Goal: Task Accomplishment & Management: Complete application form

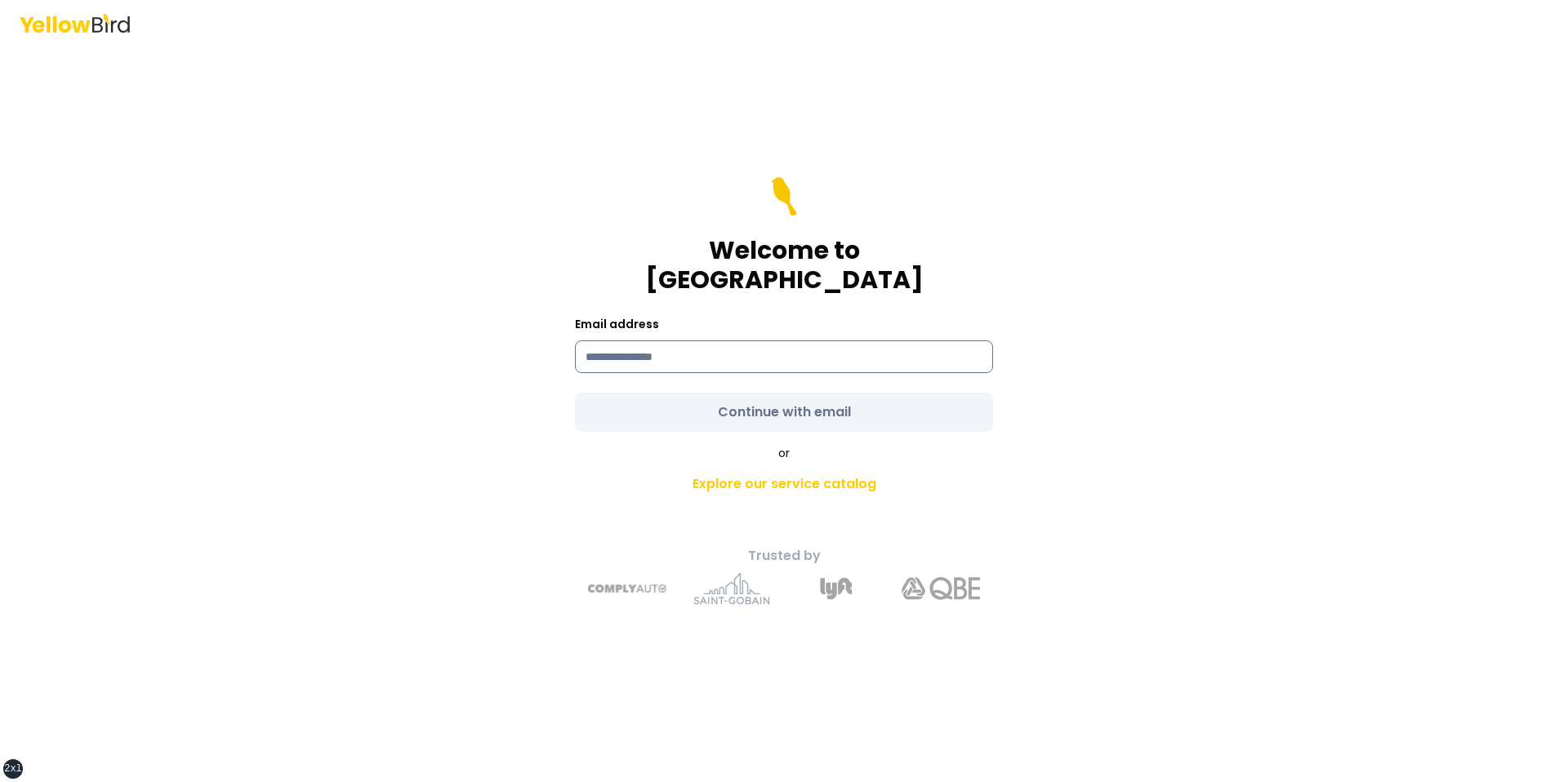
click at [661, 349] on input at bounding box center [784, 357] width 418 height 33
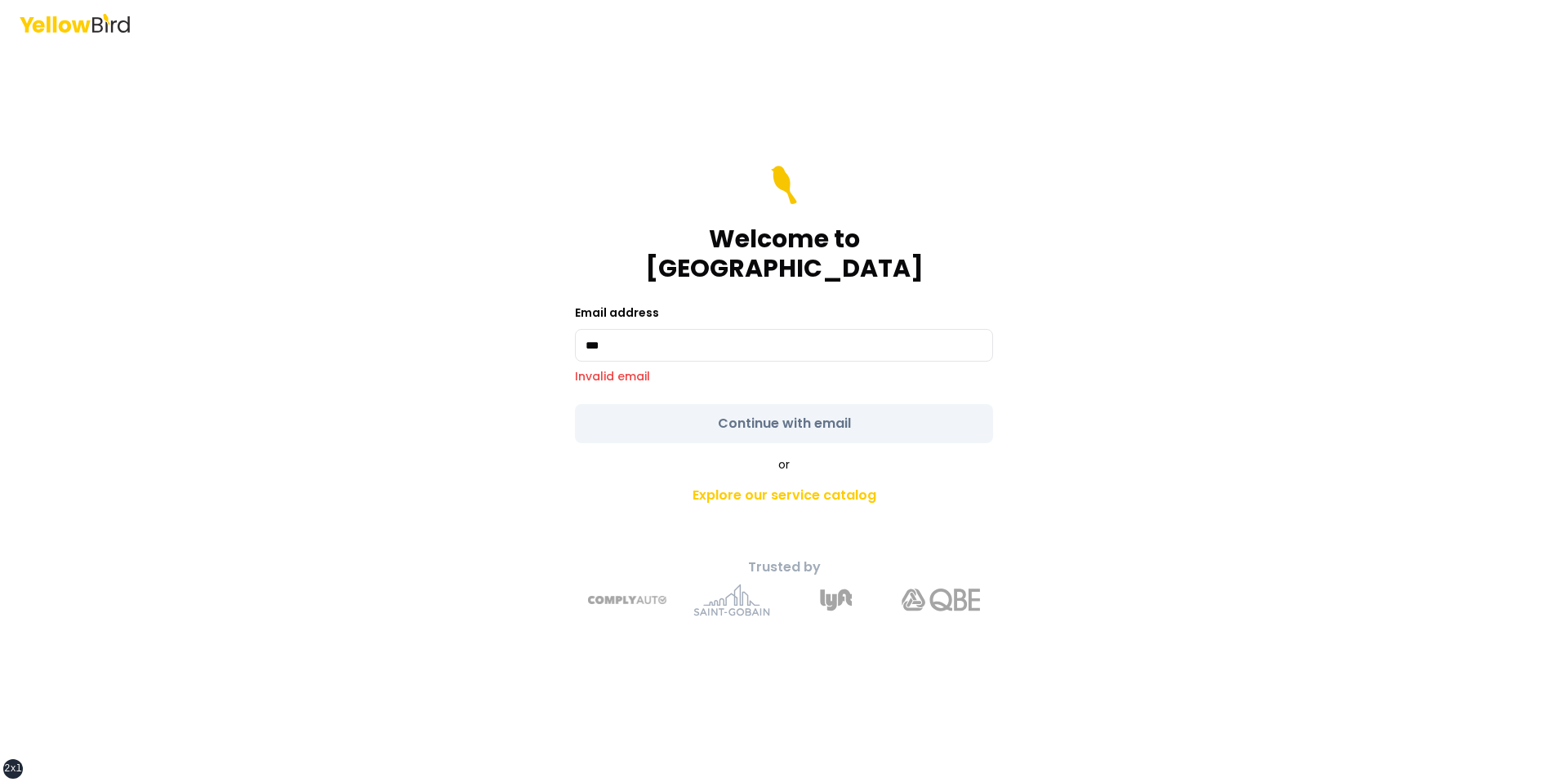
click at [661, 425] on div "Welcome to YellowBird Email address *** Invalid email Continue with email or Ex…" at bounding box center [784, 414] width 601 height 431
click at [726, 341] on input "***" at bounding box center [784, 346] width 418 height 33
type input "**********"
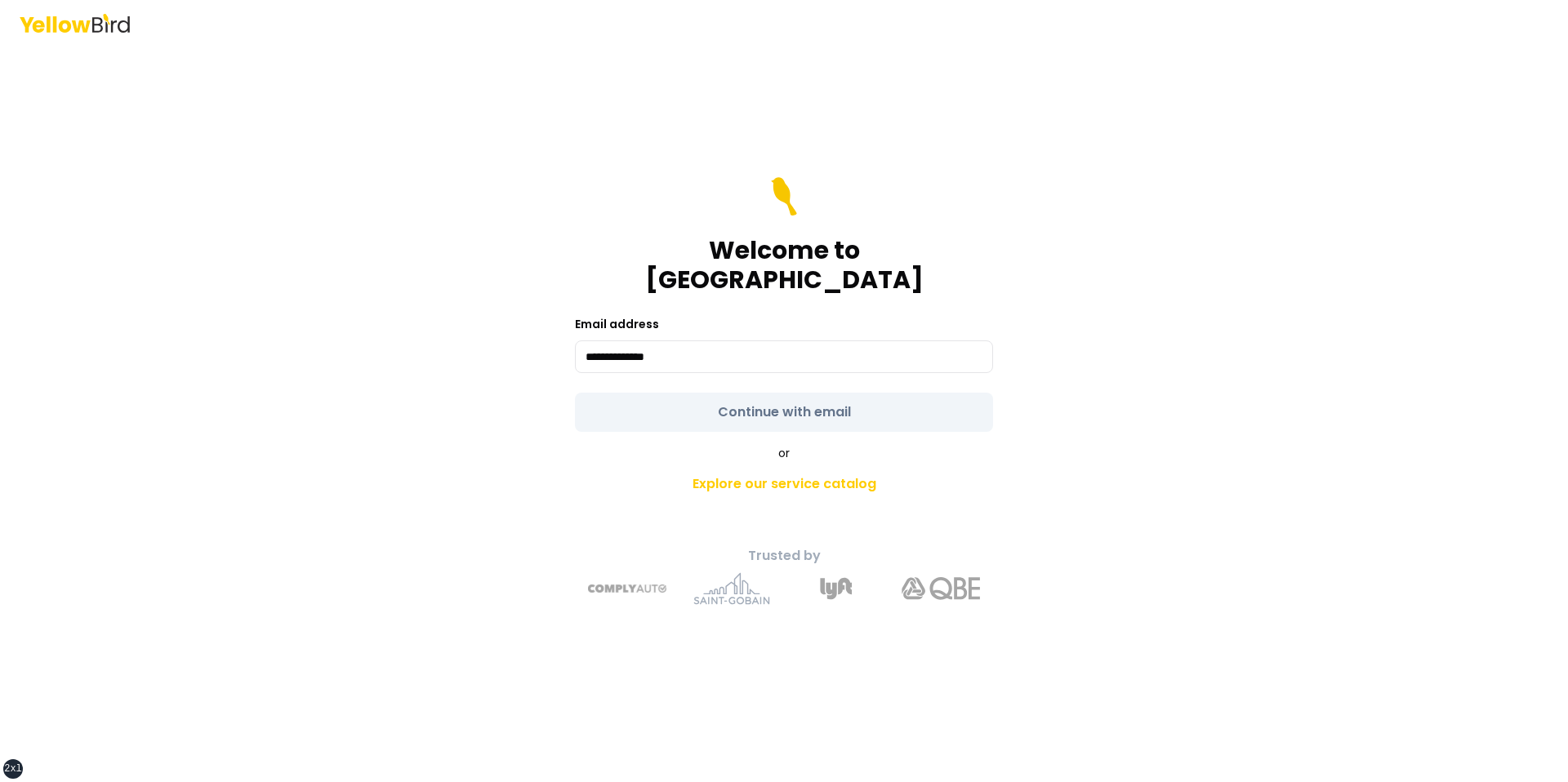
click at [685, 416] on form "**********" at bounding box center [784, 304] width 418 height 255
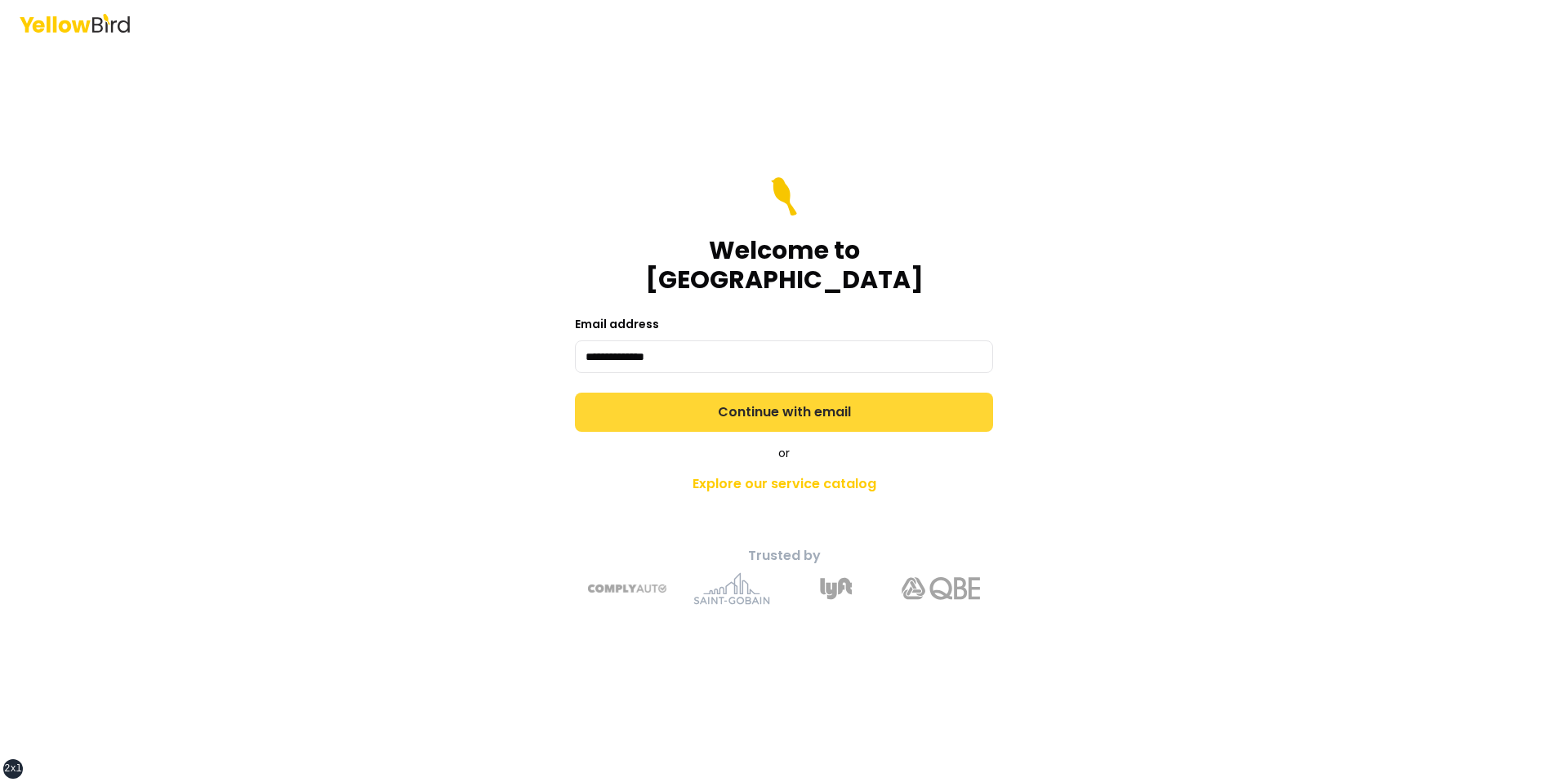
click at [690, 412] on button "Continue with email" at bounding box center [784, 412] width 418 height 40
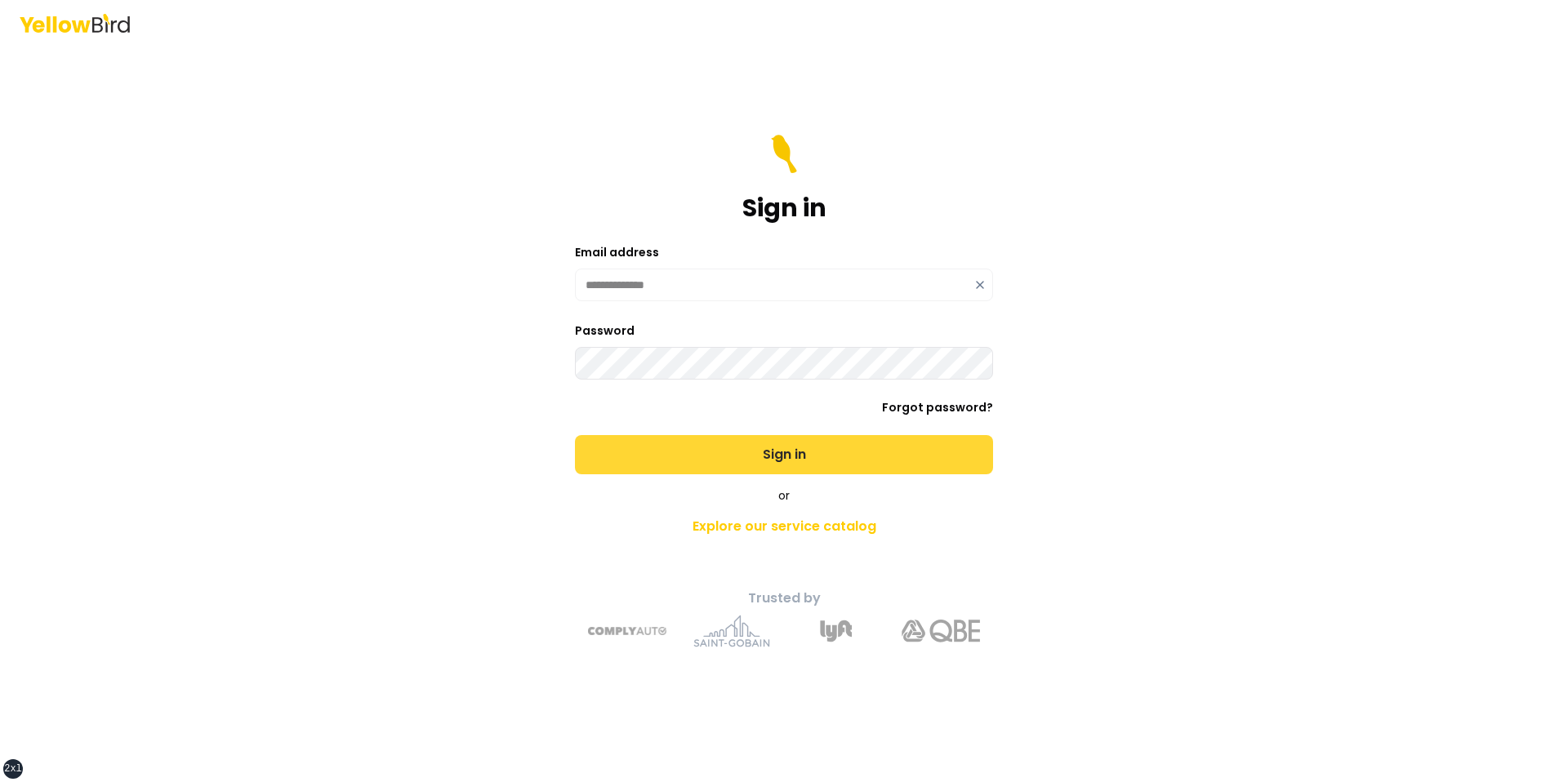
click at [575, 436] on button "Sign in" at bounding box center [784, 455] width 418 height 40
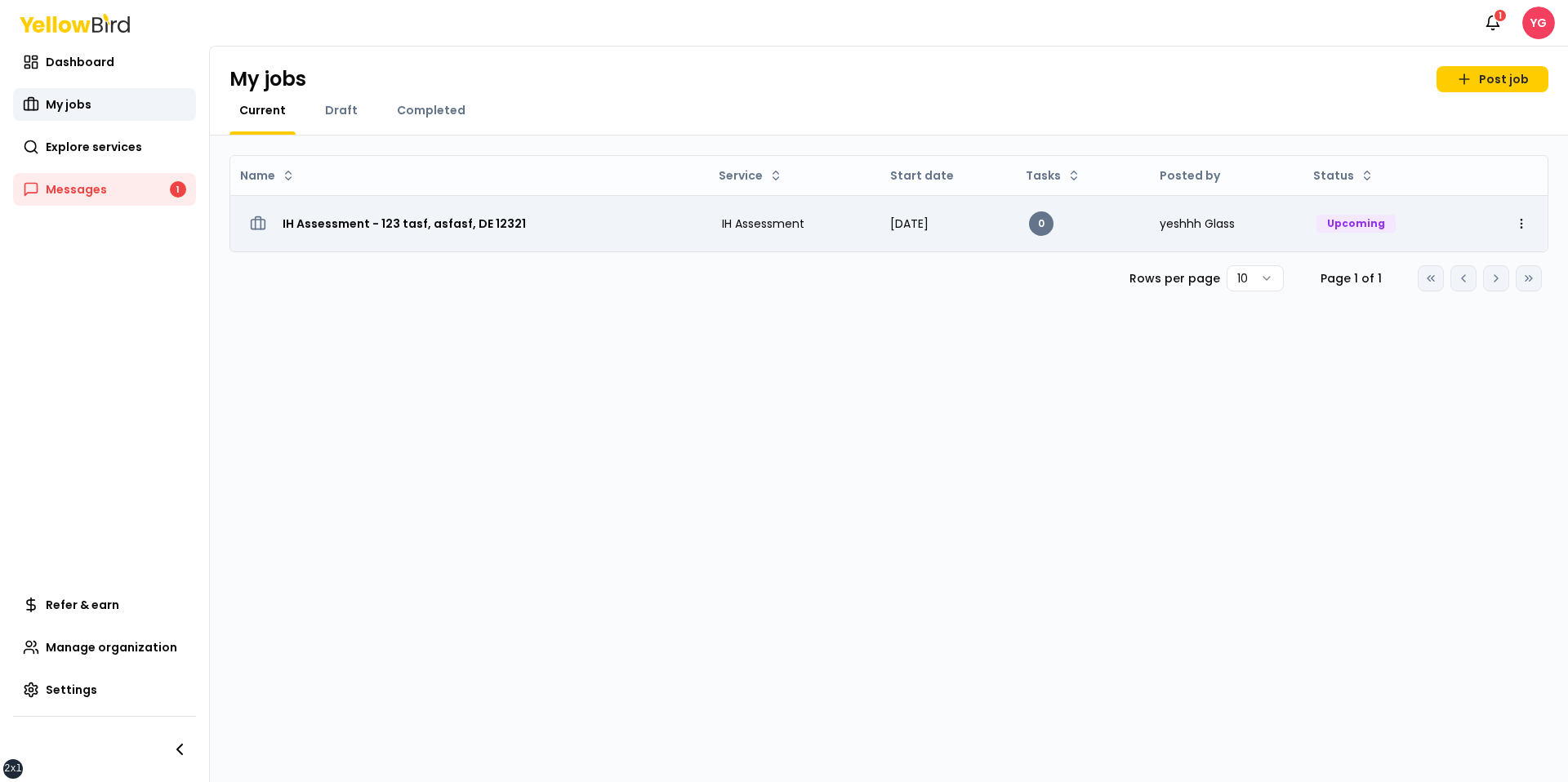
click at [650, 241] on td "IH Assessment - 123 tasf, asfasf, DE 12321" at bounding box center [470, 222] width 479 height 56
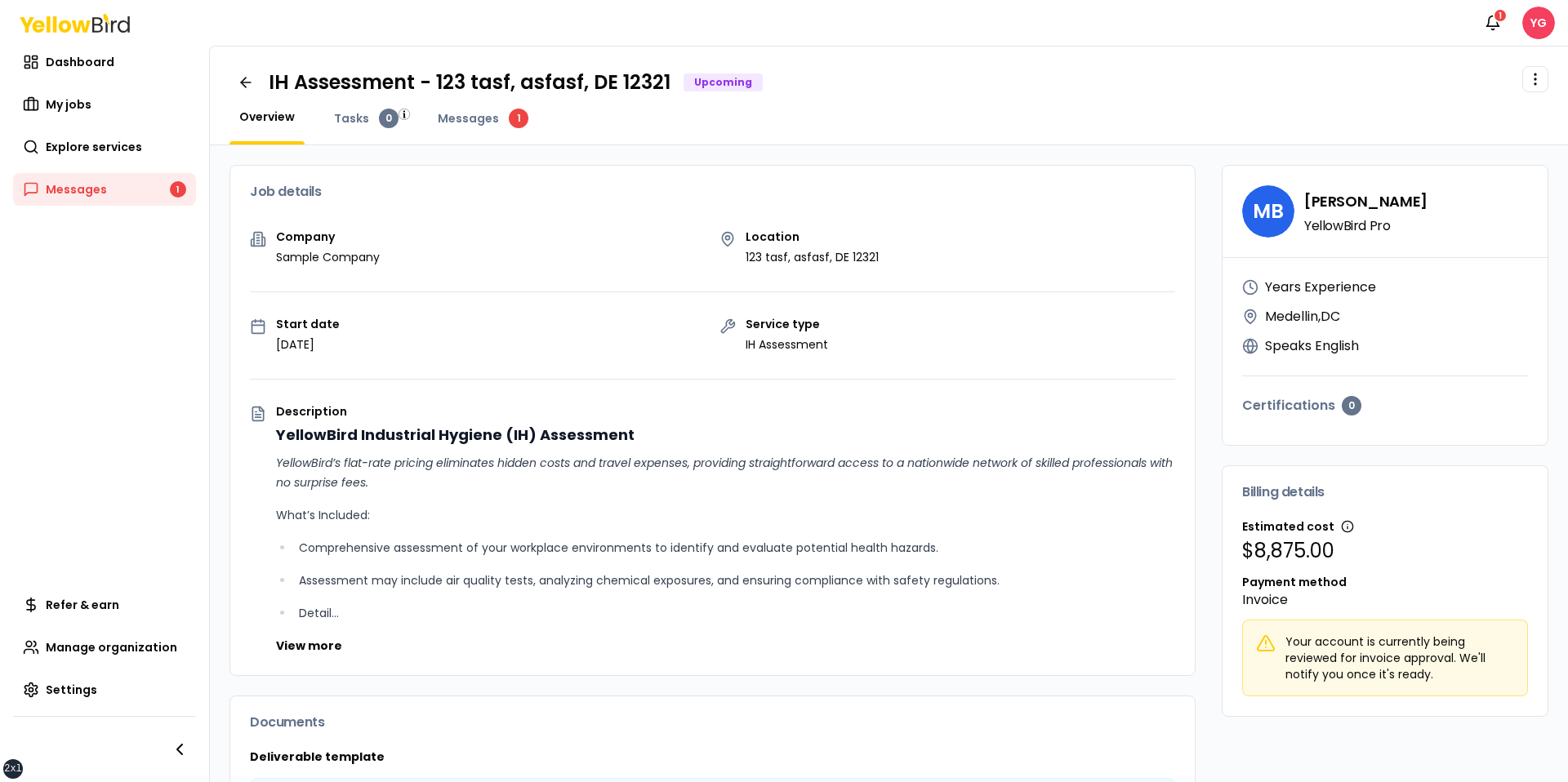
click at [253, 117] on span "Overview" at bounding box center [267, 117] width 55 height 17
click at [253, 78] on icon at bounding box center [246, 83] width 17 height 17
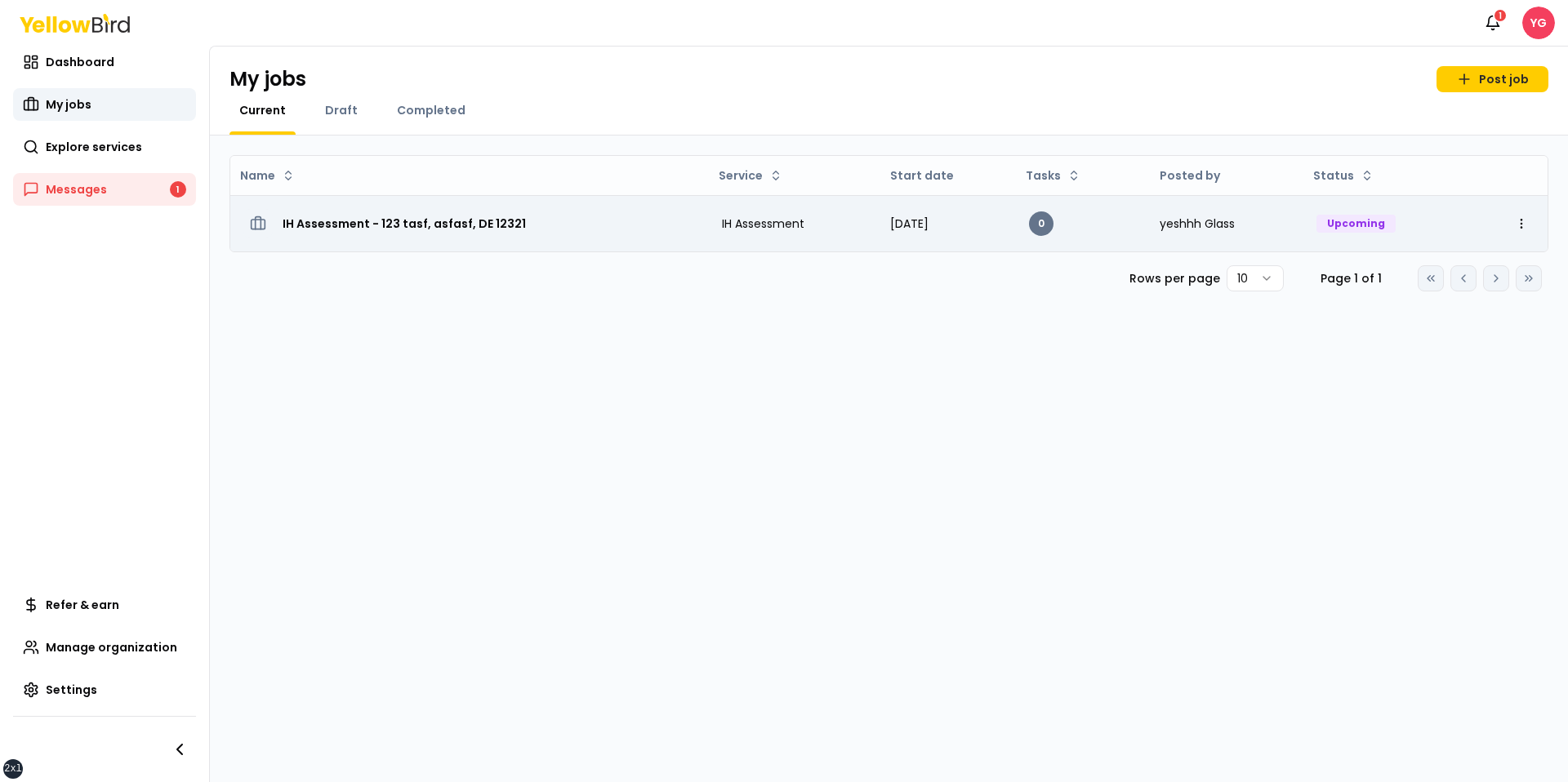
click at [781, 216] on span "IH Assessment" at bounding box center [763, 224] width 83 height 17
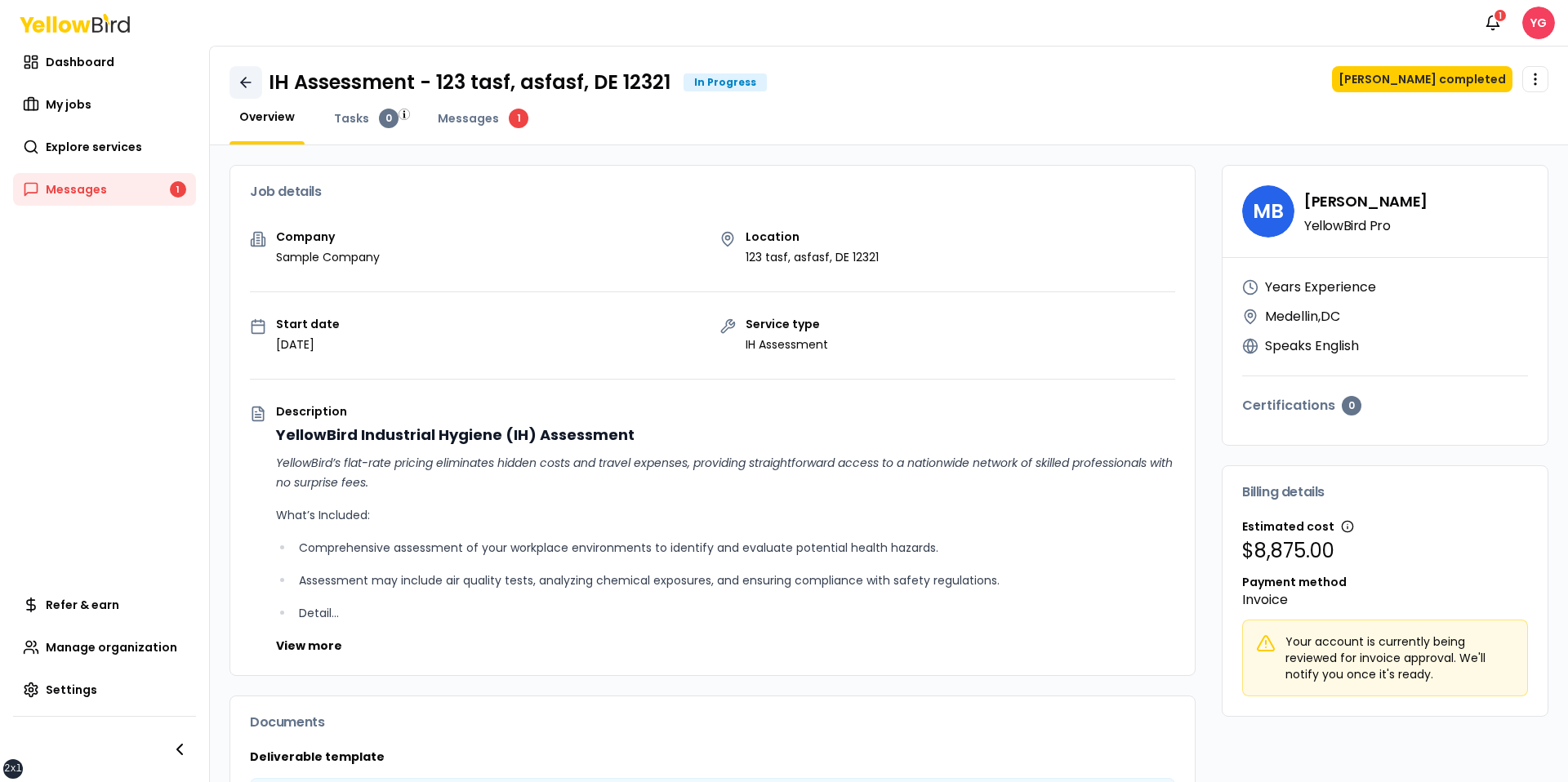
click at [246, 80] on icon at bounding box center [246, 83] width 17 height 17
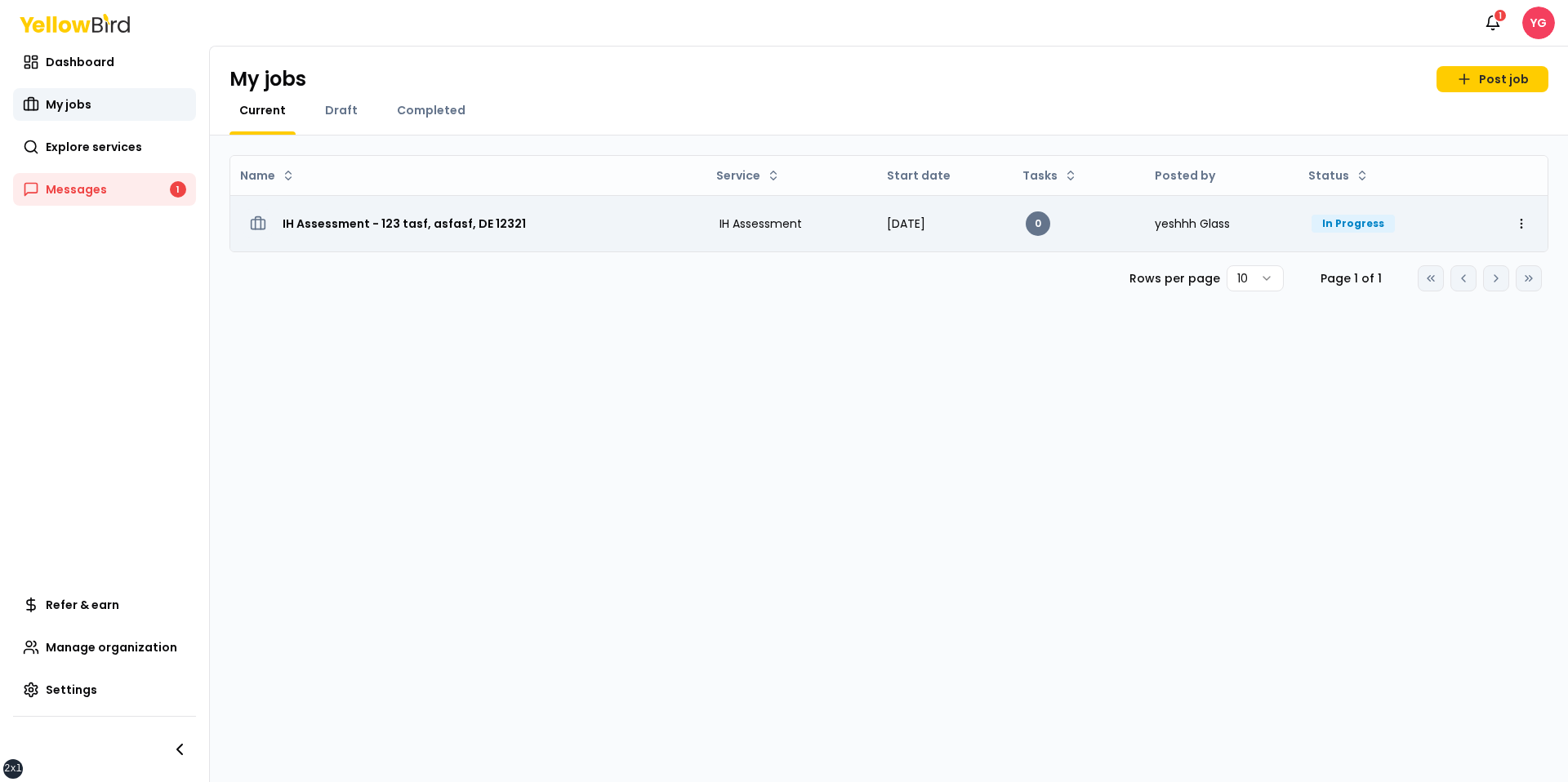
click at [534, 214] on div "IH Assessment - 123 tasf, asfasf, DE 12321" at bounding box center [469, 223] width 450 height 29
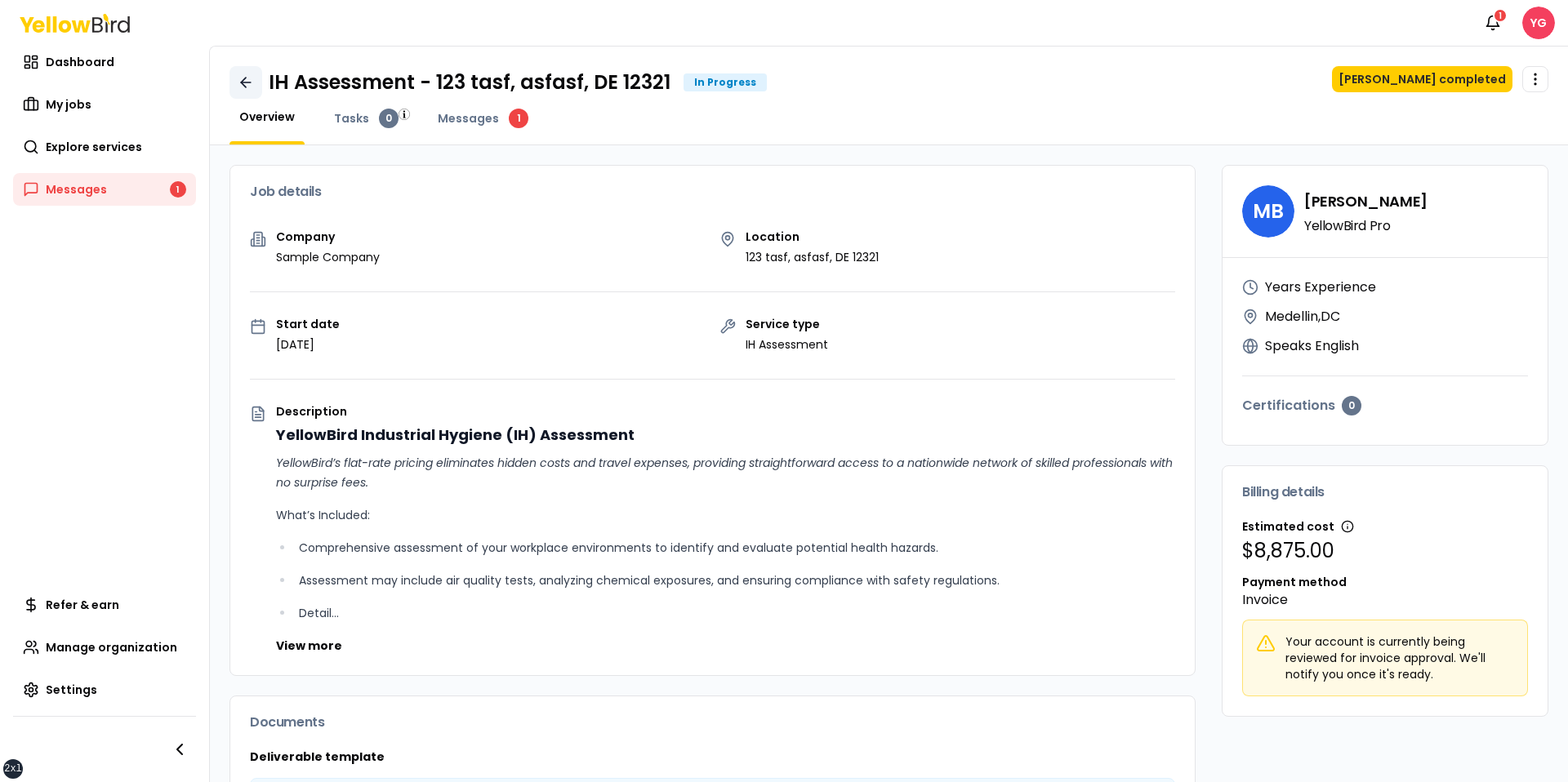
click at [244, 66] on link at bounding box center [246, 83] width 33 height 33
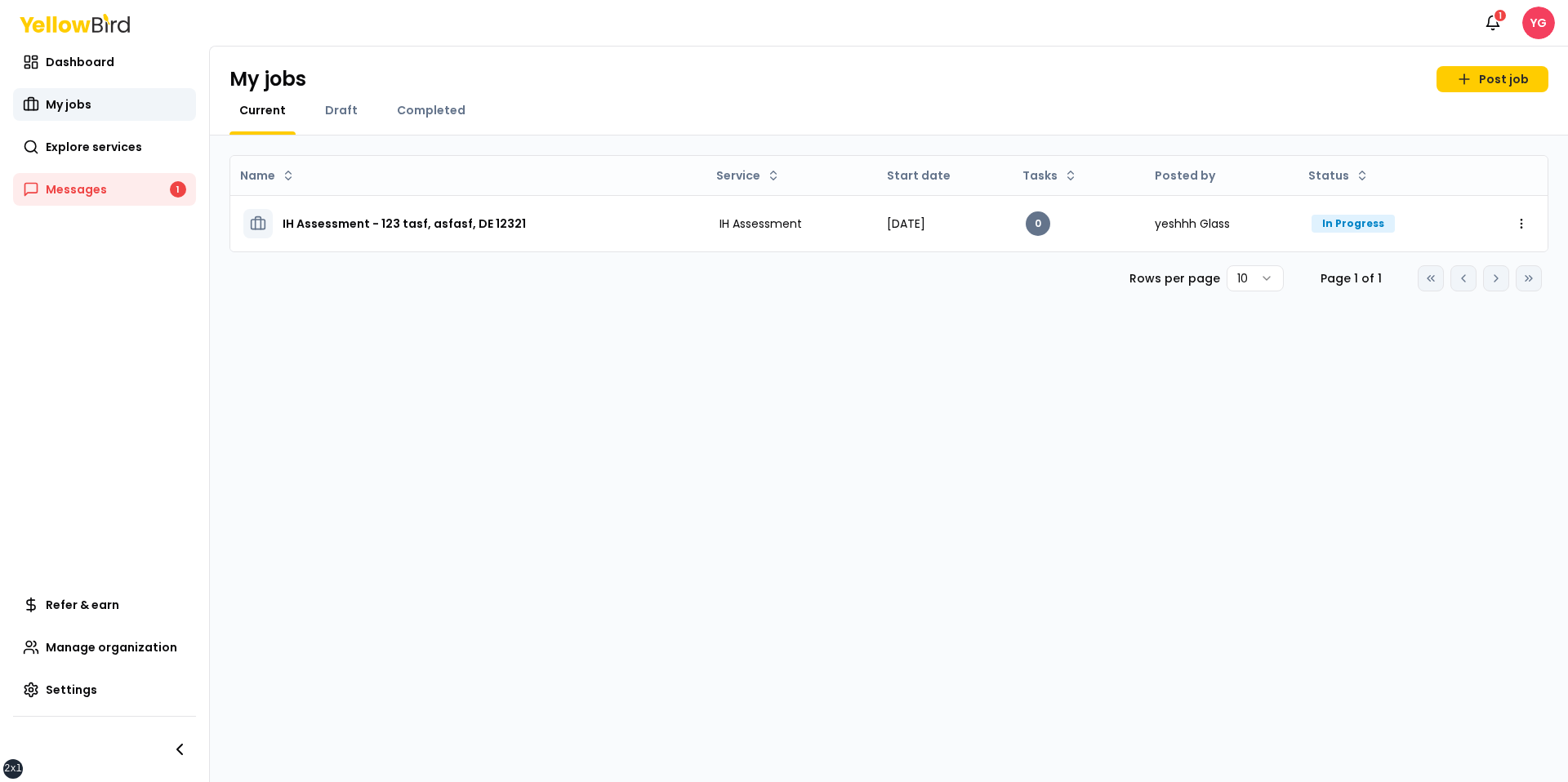
click at [356, 66] on div "My jobs Post job" at bounding box center [889, 79] width 1319 height 26
click at [1483, 72] on link "Post job" at bounding box center [1493, 79] width 112 height 26
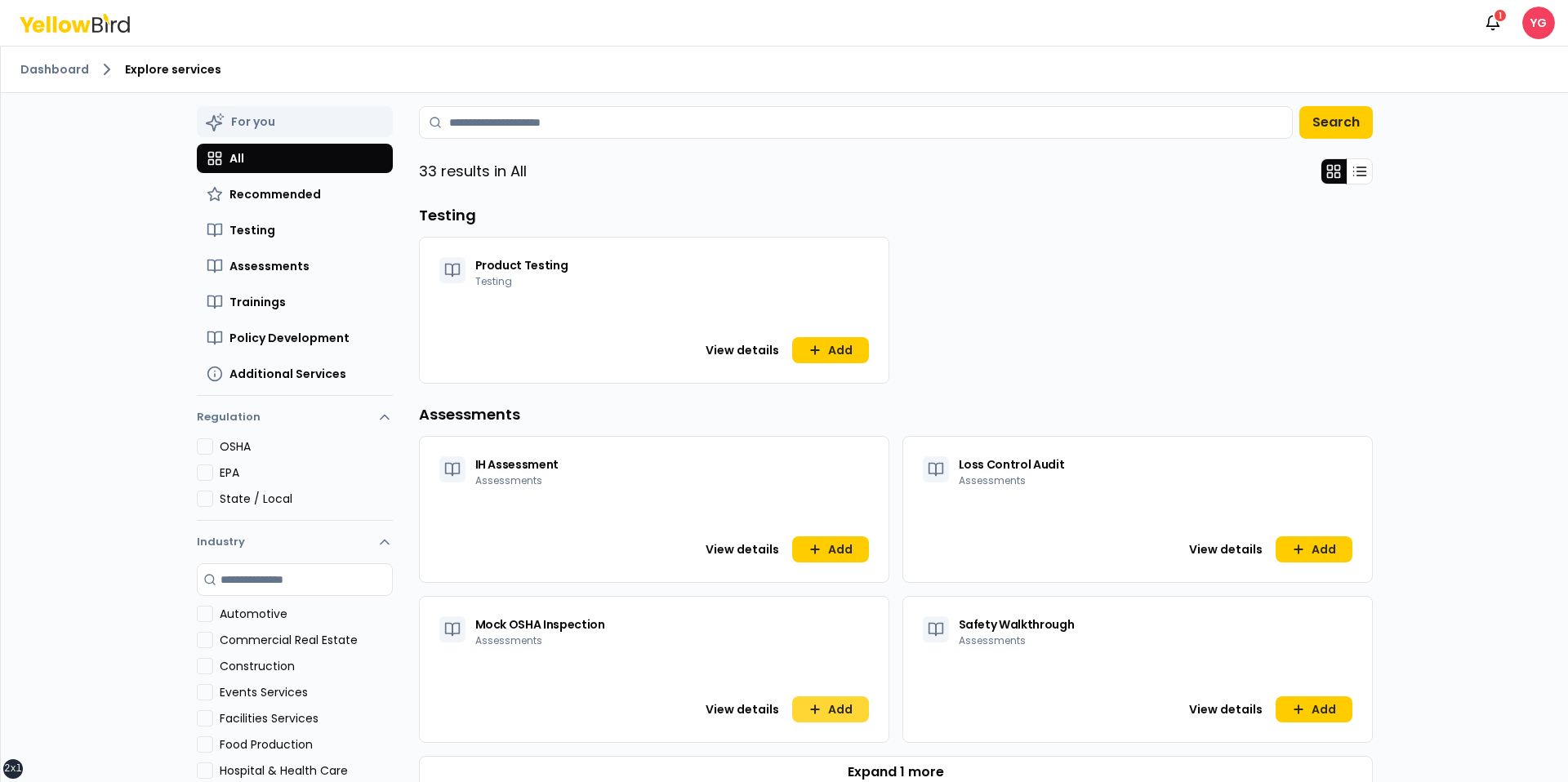
click at [824, 714] on button "Add" at bounding box center [831, 709] width 77 height 26
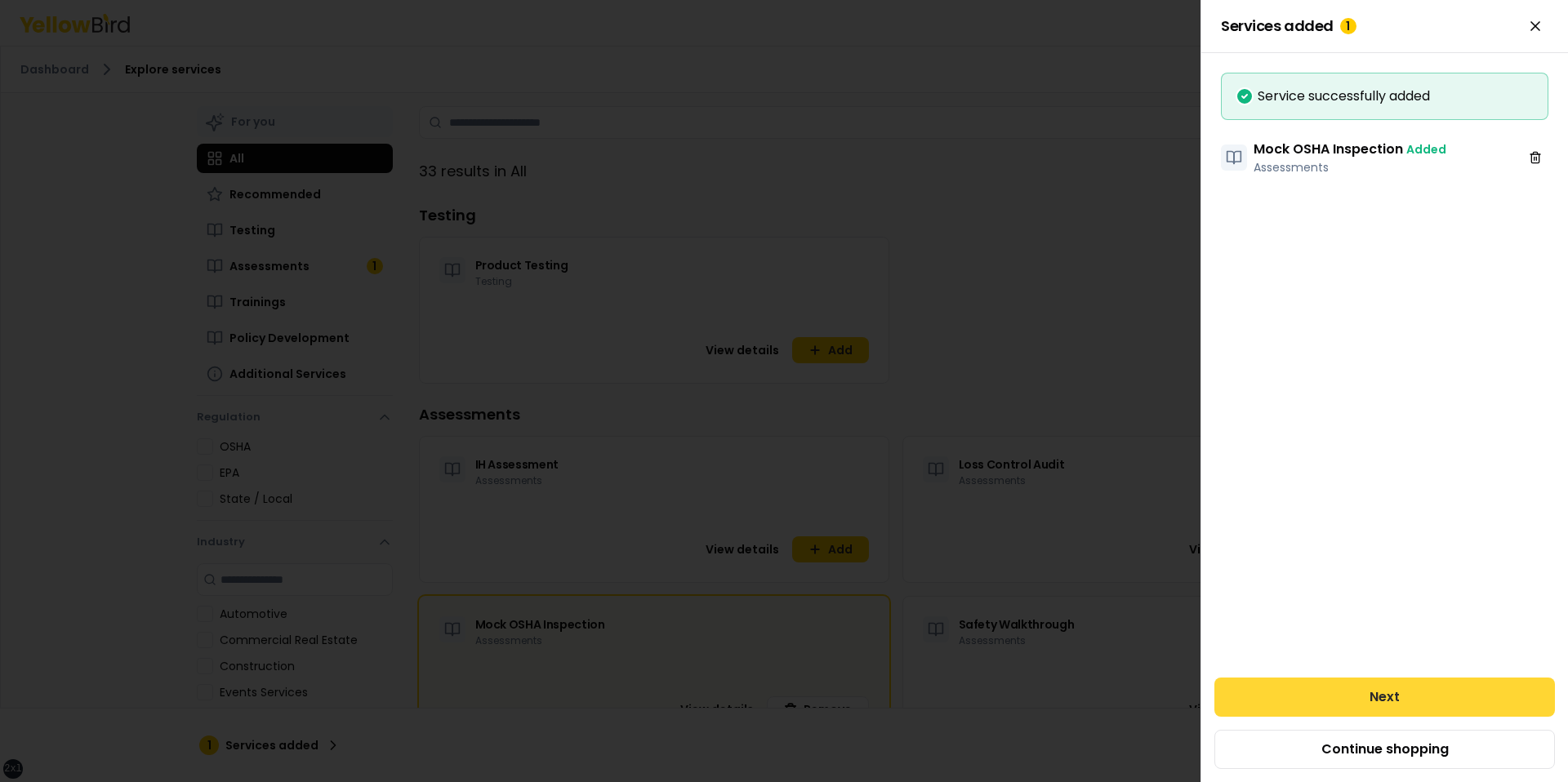
click at [1271, 697] on button "Next" at bounding box center [1384, 697] width 341 height 40
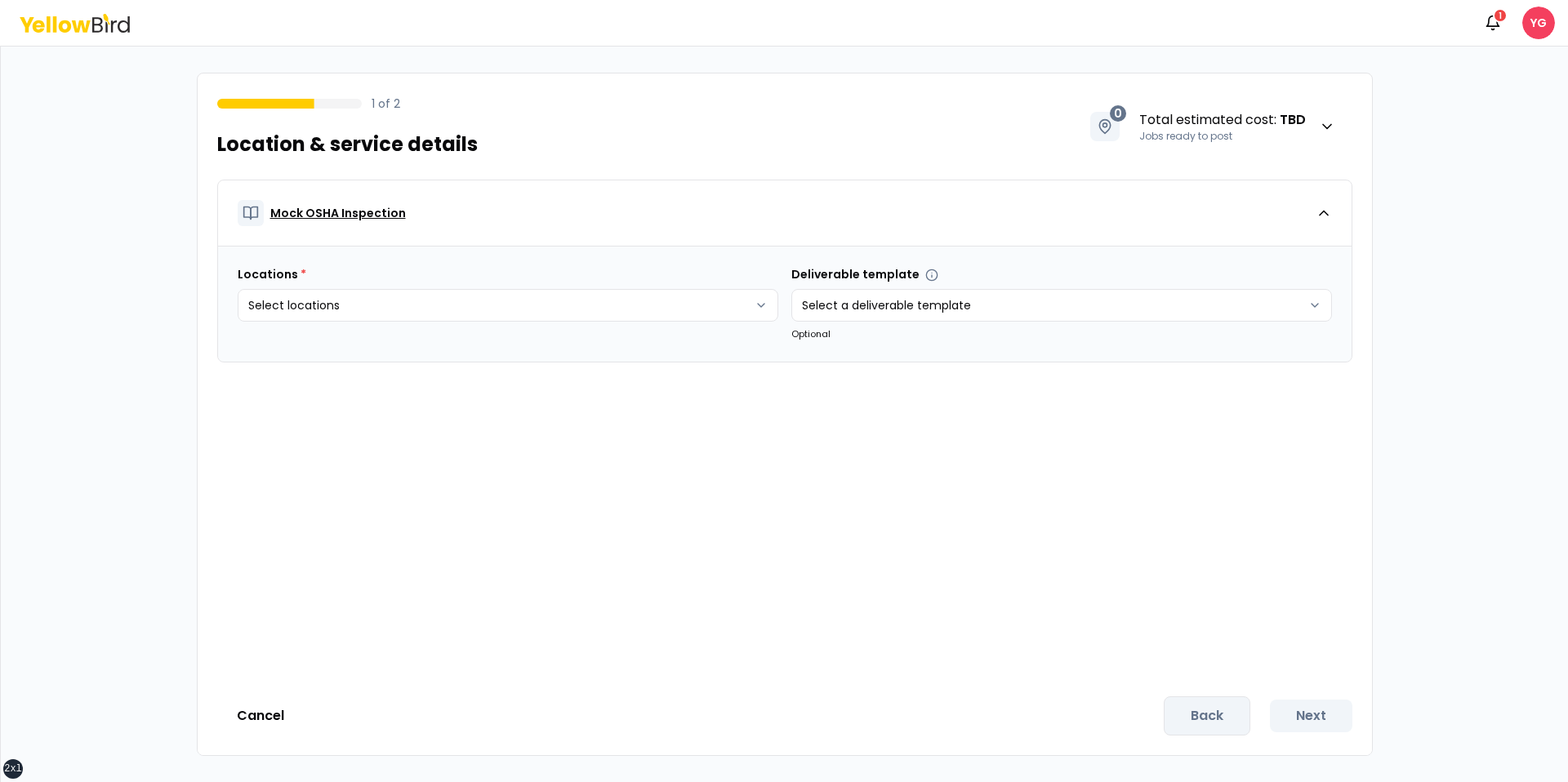
click at [605, 219] on div "Mock OSHA Inspection" at bounding box center [777, 213] width 1078 height 26
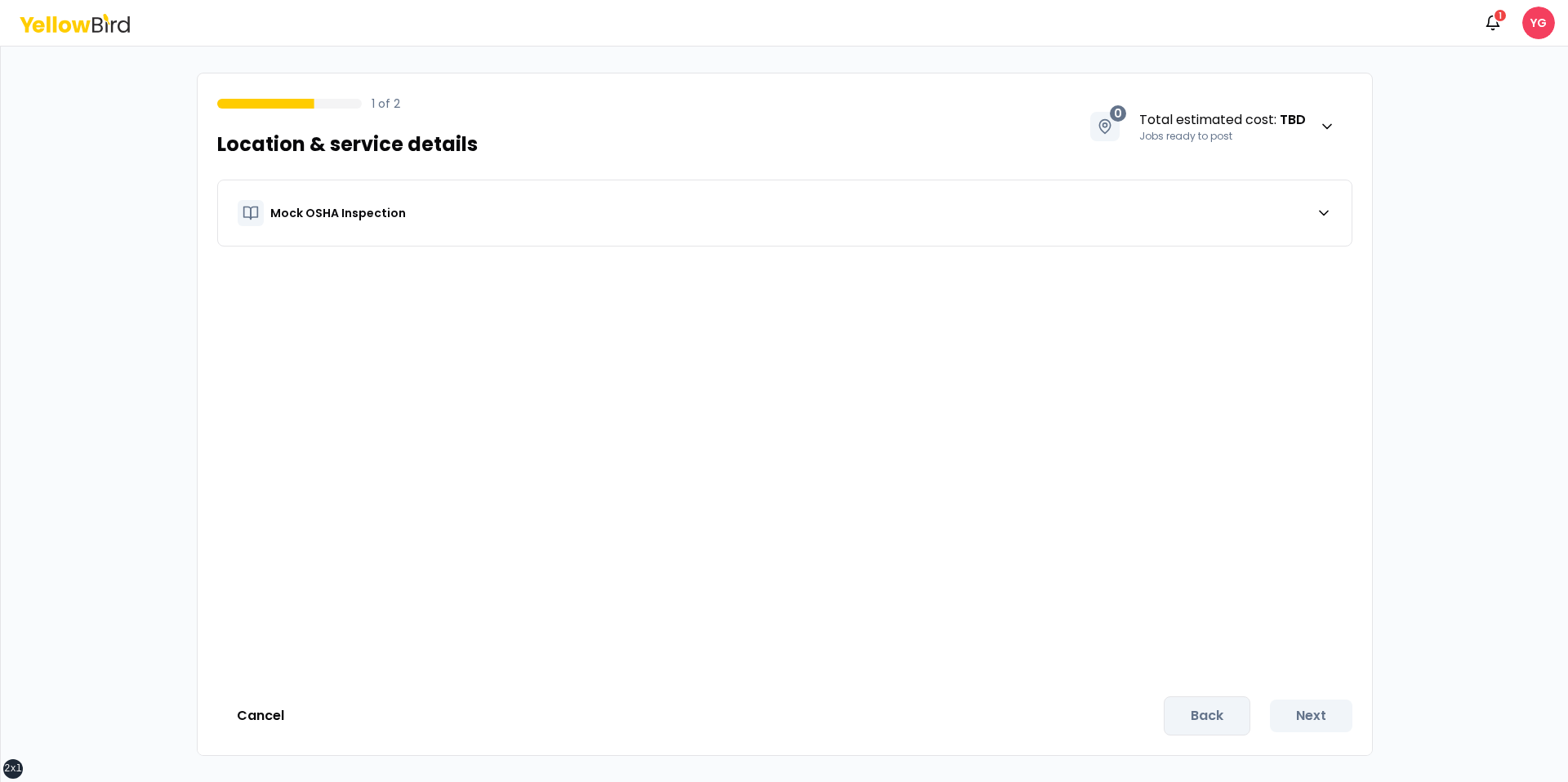
click at [509, 286] on div "Mock OSHA Inspection" at bounding box center [785, 427] width 1175 height 497
click at [542, 257] on div "Mock OSHA Inspection" at bounding box center [785, 427] width 1175 height 497
click at [537, 245] on div "Mock OSHA Inspection" at bounding box center [784, 212] width 1135 height 67
click at [514, 238] on button "Mock OSHA Inspection" at bounding box center [784, 212] width 1133 height 65
click at [418, 289] on html "xs sm md lg xl 2xl Notifications 1 YG 1 of 2 Location & service details 0 Total…" at bounding box center [784, 391] width 1568 height 782
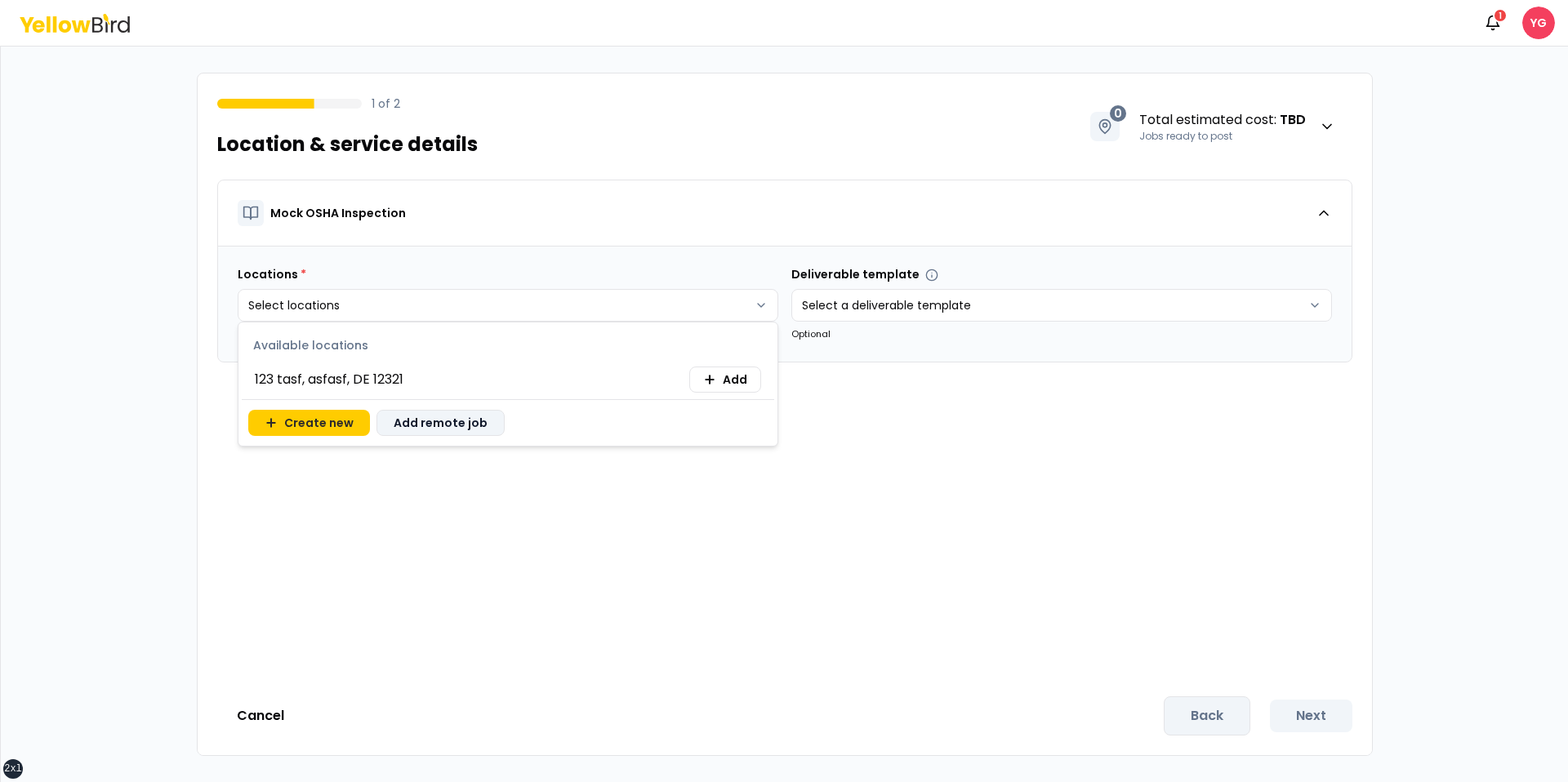
click at [437, 436] on button "Add remote job" at bounding box center [440, 423] width 128 height 26
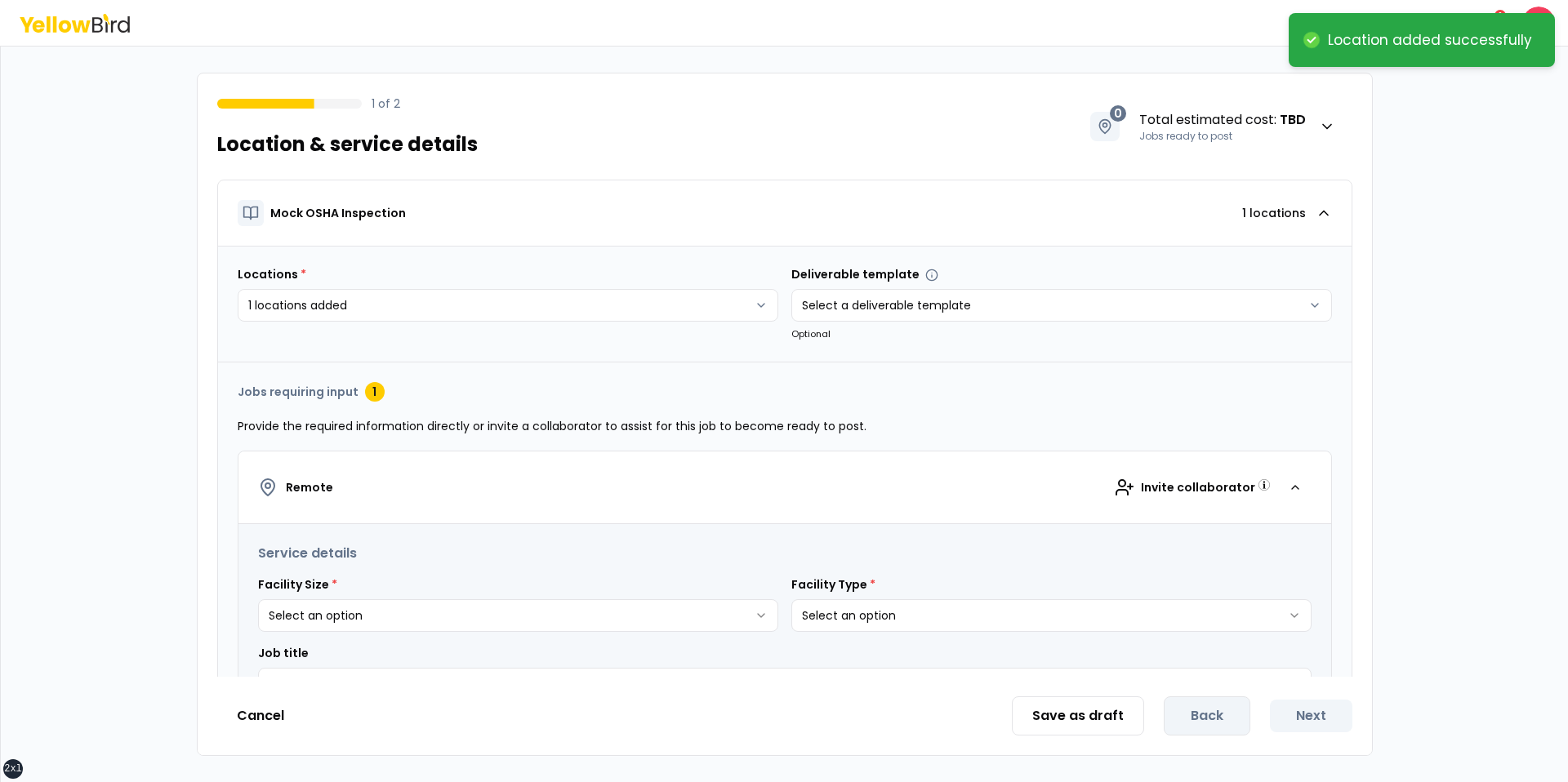
scroll to position [133, 0]
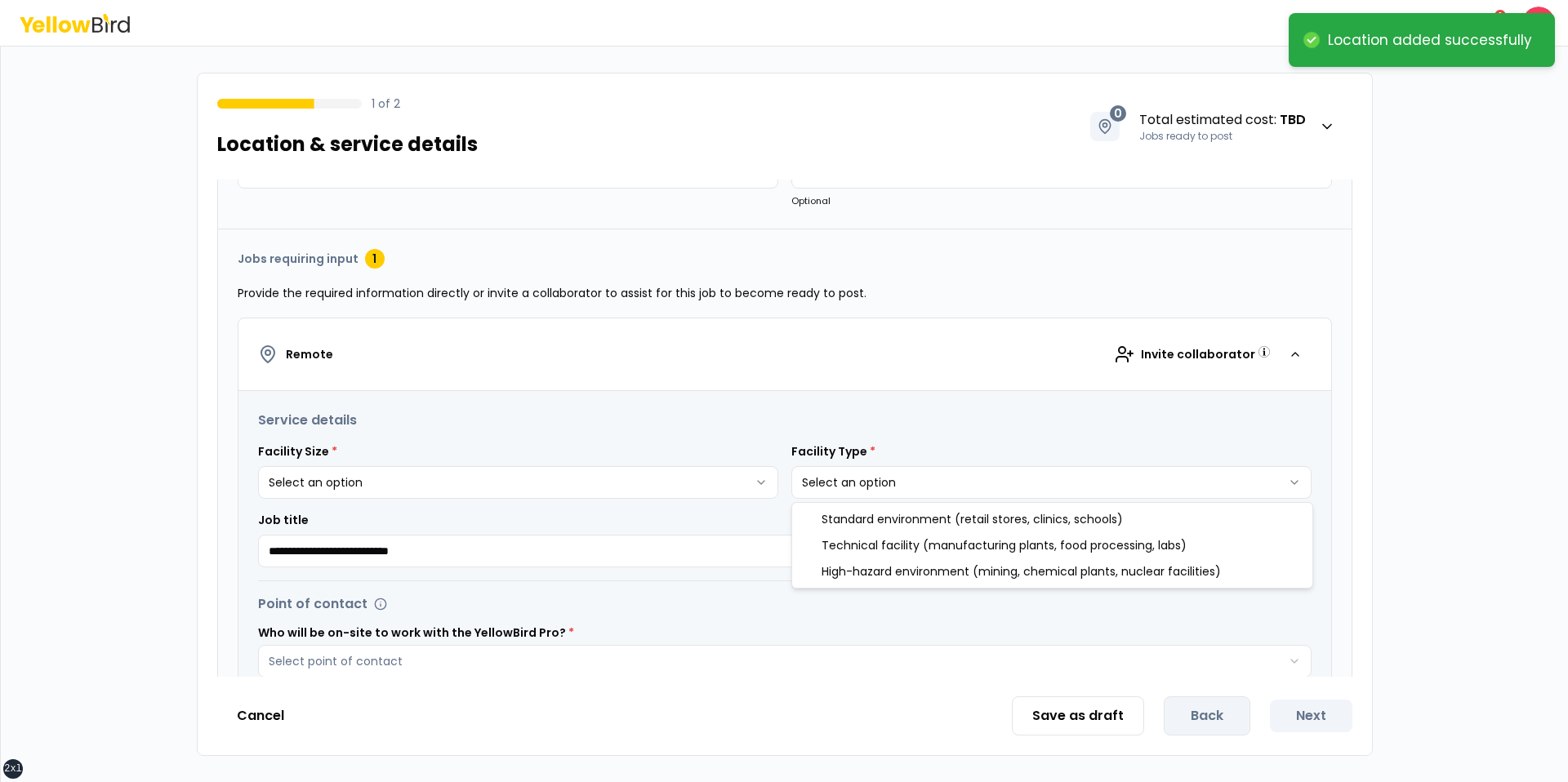
click at [869, 492] on html "**********" at bounding box center [784, 391] width 1568 height 782
select select "*"
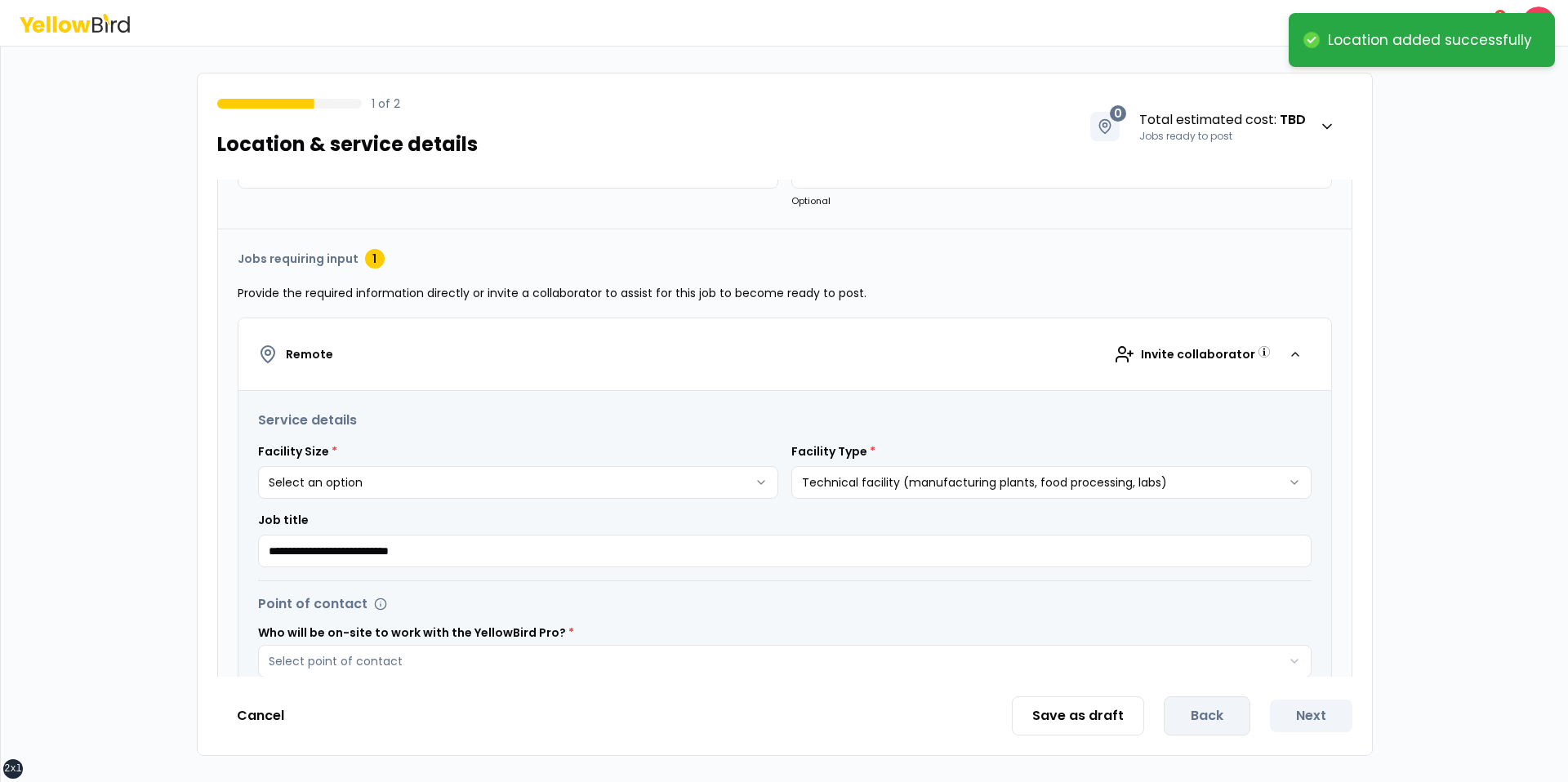
click at [715, 465] on html "**********" at bounding box center [784, 391] width 1568 height 782
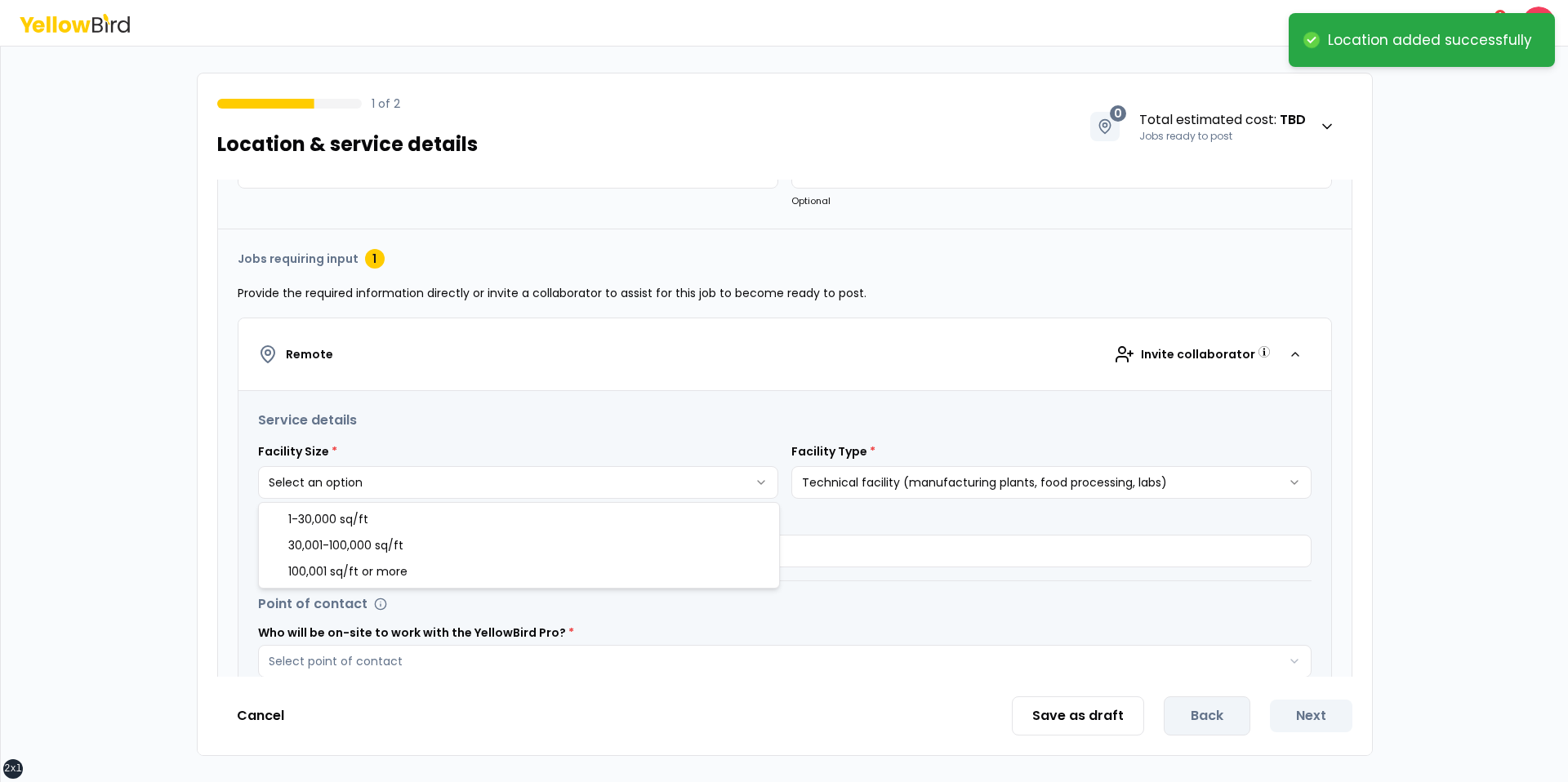
select select "*"
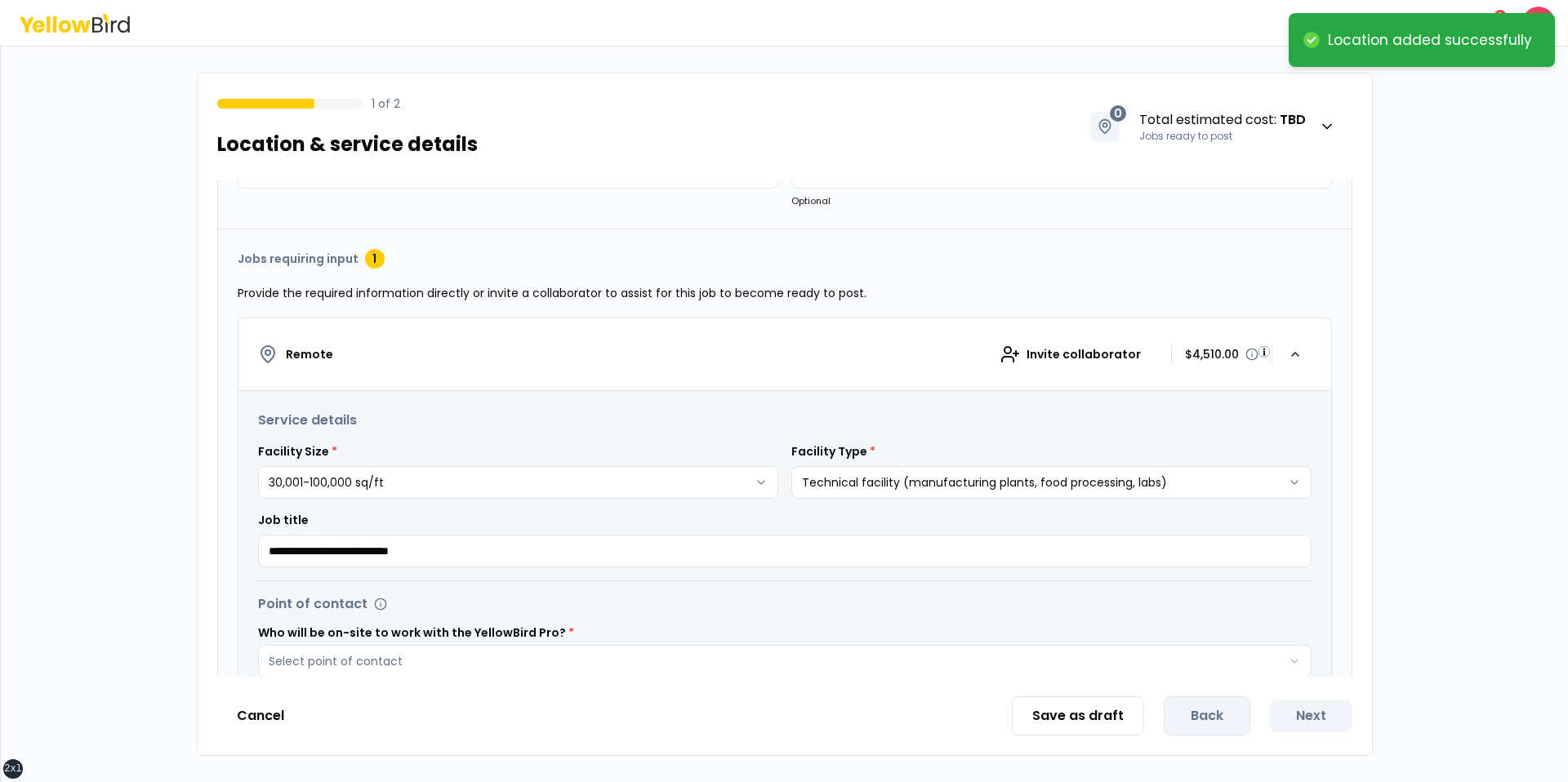
click at [663, 415] on h3 "Service details" at bounding box center [785, 420] width 1053 height 19
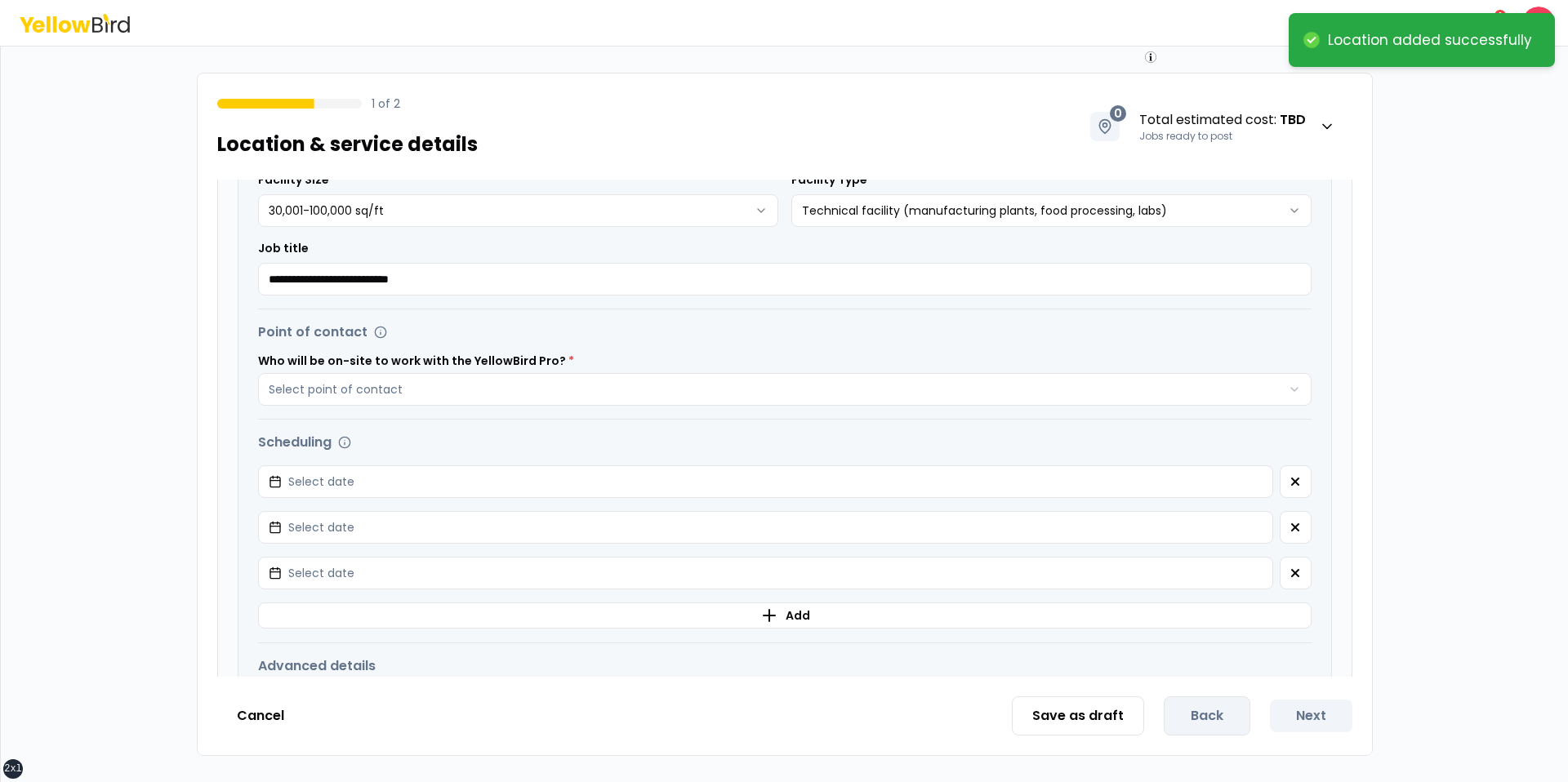
scroll to position [486, 0]
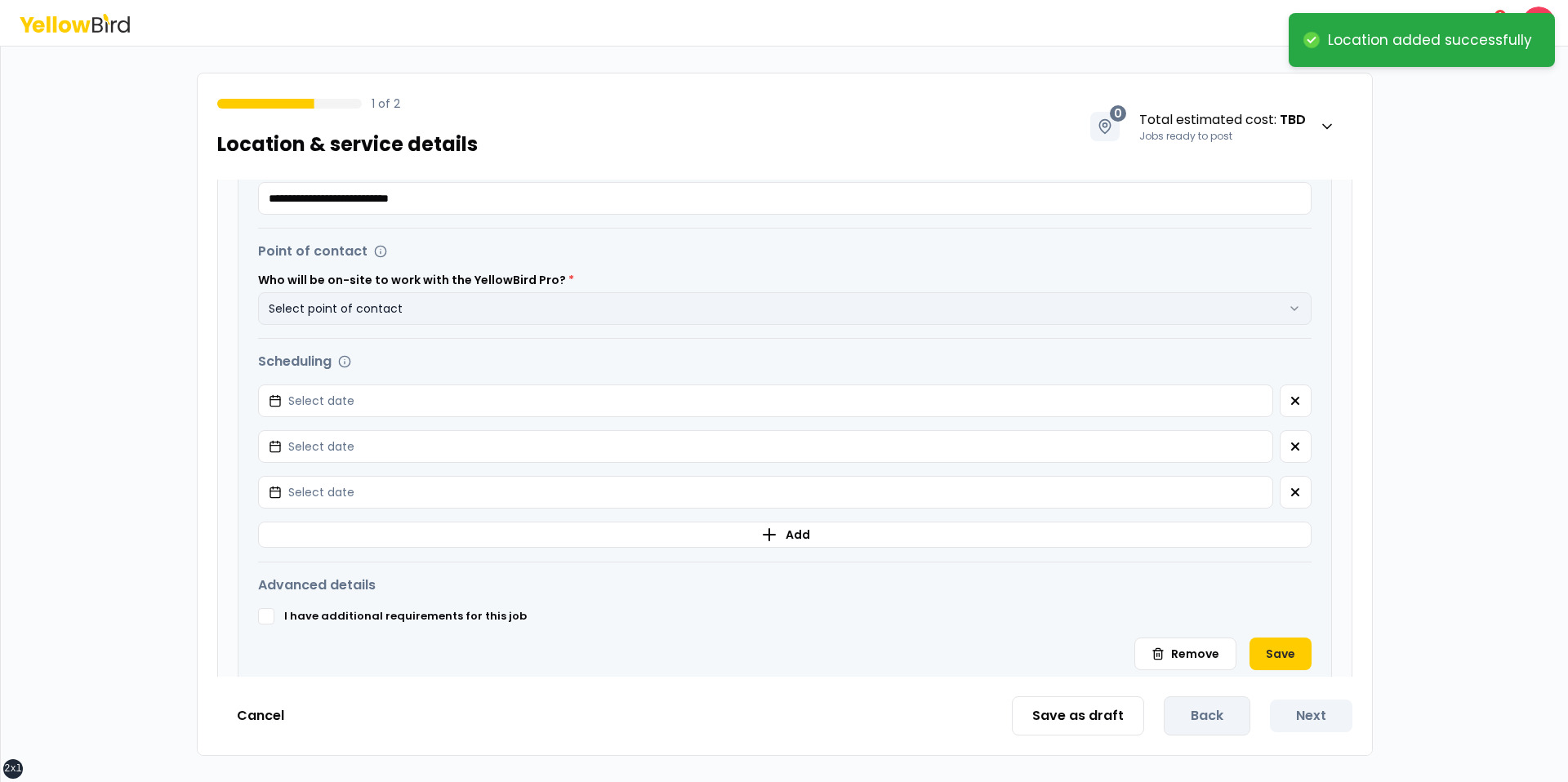
click at [791, 319] on button "Select point of contact" at bounding box center [785, 309] width 1053 height 33
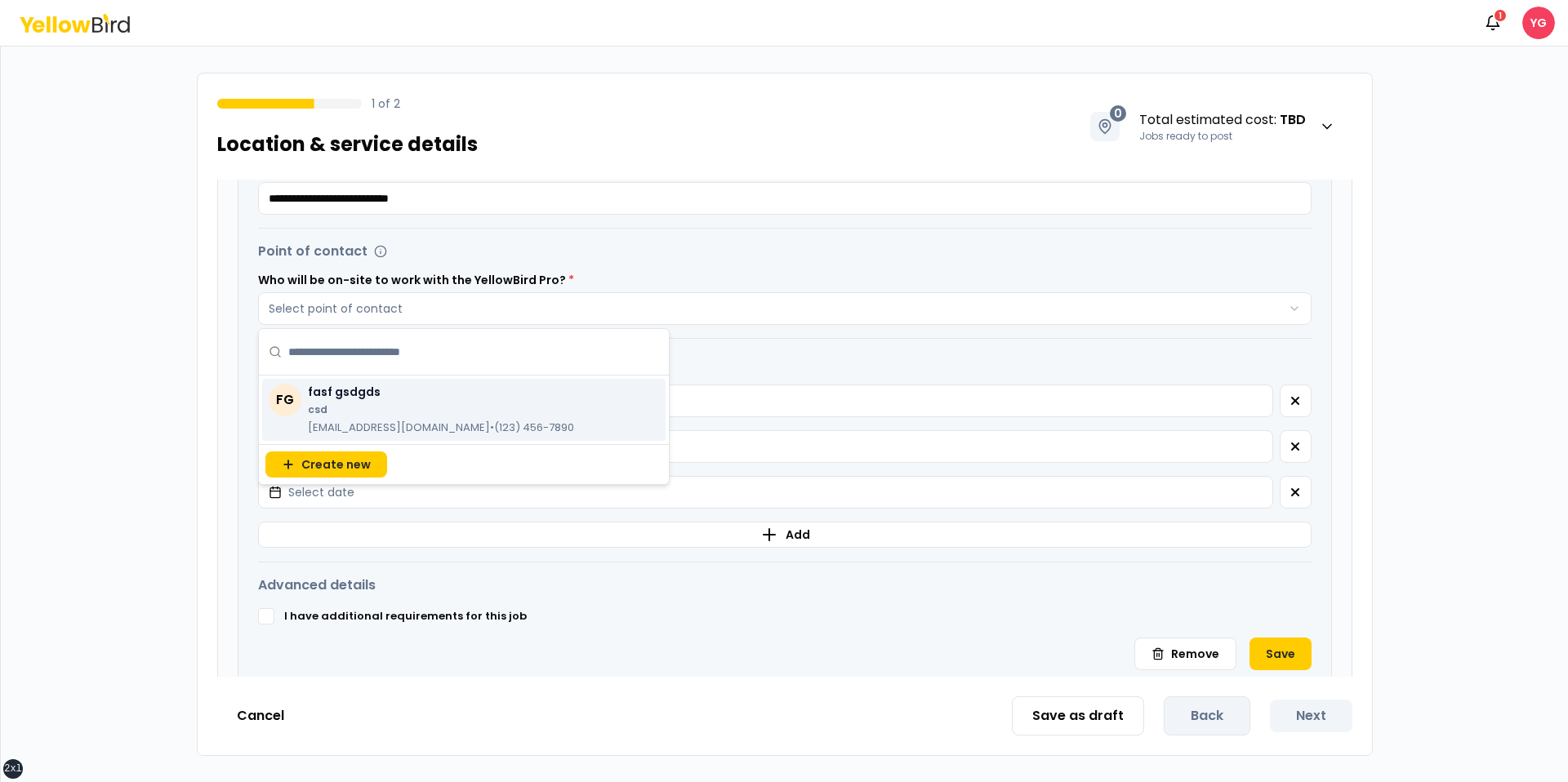
click at [560, 377] on div "FG fasf gsdgds csd gfj@fasf.com • (123) 456-7890" at bounding box center [464, 410] width 410 height 69
click at [555, 384] on div "FG fasf gsdgds csd gfj@fasf.com • (123) 456-7890" at bounding box center [463, 410] width 403 height 62
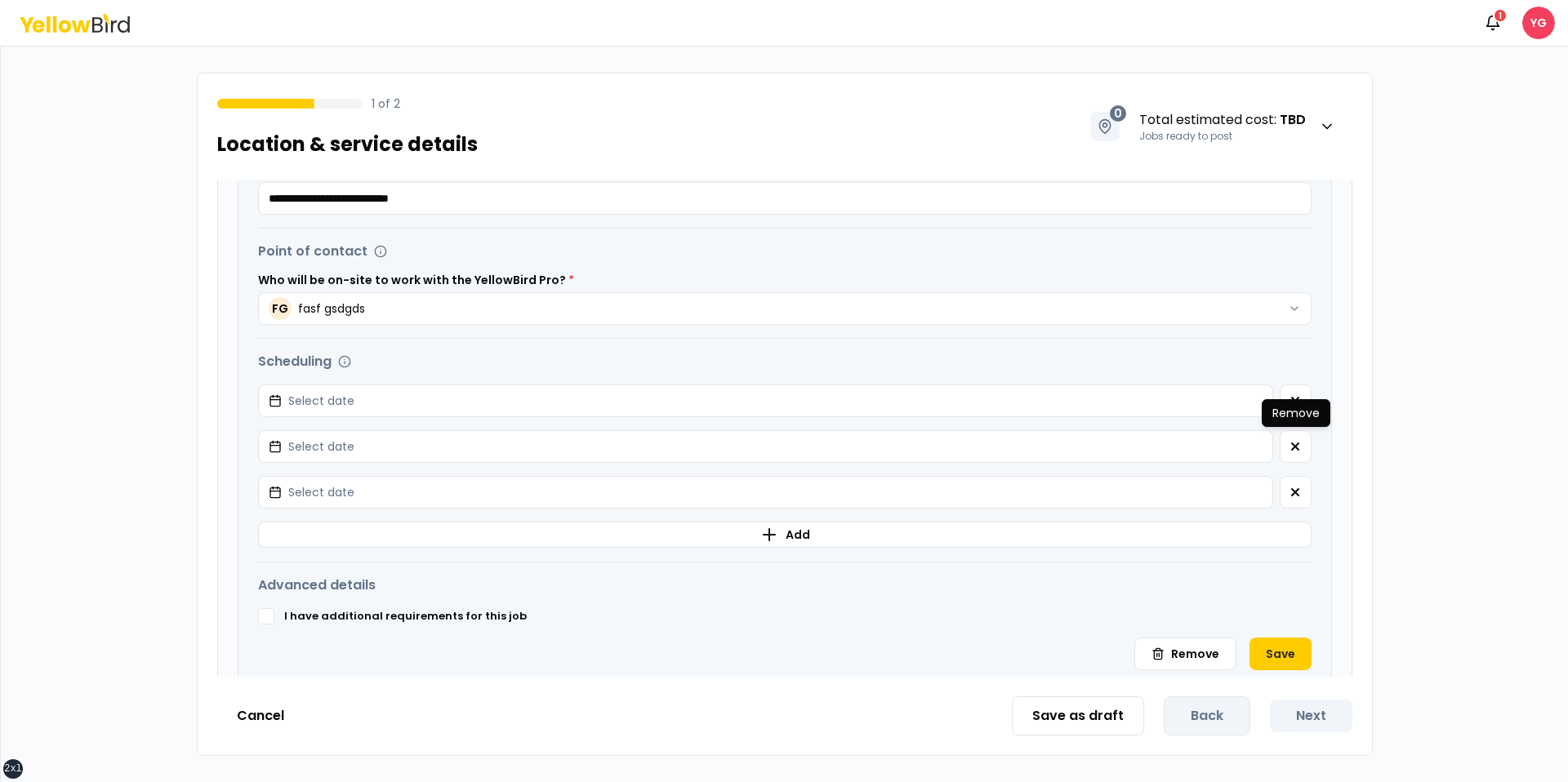
click at [1313, 421] on p "Remove" at bounding box center [1296, 414] width 48 height 17
click at [1304, 398] on div "Scheduling Potential start dates Select date Potential start dates Select date …" at bounding box center [785, 450] width 1053 height 197
click at [1304, 398] on button "button" at bounding box center [1295, 401] width 32 height 33
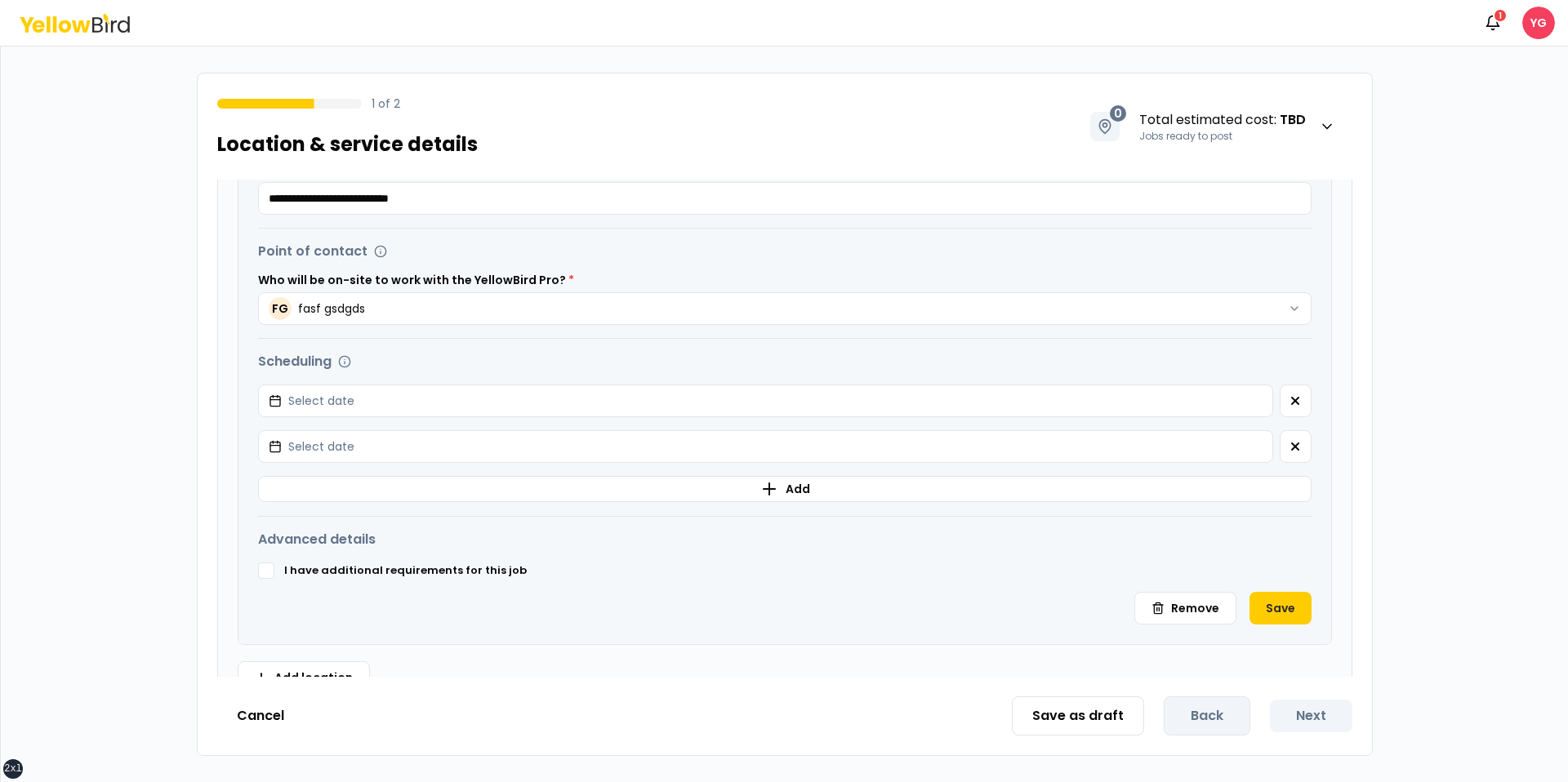
click at [1304, 398] on button "button" at bounding box center [1295, 401] width 32 height 33
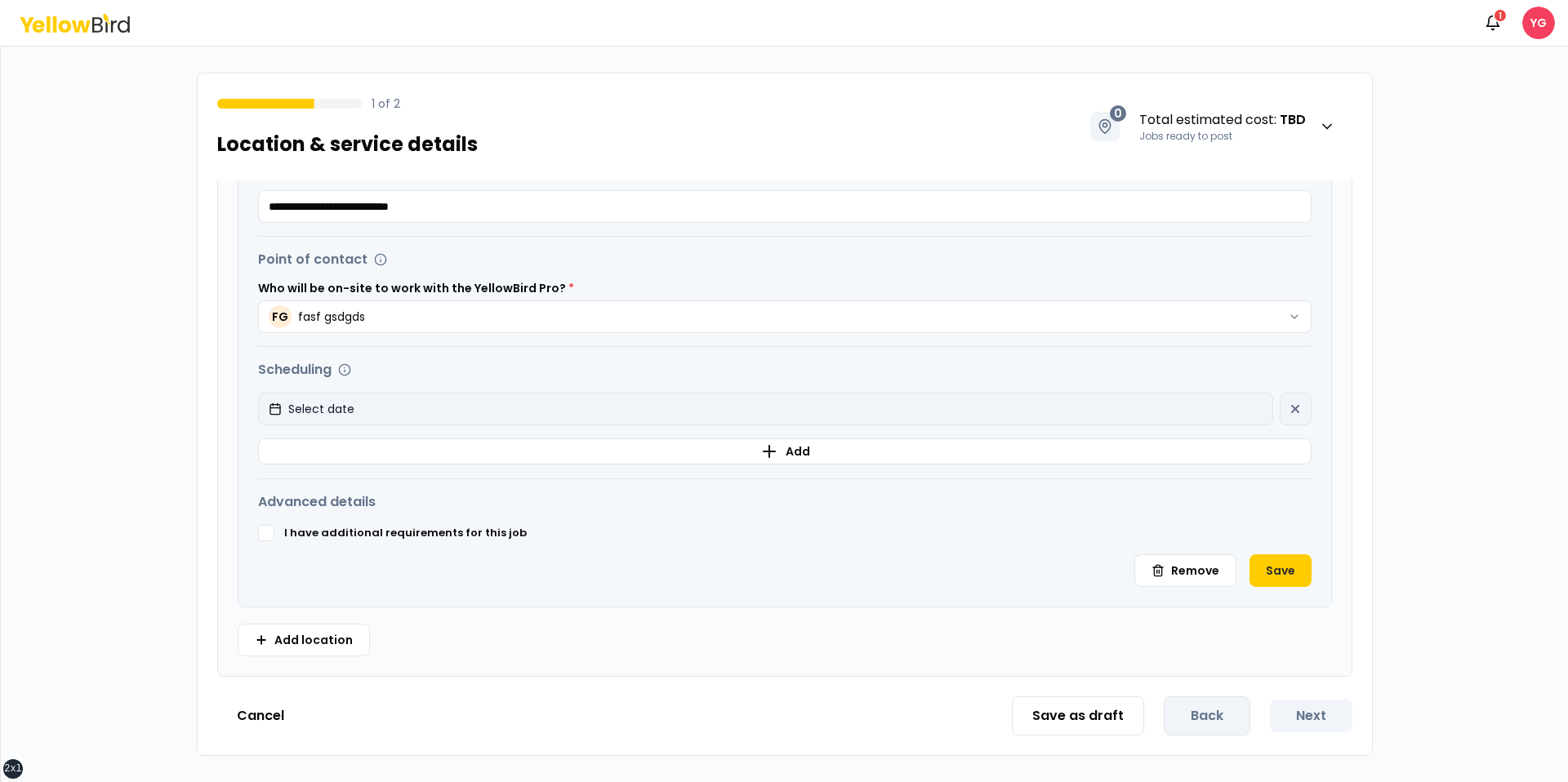
click at [1176, 397] on button "Select date" at bounding box center [766, 409] width 1015 height 33
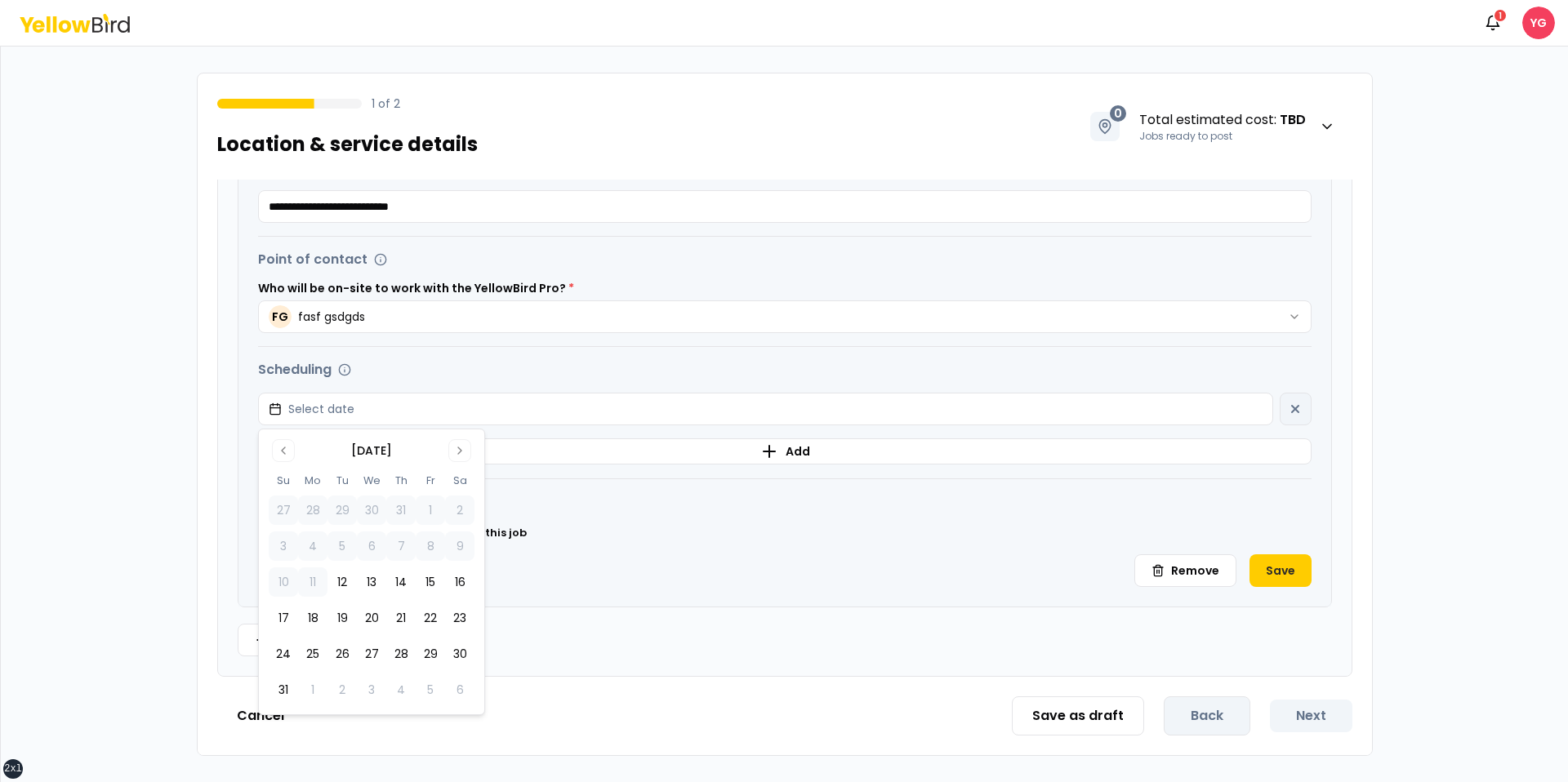
click at [403, 597] on tbody "27 28 29 30 31 1 2 3 4 5 6 7 8 9 10 11 12 13 14 15 16 17 18 19 20 21 22 23 24 2…" at bounding box center [371, 596] width 206 height 216
click at [396, 617] on button "21" at bounding box center [401, 618] width 29 height 29
click at [1260, 590] on div "**********" at bounding box center [784, 327] width 1093 height 561
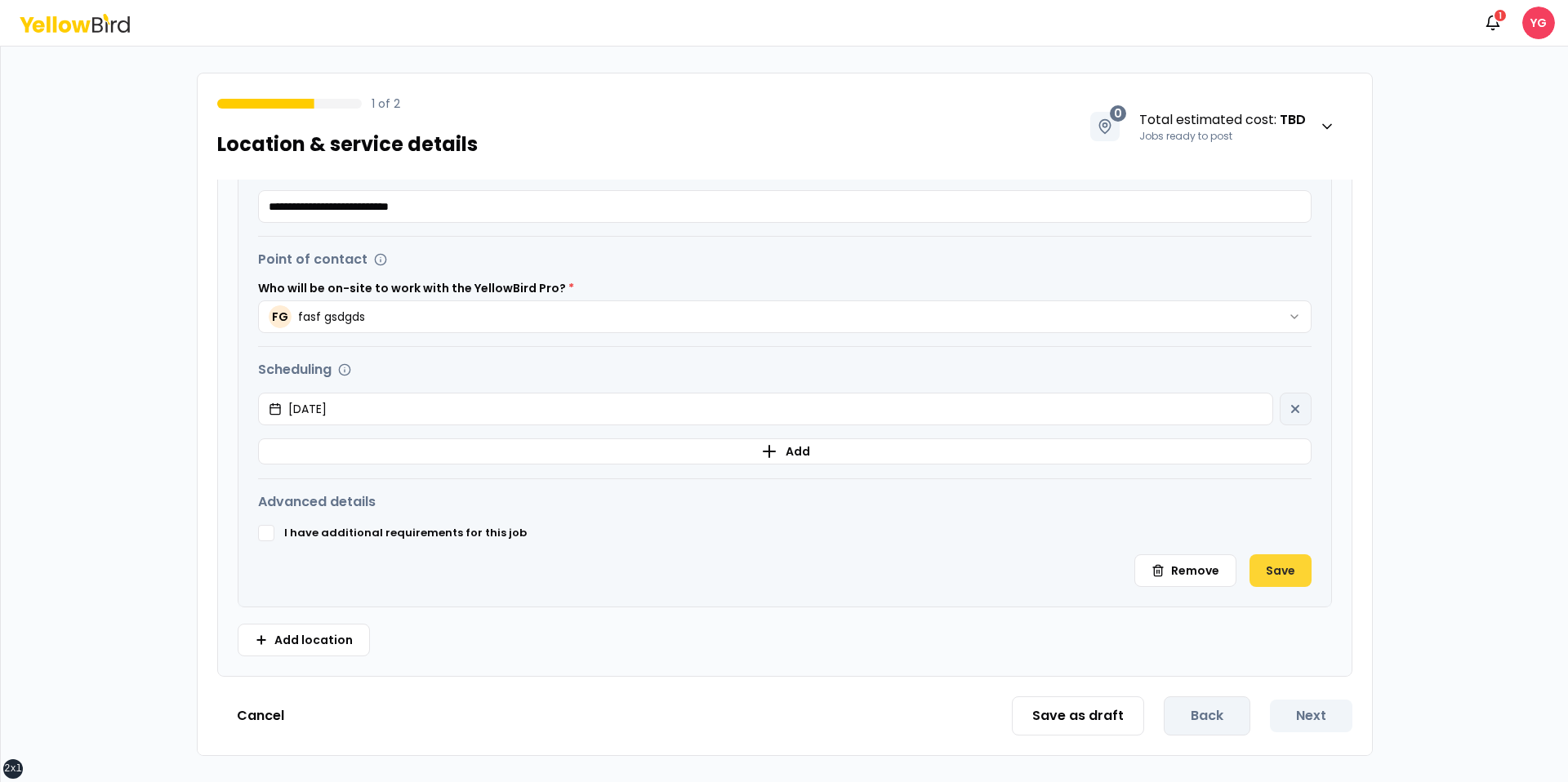
click at [1277, 570] on button "Save" at bounding box center [1280, 571] width 62 height 33
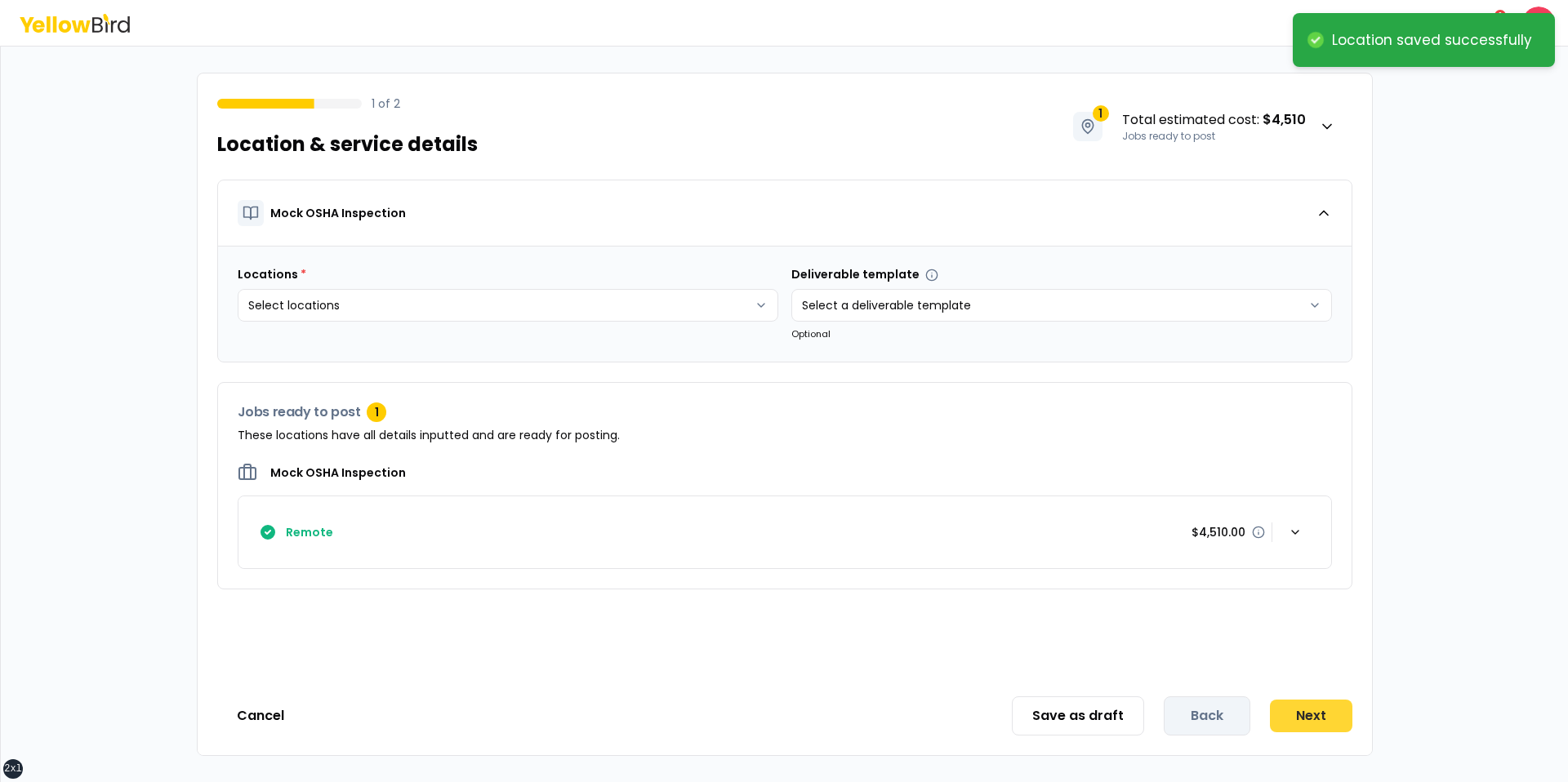
click at [1321, 723] on button "Next" at bounding box center [1312, 716] width 83 height 33
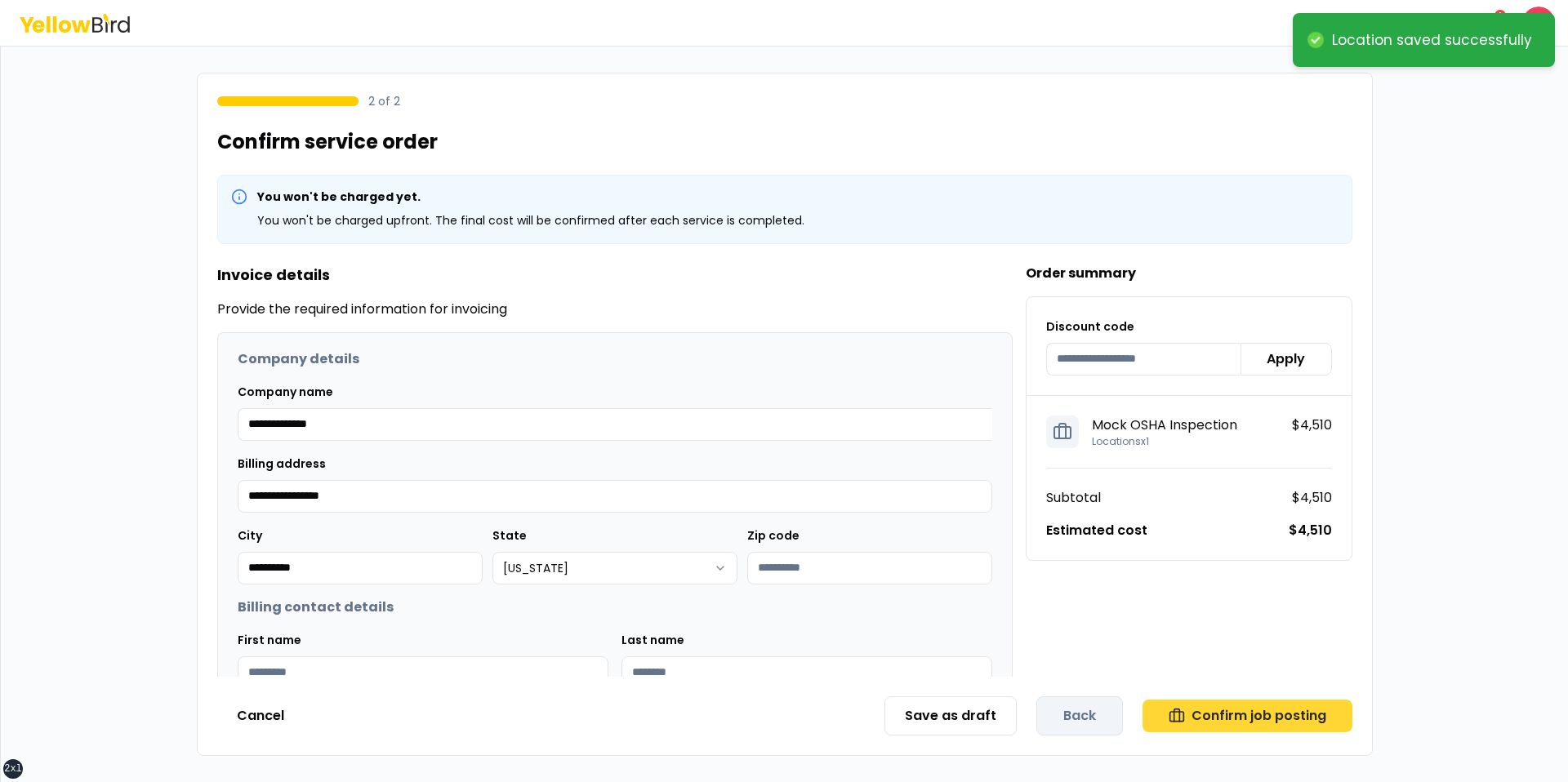
click at [1228, 712] on button "Confirm job posting" at bounding box center [1247, 716] width 210 height 33
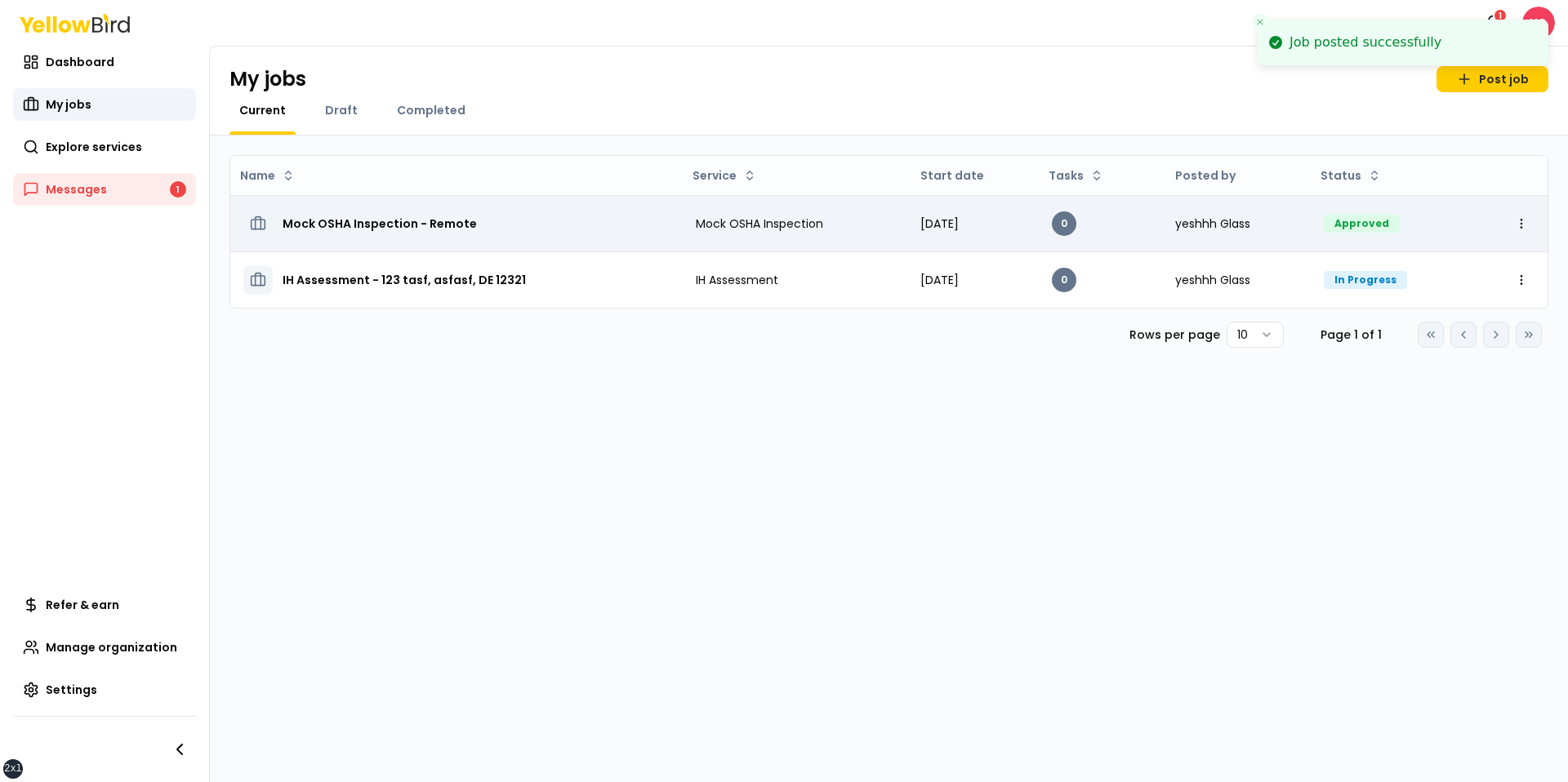
click at [386, 237] on h3 "Mock OSHA Inspection - Remote" at bounding box center [379, 223] width 194 height 29
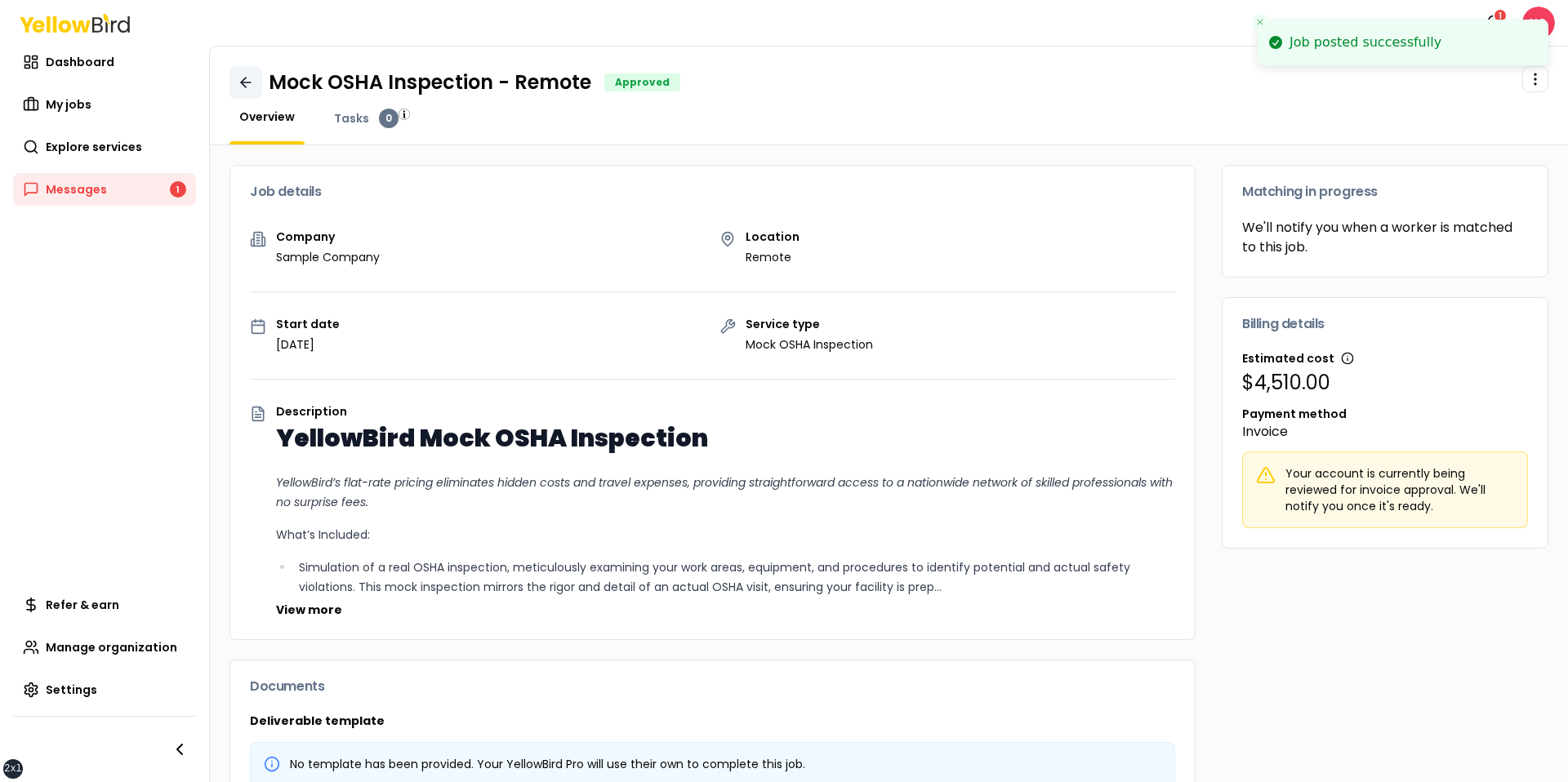
click at [254, 86] on link at bounding box center [246, 83] width 33 height 33
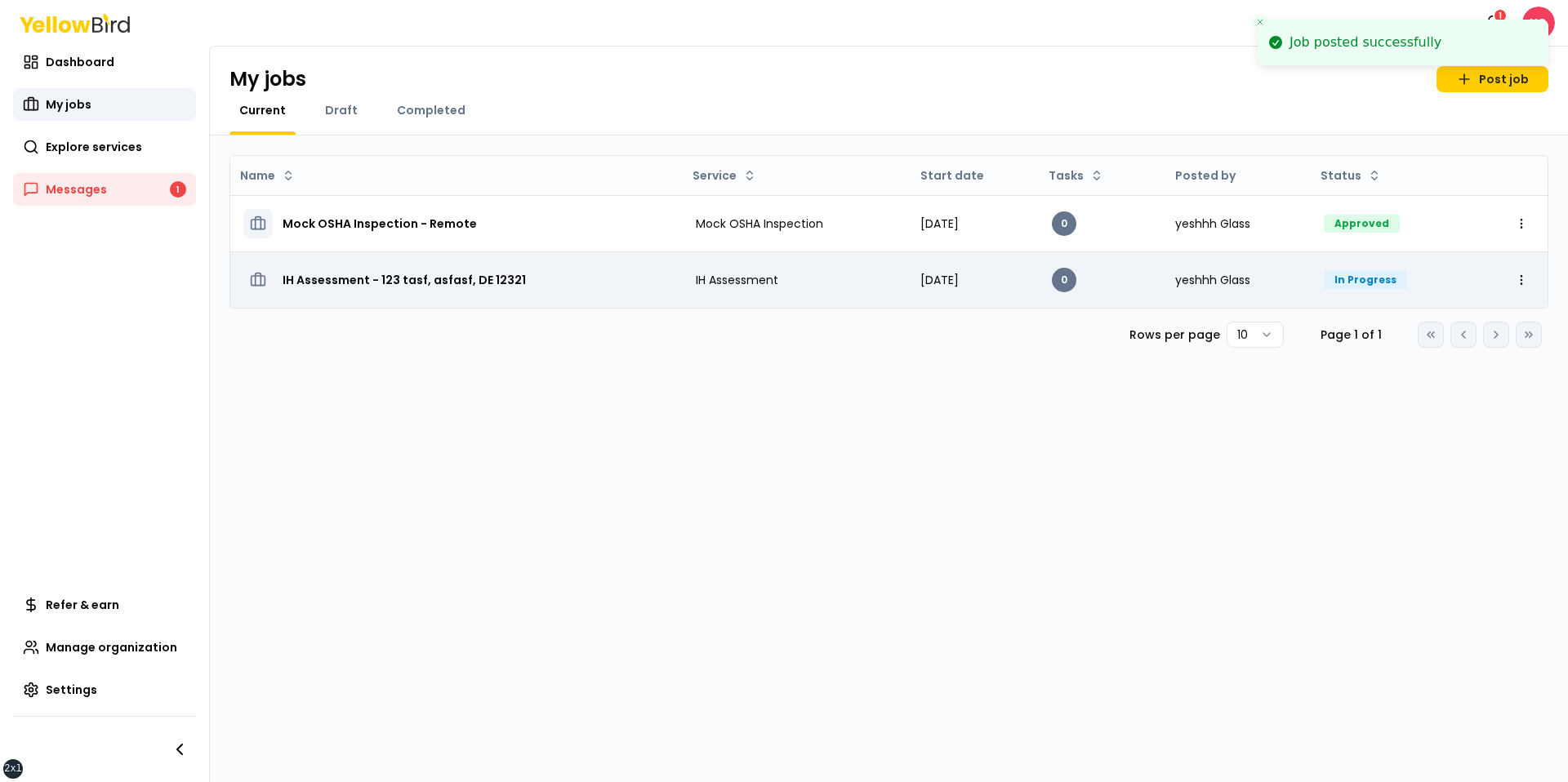
click at [428, 280] on h3 "IH Assessment - 123 tasf, asfasf, DE 12321" at bounding box center [403, 280] width 244 height 29
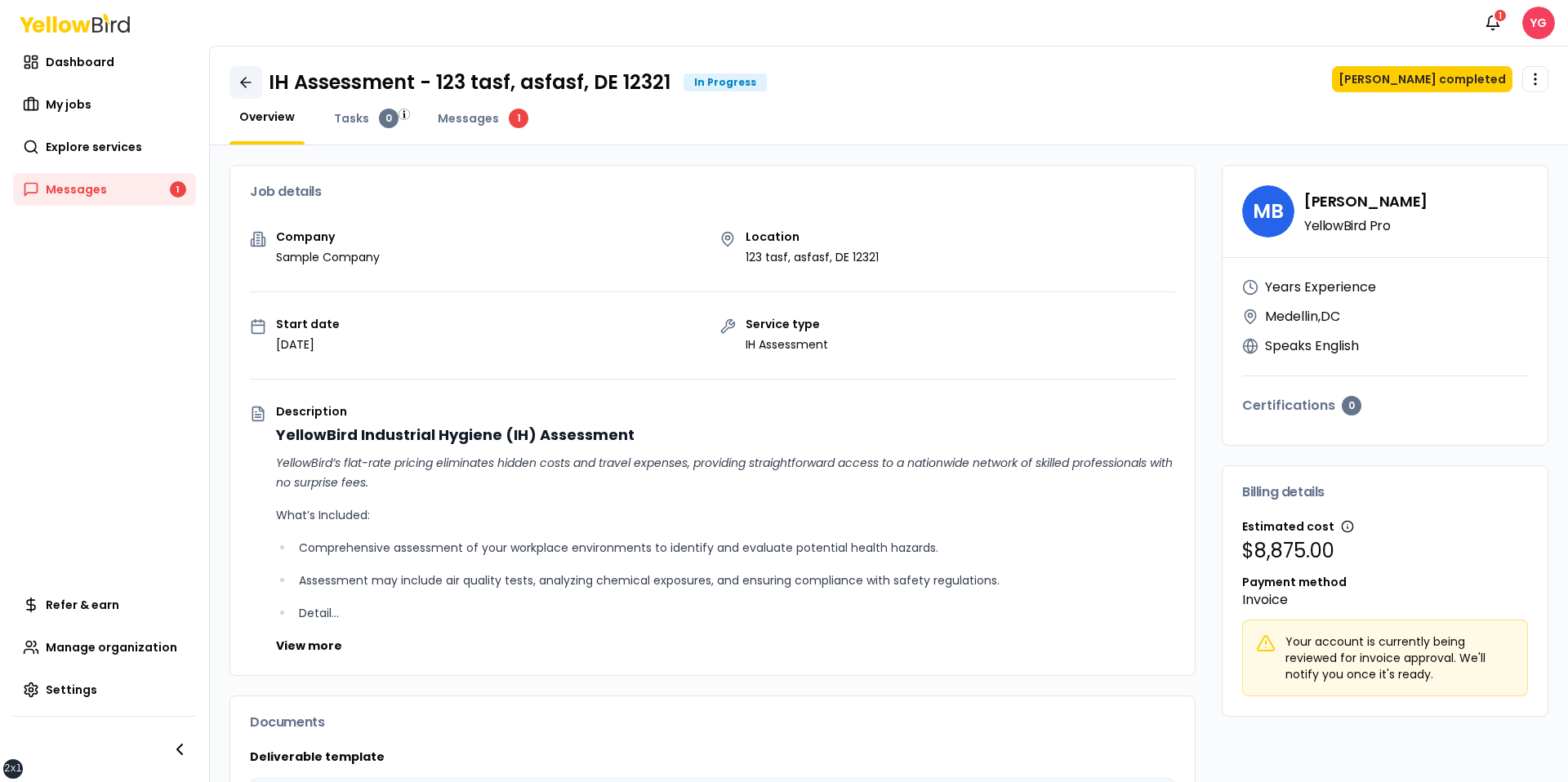
click at [244, 76] on icon at bounding box center [246, 83] width 17 height 17
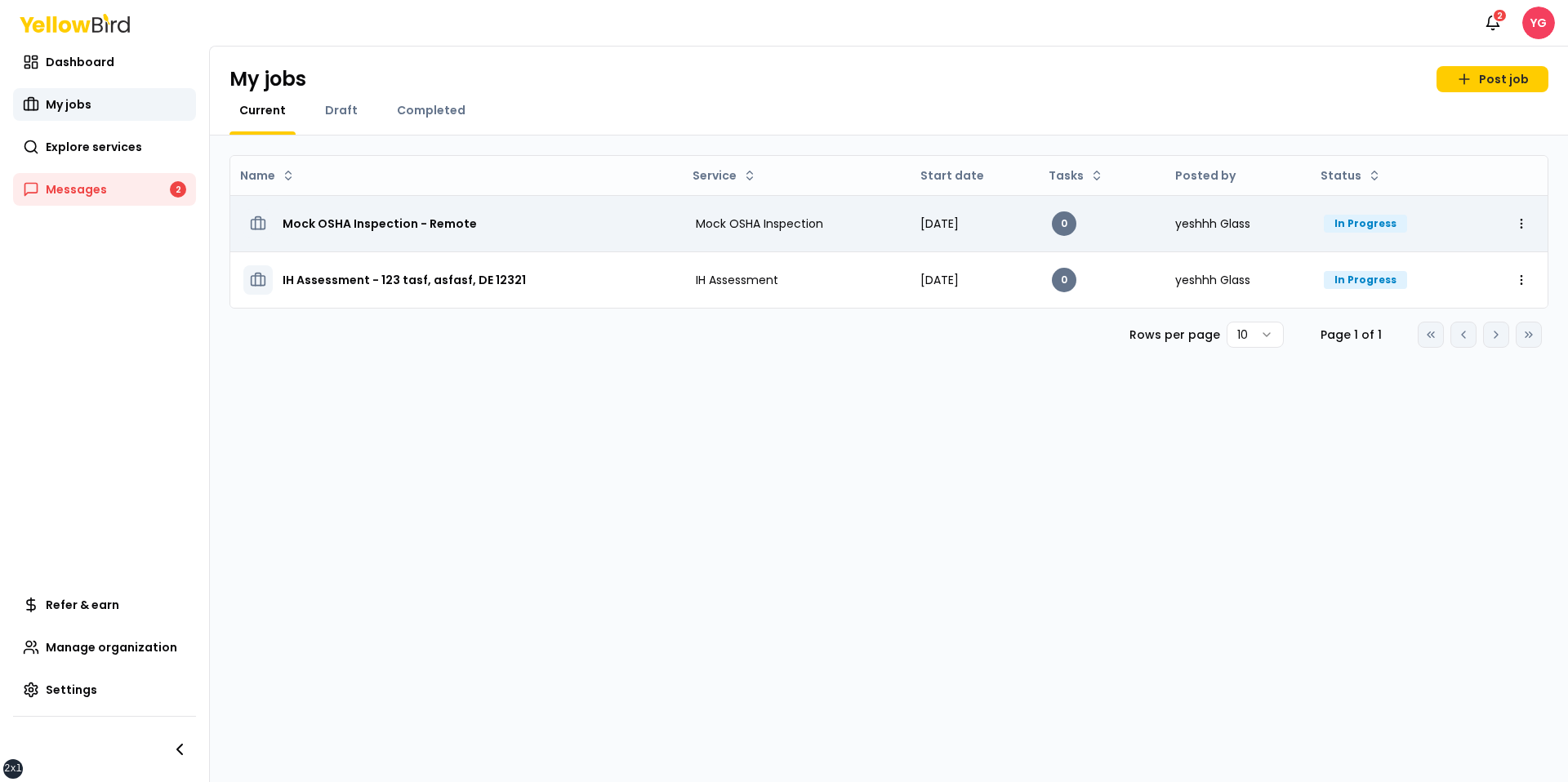
click at [326, 202] on td "Mock OSHA Inspection - Remote" at bounding box center [457, 222] width 452 height 56
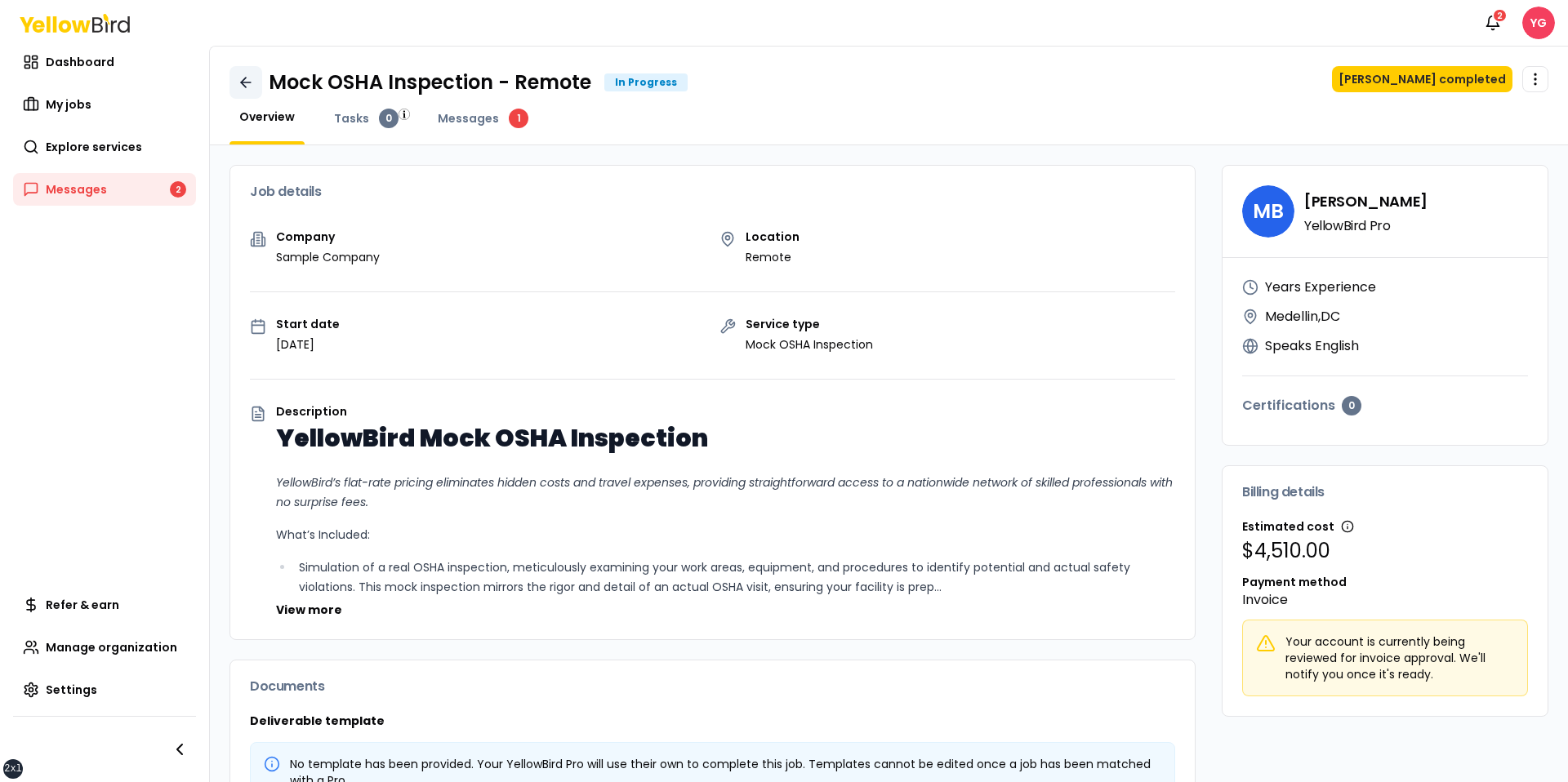
click at [252, 87] on icon at bounding box center [246, 83] width 17 height 17
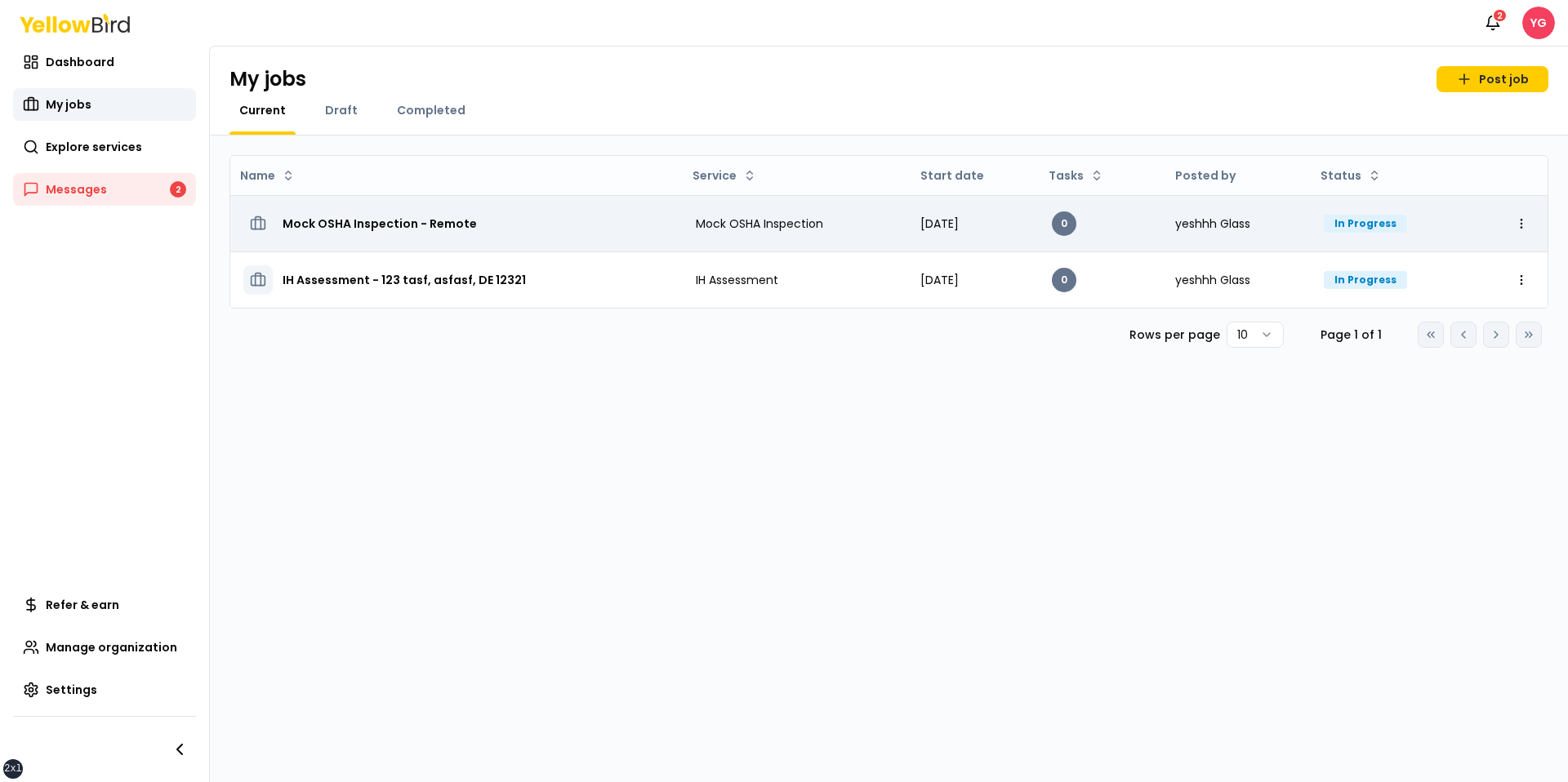
click at [356, 223] on h3 "Mock OSHA Inspection - Remote" at bounding box center [379, 223] width 194 height 29
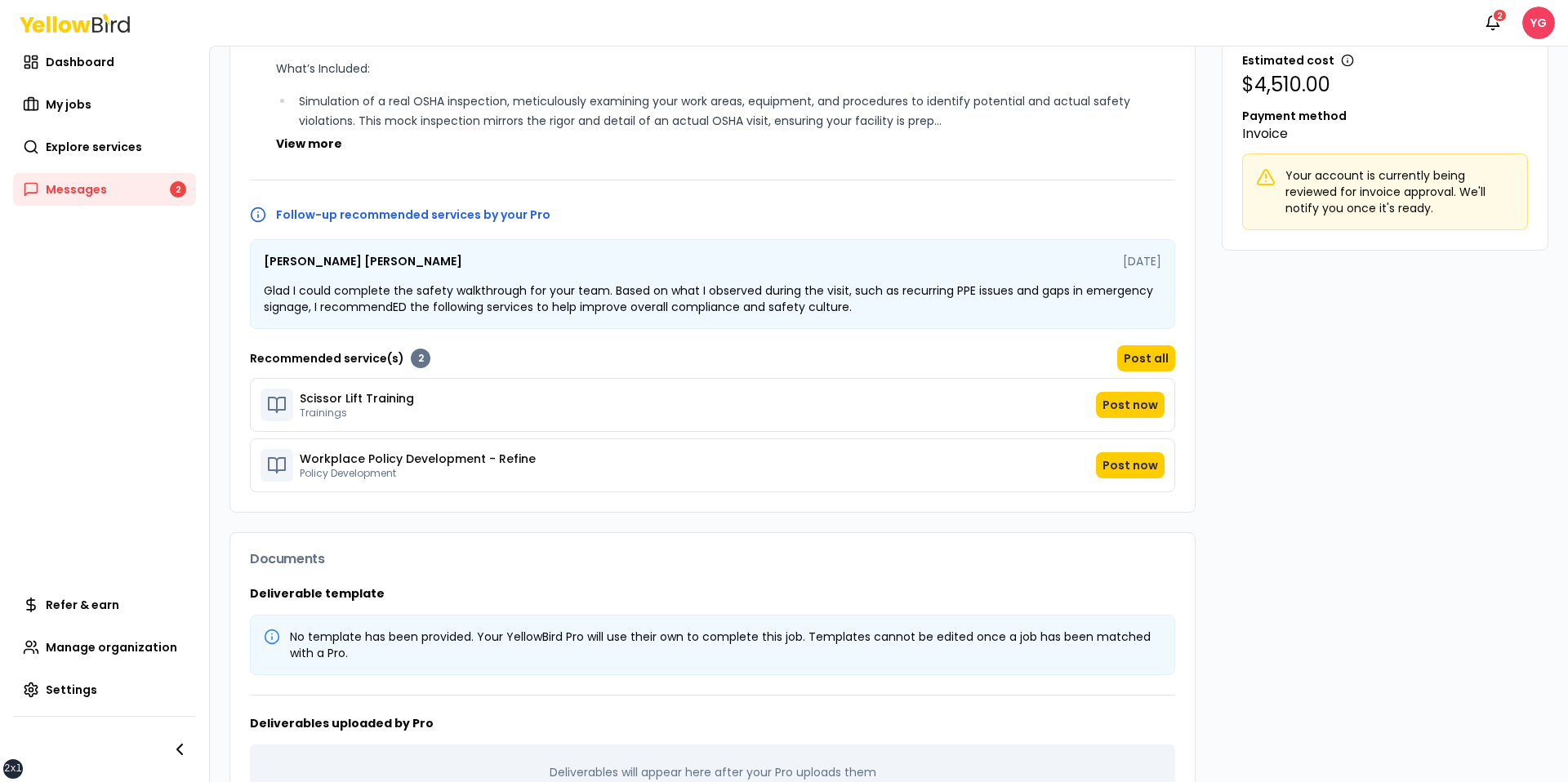
scroll to position [524, 0]
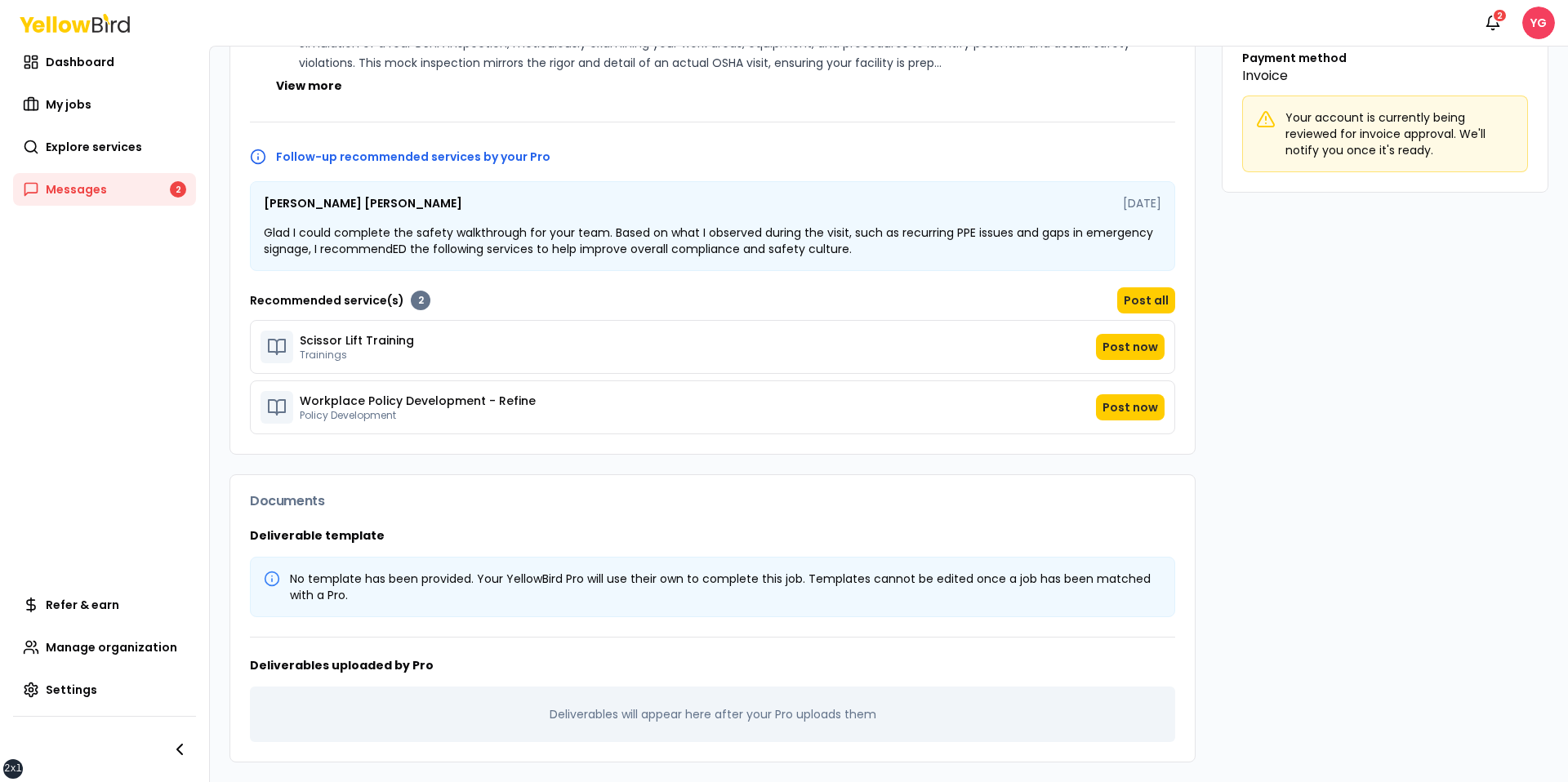
click at [538, 171] on div "Follow-up recommended services by your Pro Michelle Barnes-Copes Aug 11, 2025 G…" at bounding box center [712, 291] width 926 height 286
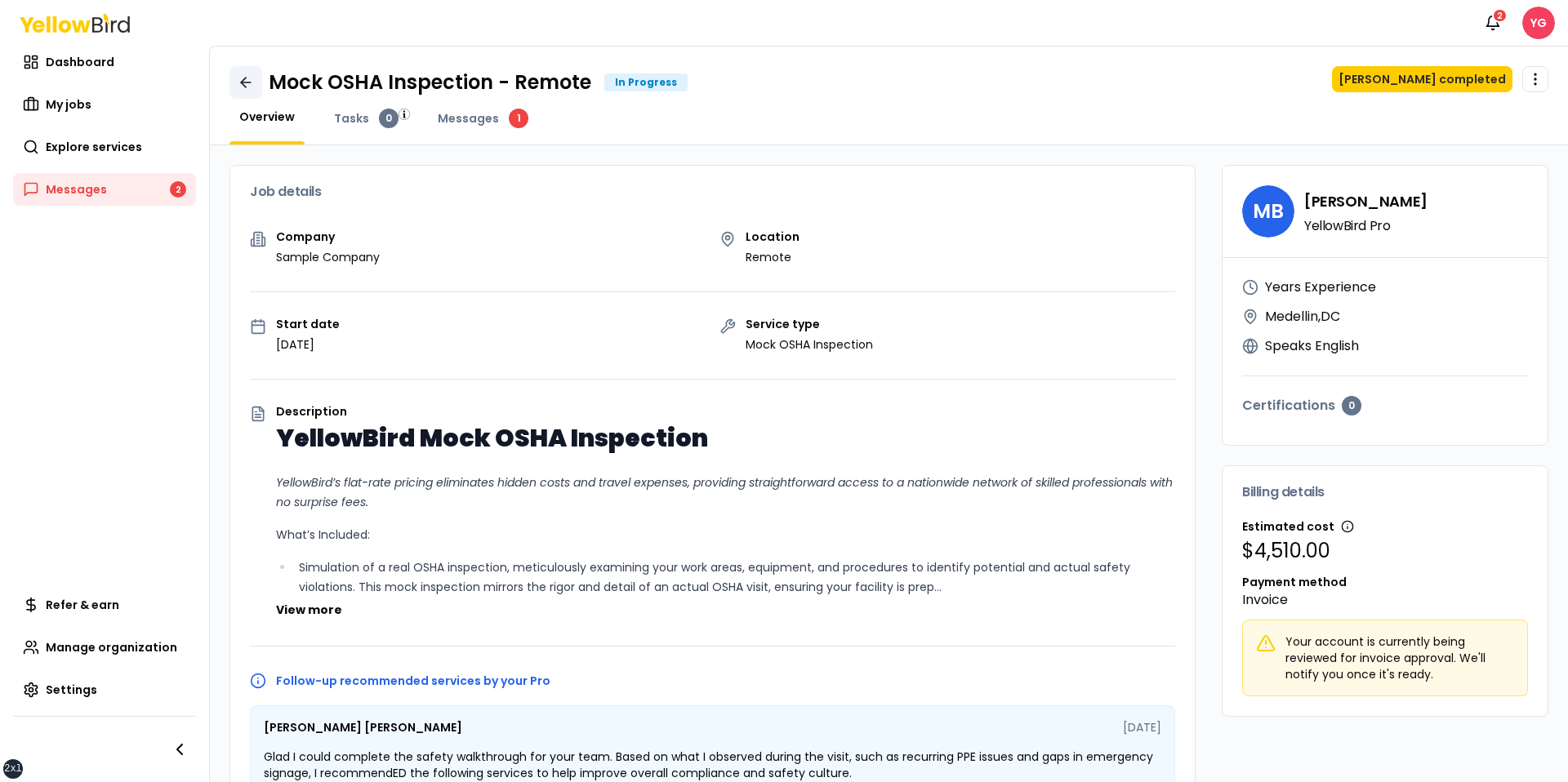
click at [254, 70] on link at bounding box center [246, 83] width 33 height 33
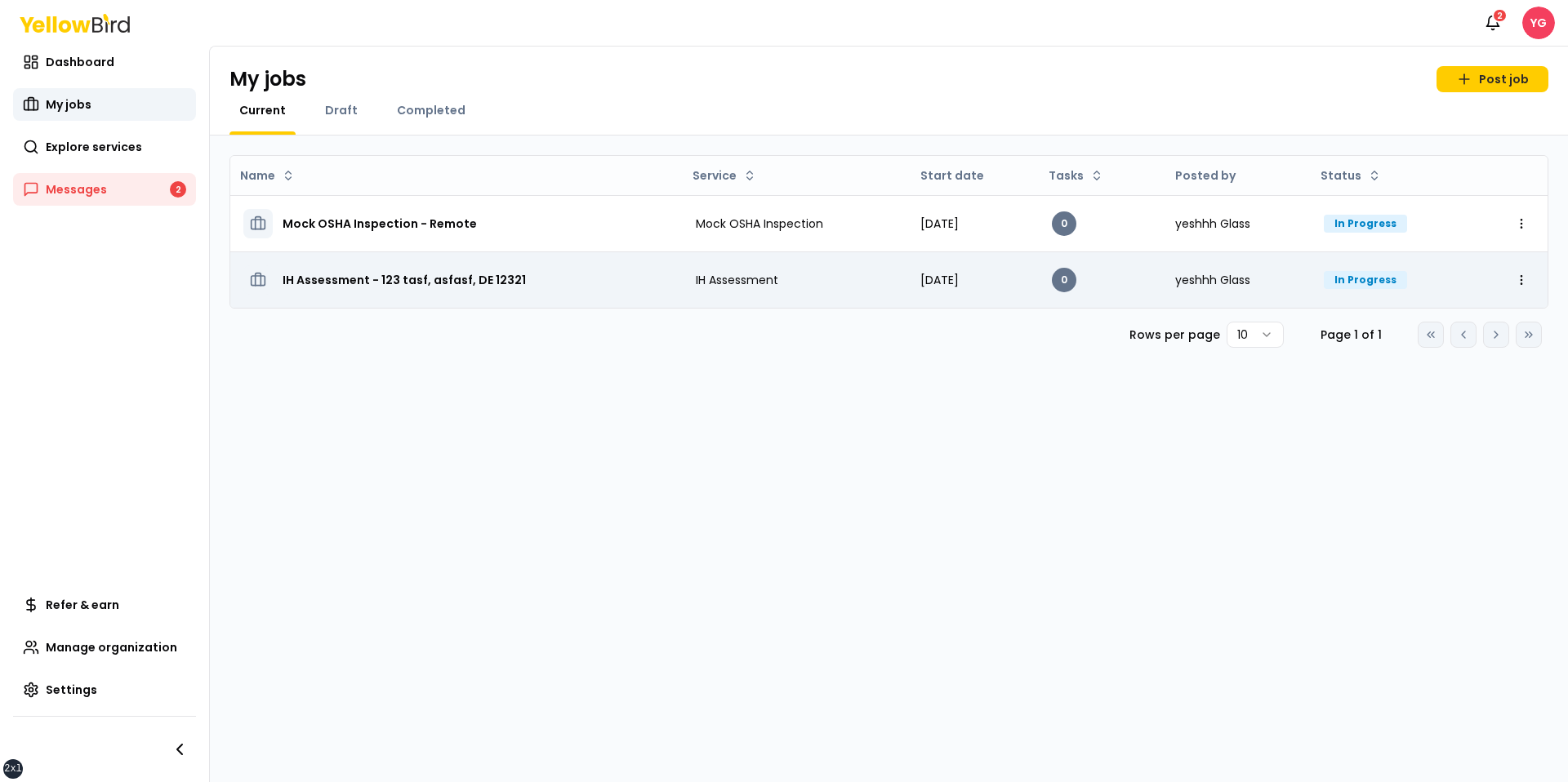
click at [423, 267] on h3 "IH Assessment - 123 tasf, asfasf, DE 12321" at bounding box center [403, 280] width 244 height 29
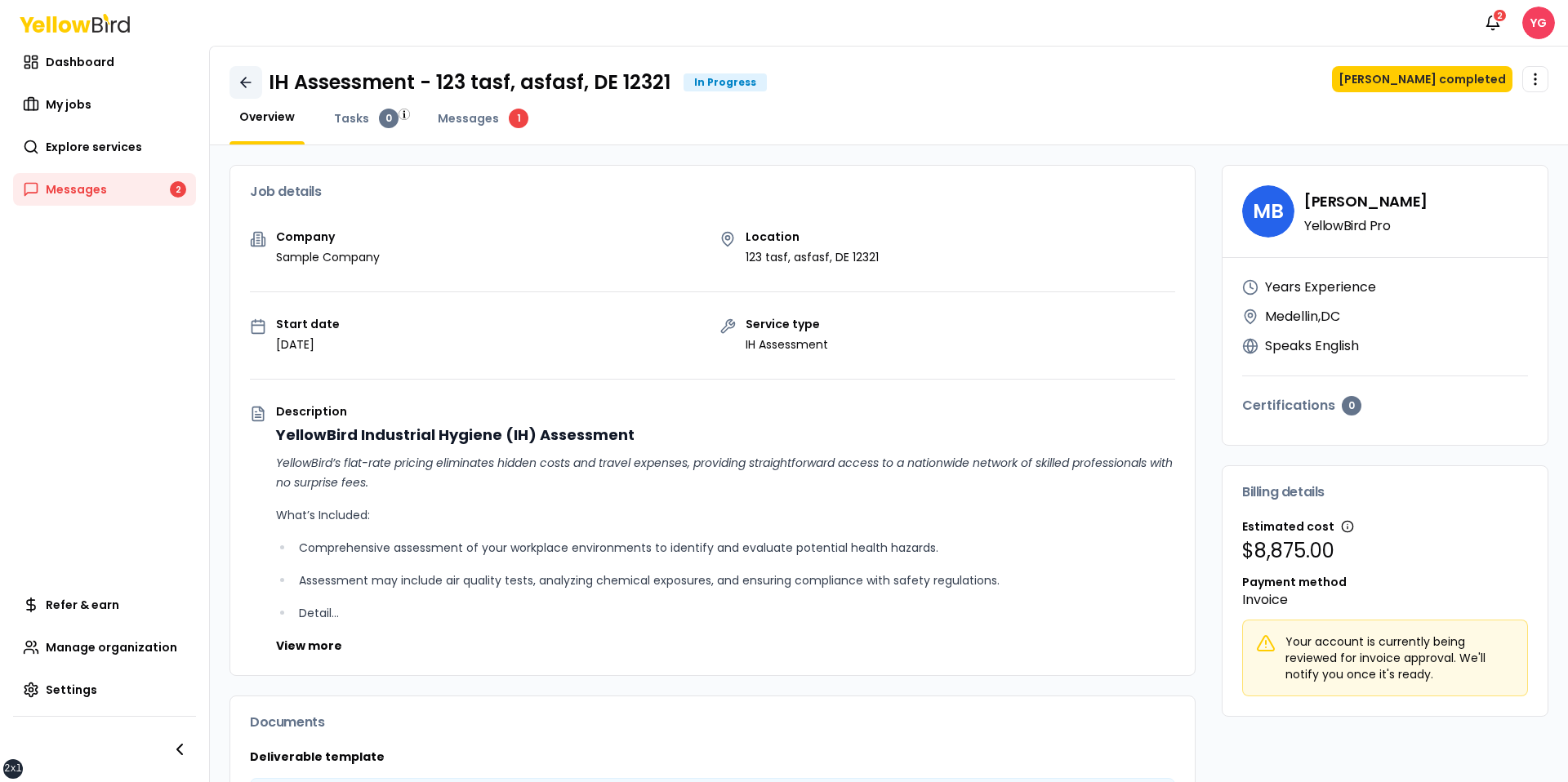
click at [251, 79] on icon at bounding box center [246, 83] width 17 height 17
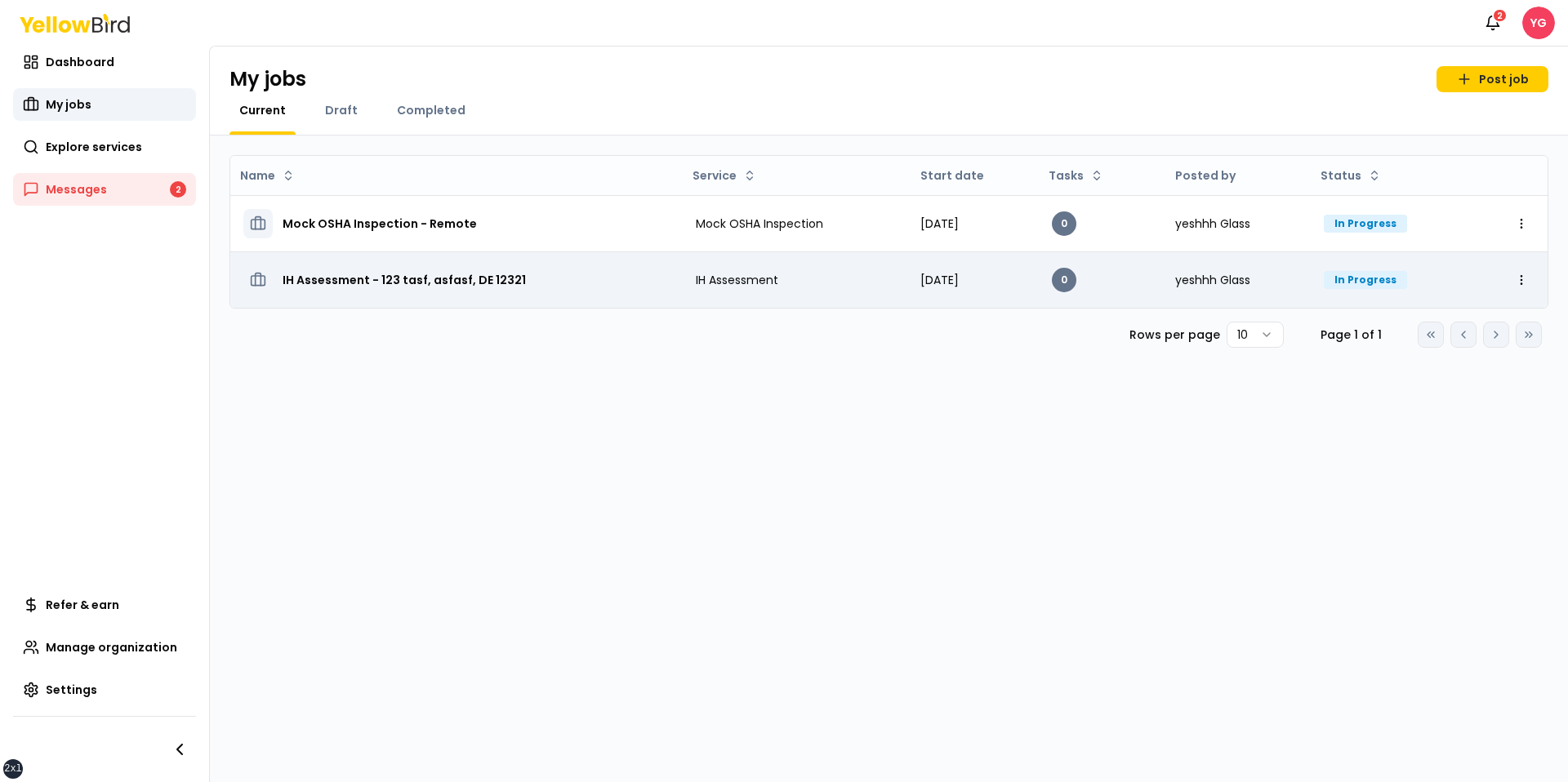
click at [443, 275] on h3 "IH Assessment - 123 tasf, asfasf, DE 12321" at bounding box center [403, 280] width 244 height 29
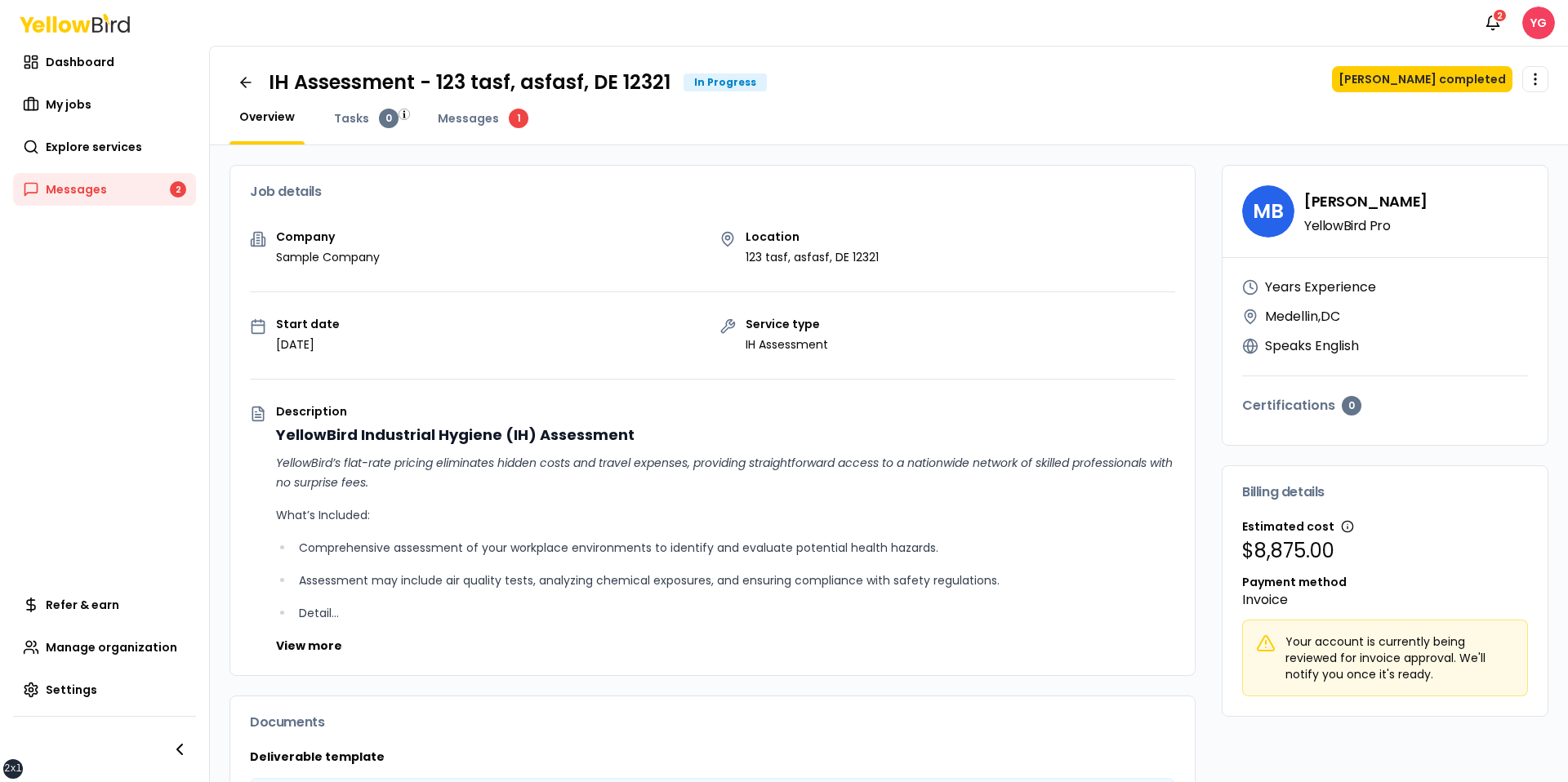
click at [491, 29] on div "Notifications 2 YG" at bounding box center [784, 23] width 1568 height 46
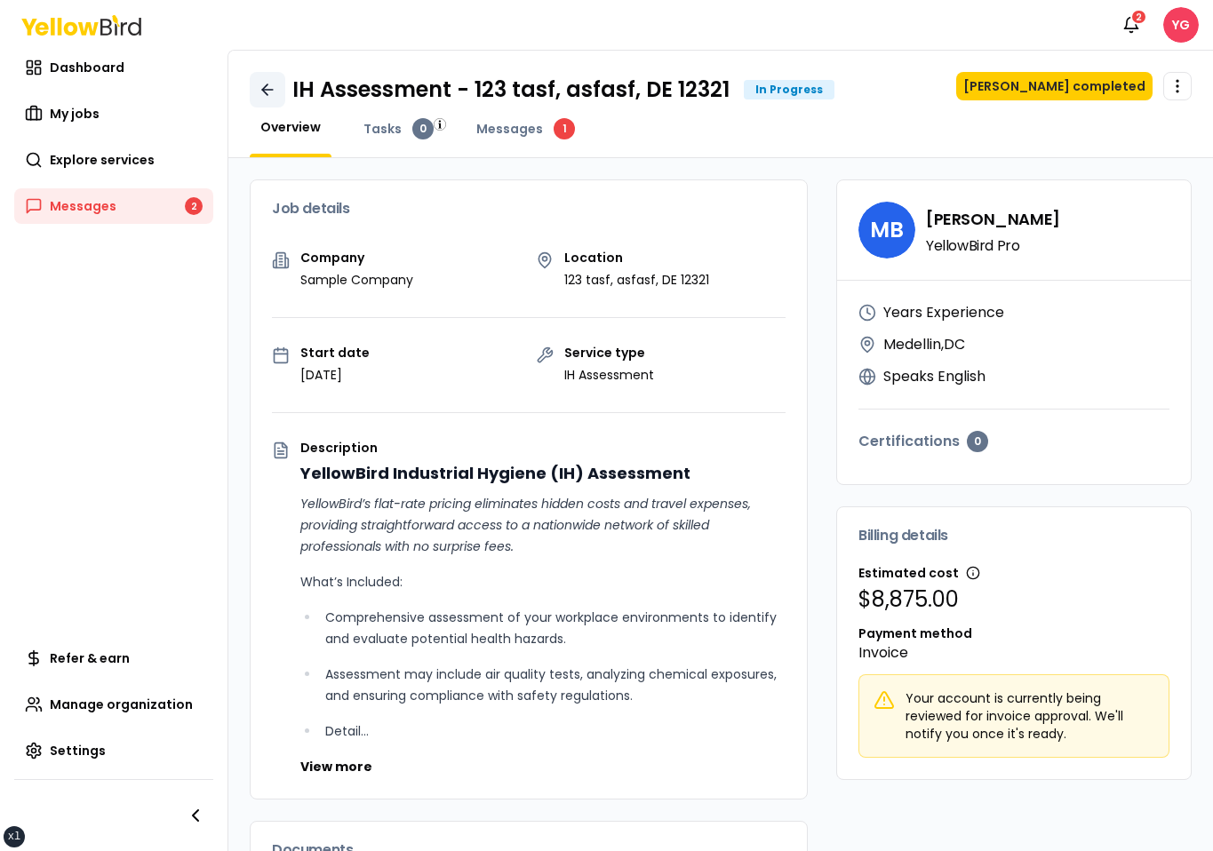
click at [265, 96] on icon at bounding box center [268, 90] width 18 height 18
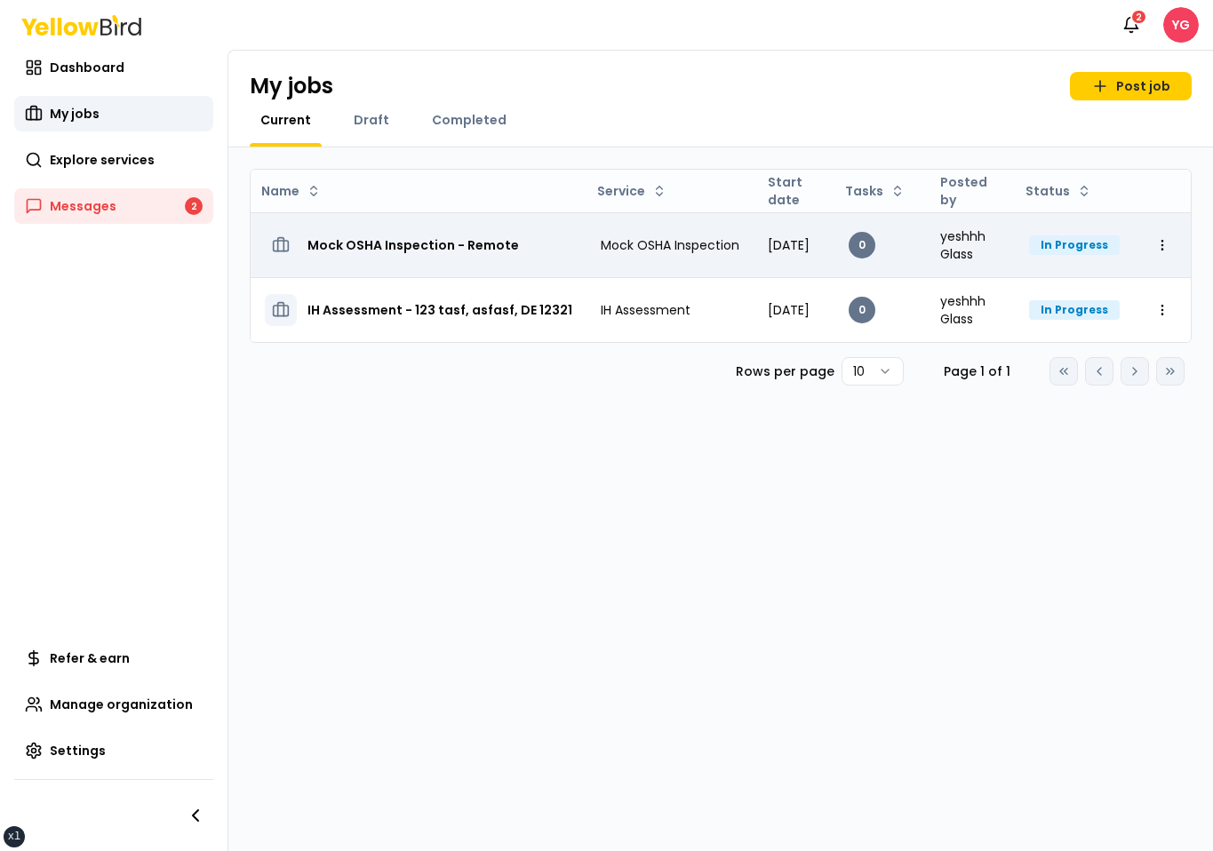
click at [535, 257] on div "Mock OSHA Inspection - Remote" at bounding box center [418, 245] width 307 height 32
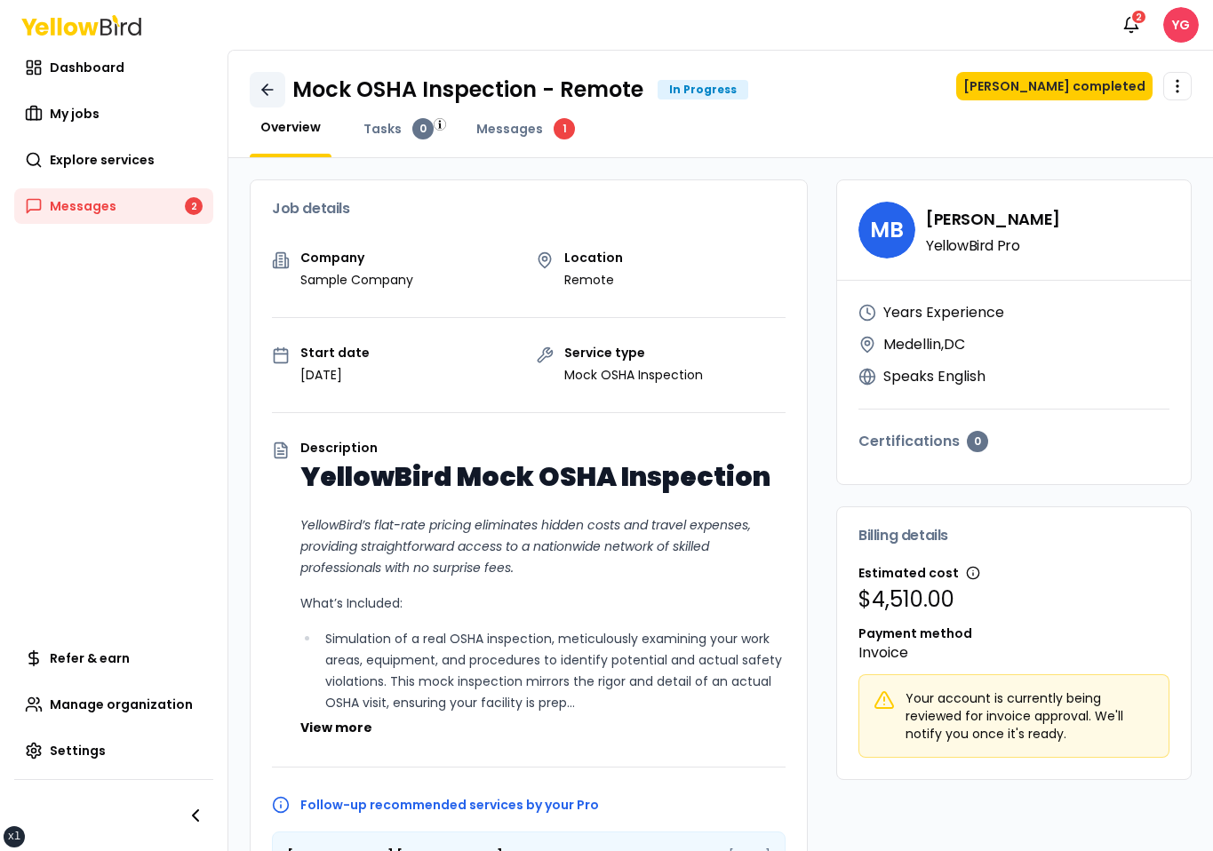
click at [283, 89] on link at bounding box center [268, 90] width 36 height 36
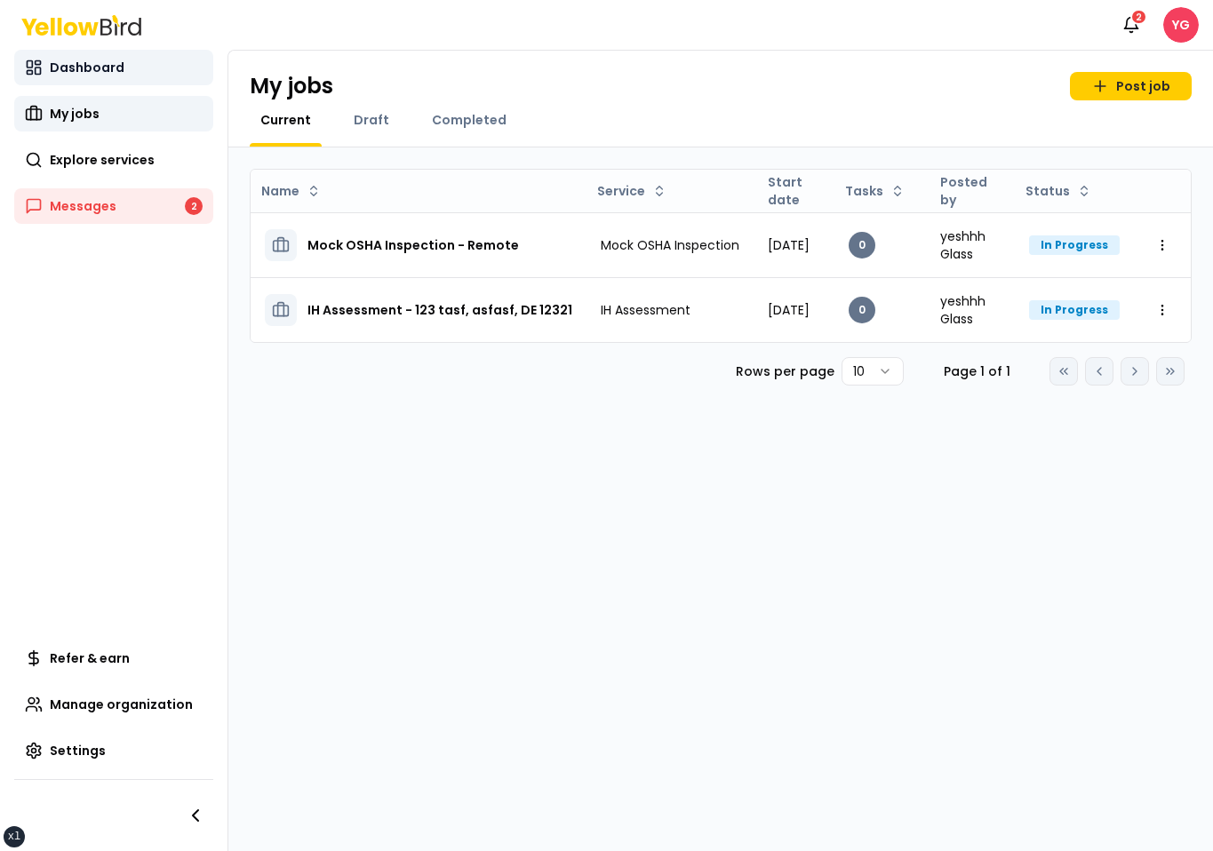
click at [147, 52] on link "Dashboard" at bounding box center [113, 68] width 199 height 36
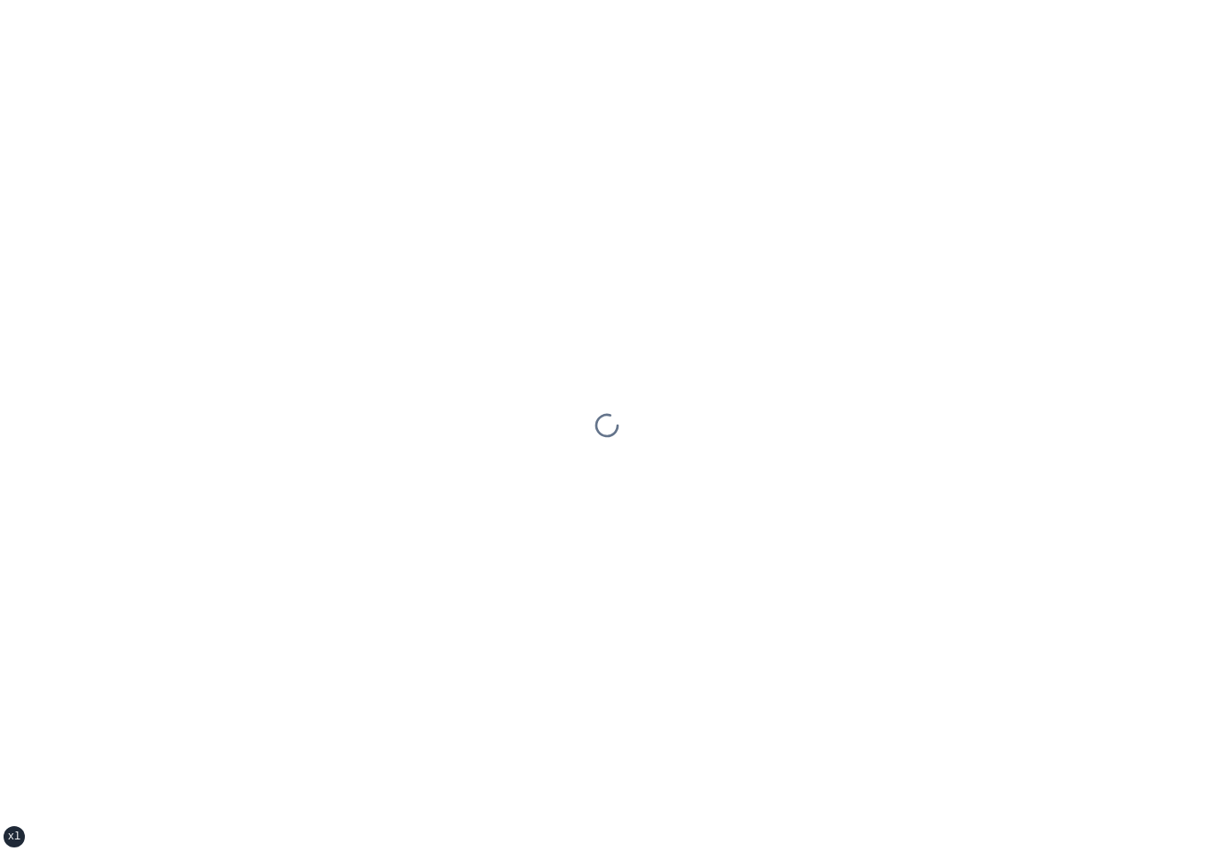
click at [551, 67] on div at bounding box center [606, 425] width 1213 height 851
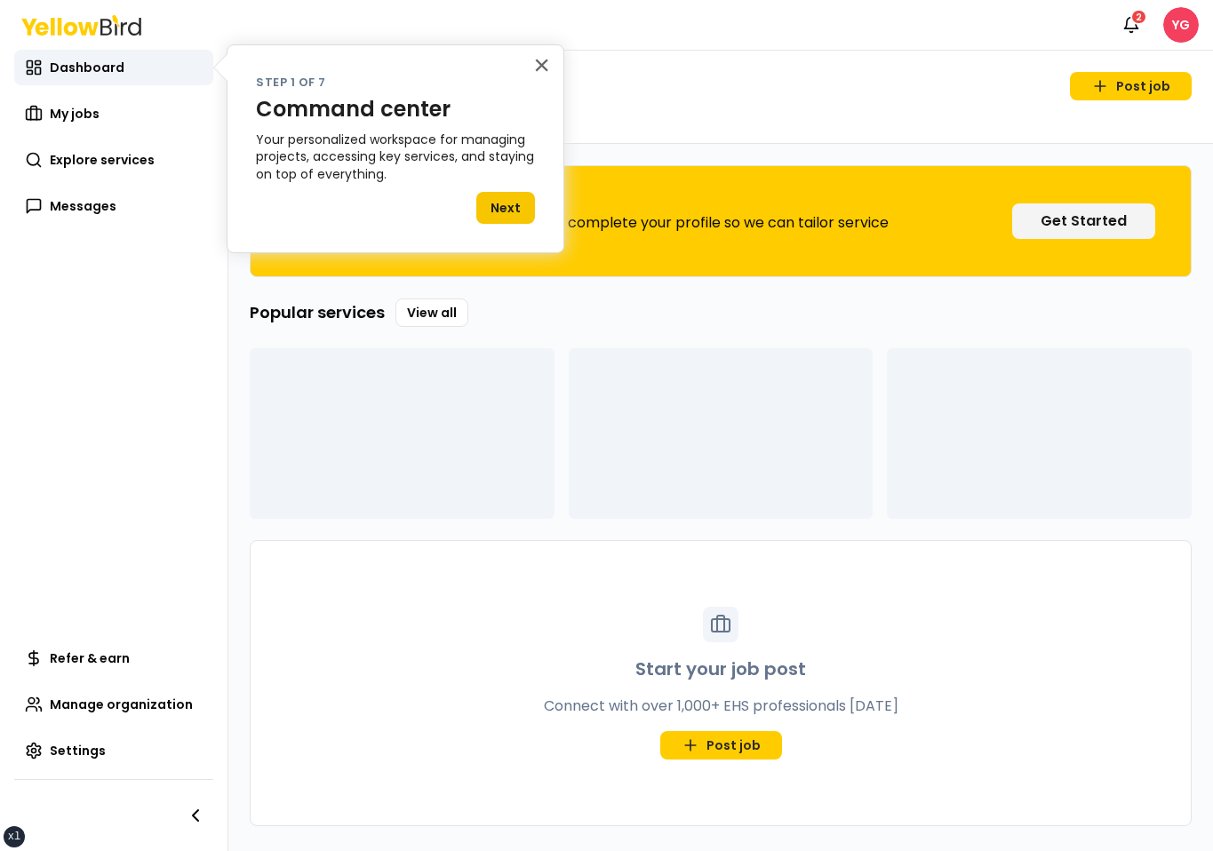
click at [529, 71] on div "× Step 1 of 7 Command center Your personalized workspace for managing projects,…" at bounding box center [396, 148] width 338 height 209
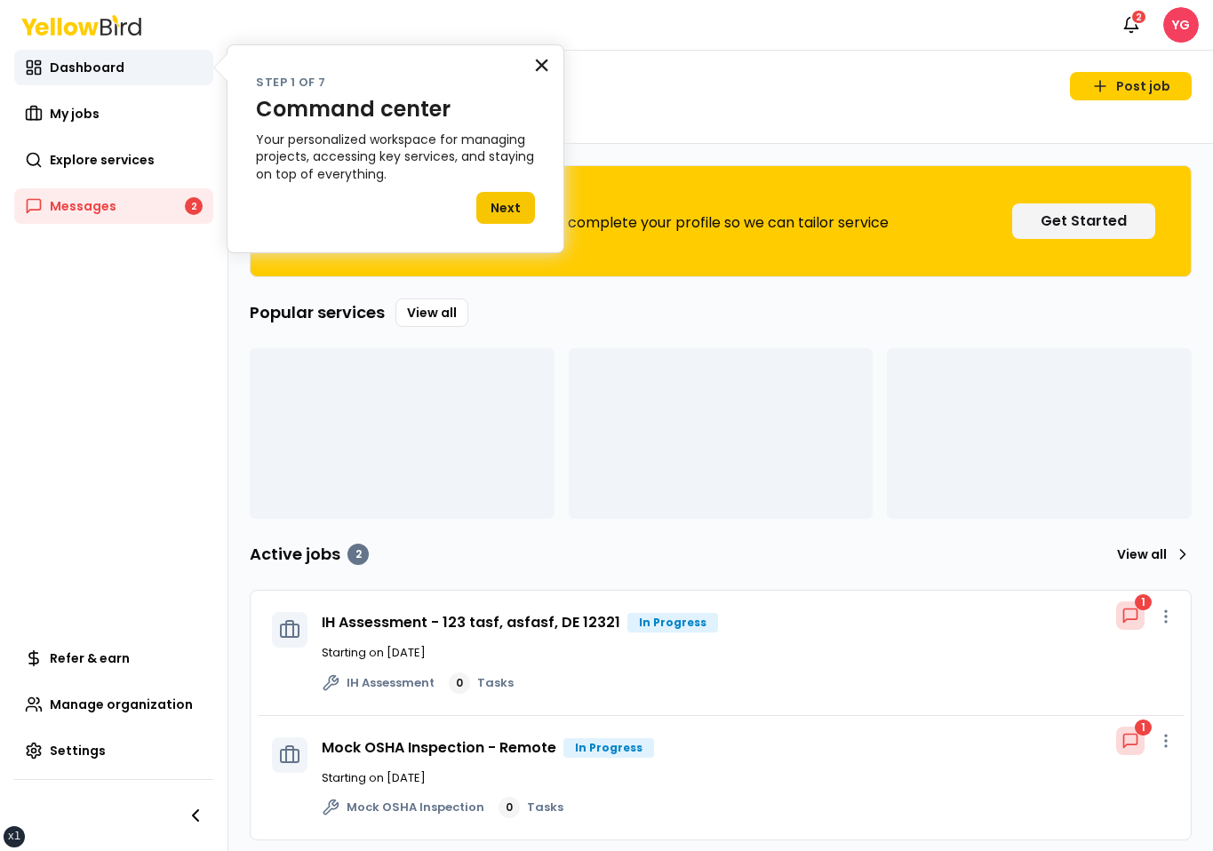
click at [536, 70] on button "×" at bounding box center [541, 65] width 17 height 28
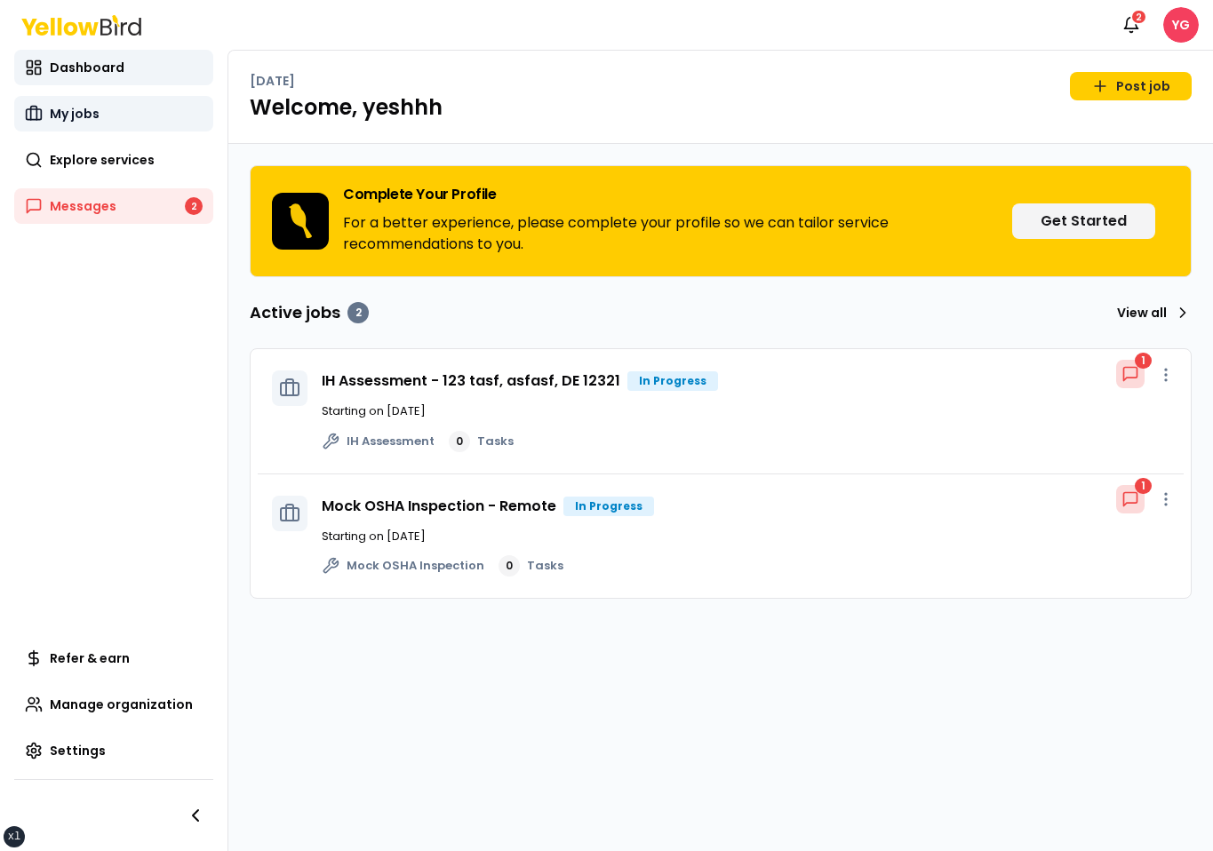
click at [97, 115] on span "My jobs" at bounding box center [75, 114] width 50 height 18
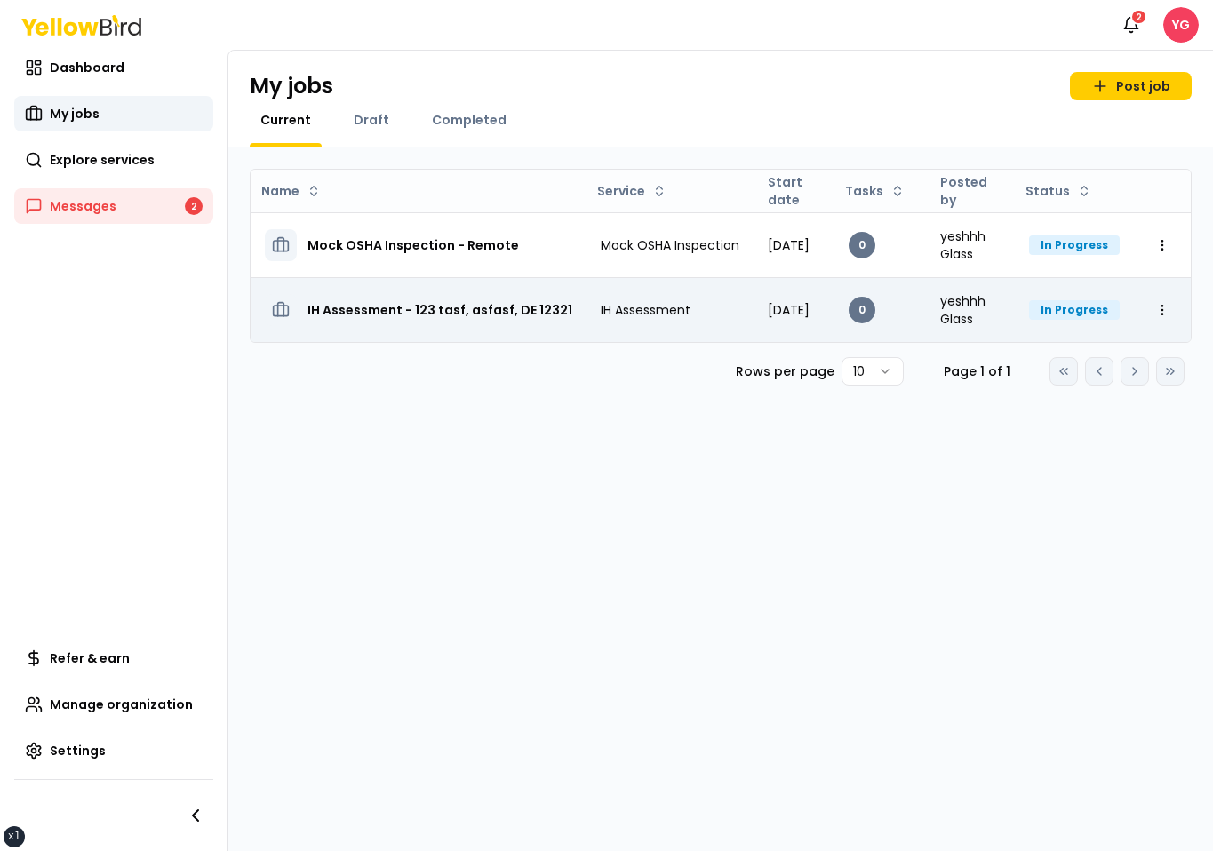
click at [405, 304] on h3 "IH Assessment - 123 tasf, asfasf, DE 12321" at bounding box center [439, 310] width 265 height 32
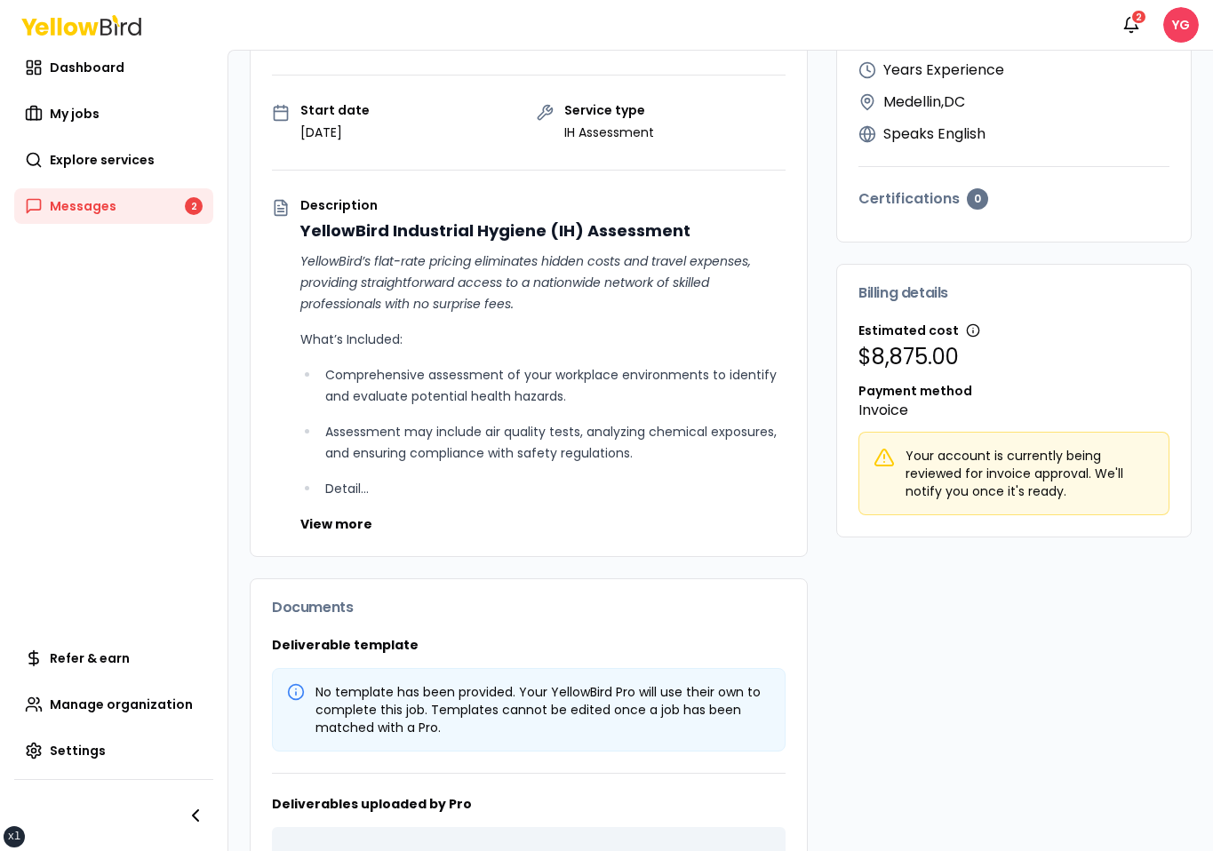
scroll to position [141, 0]
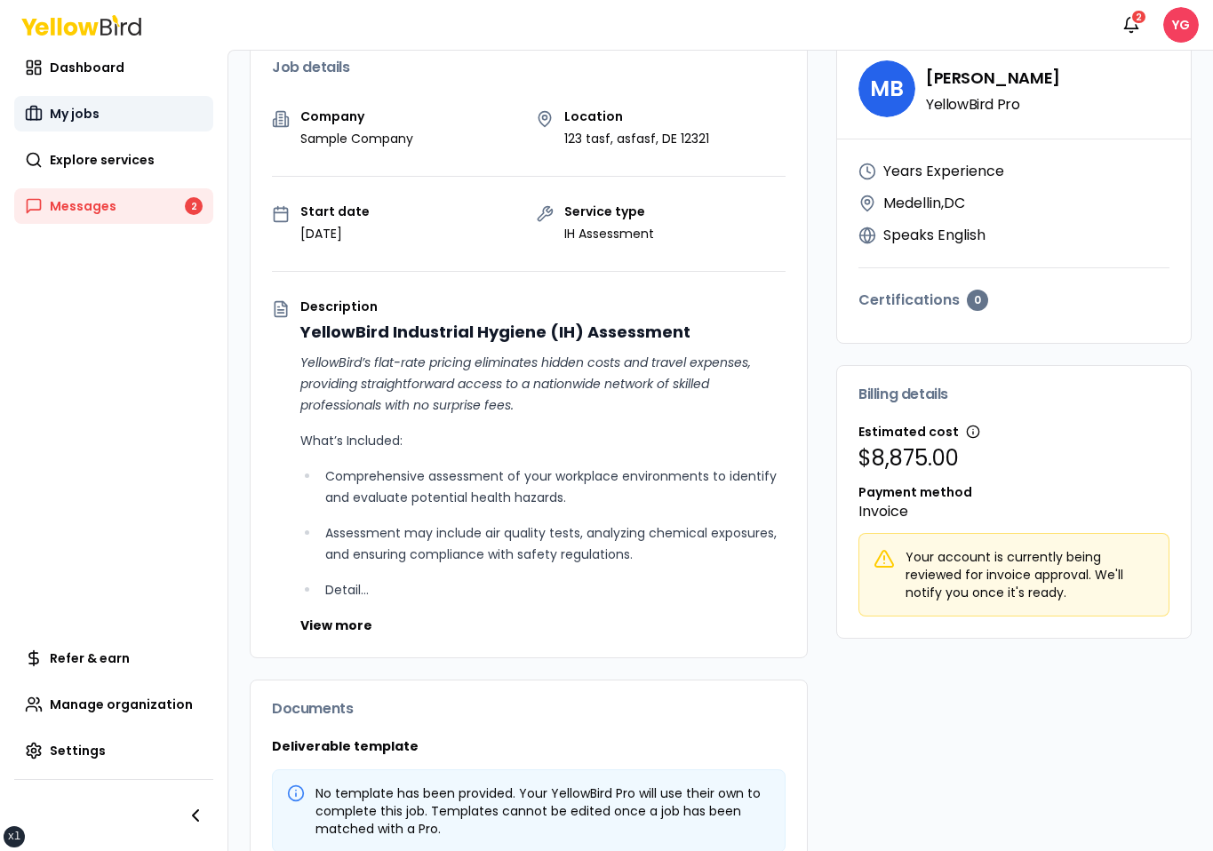
click at [173, 119] on link "My jobs" at bounding box center [113, 114] width 199 height 36
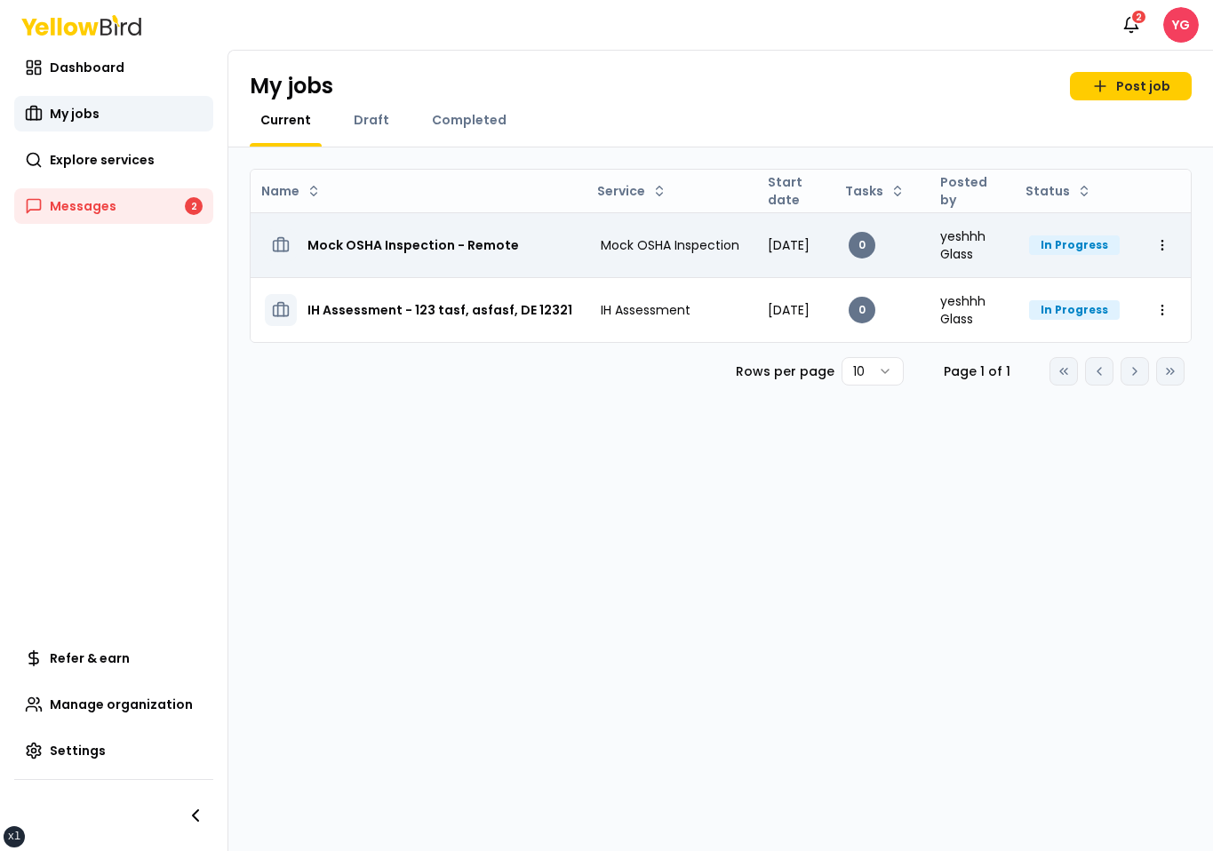
click at [395, 239] on h3 "Mock OSHA Inspection - Remote" at bounding box center [412, 245] width 211 height 32
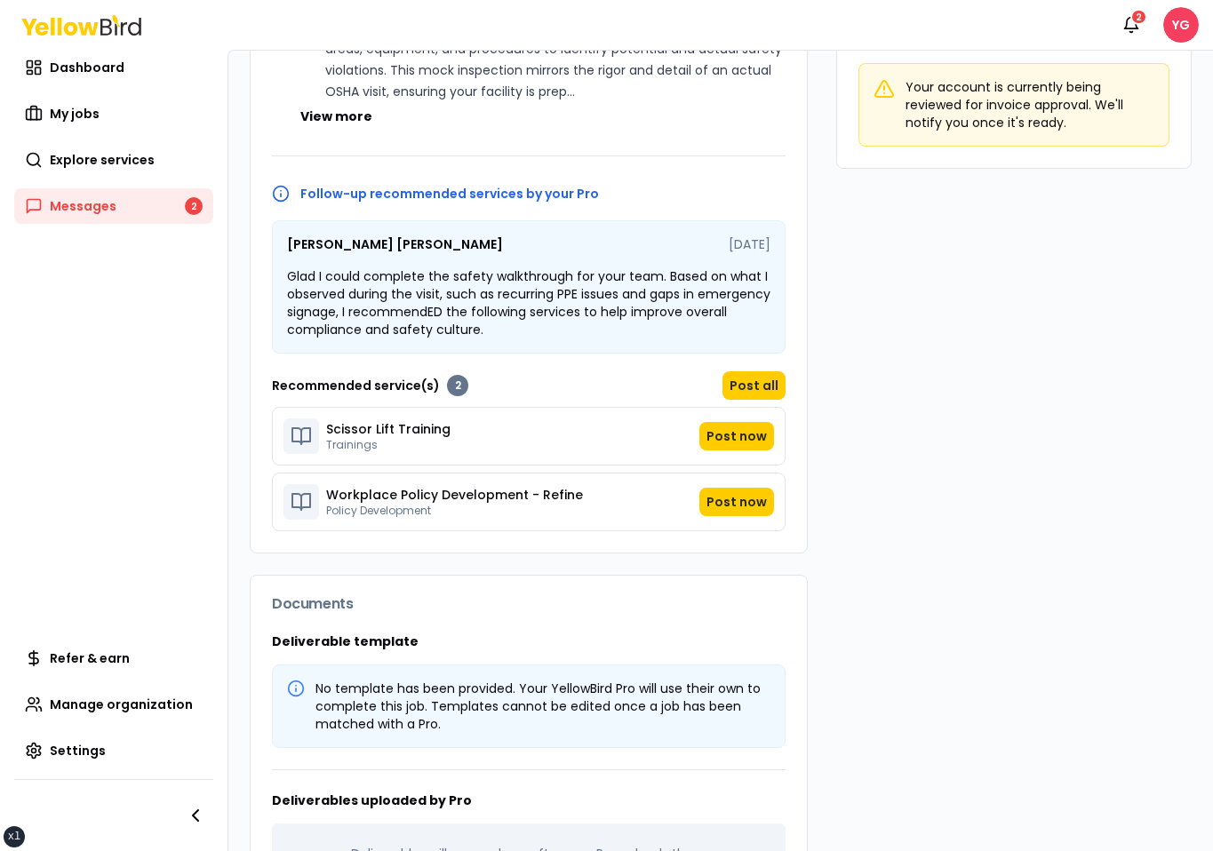
scroll to position [618, 0]
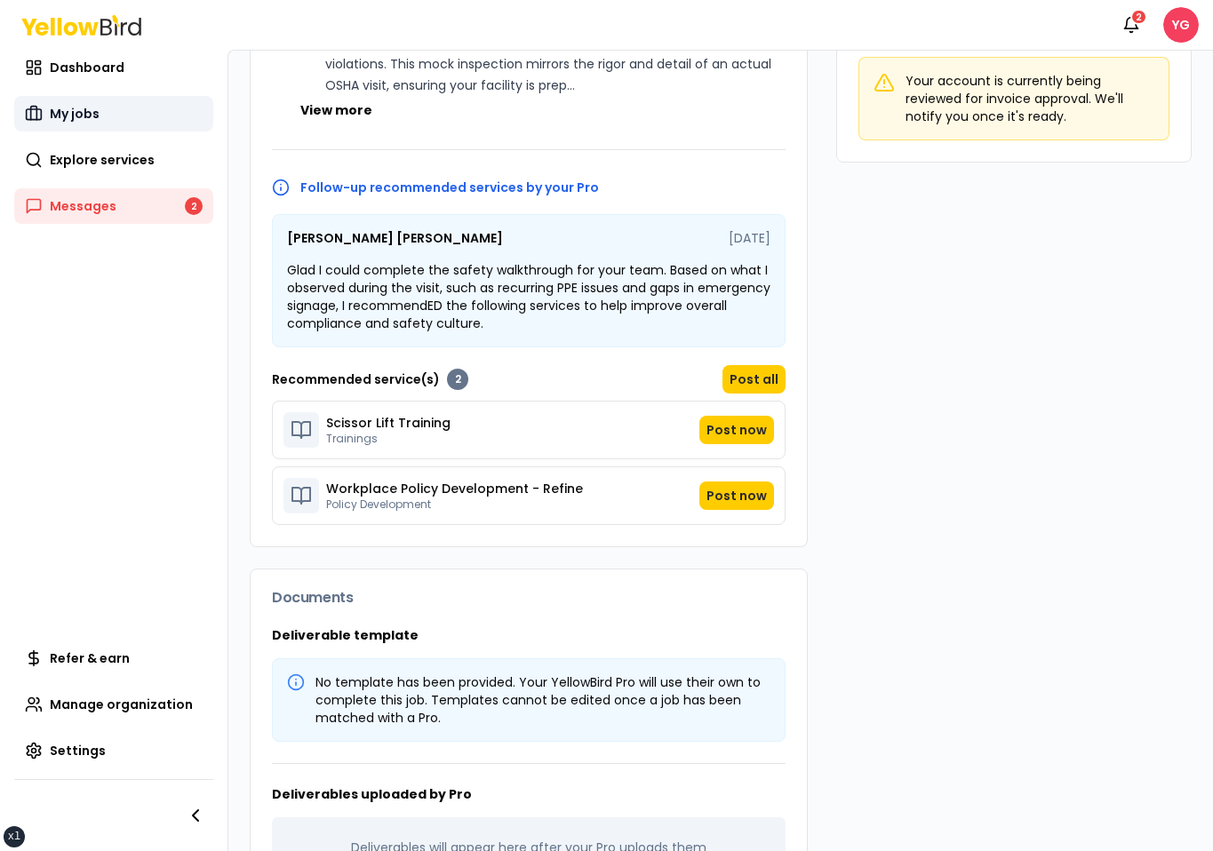
click at [114, 119] on link "My jobs" at bounding box center [113, 114] width 199 height 36
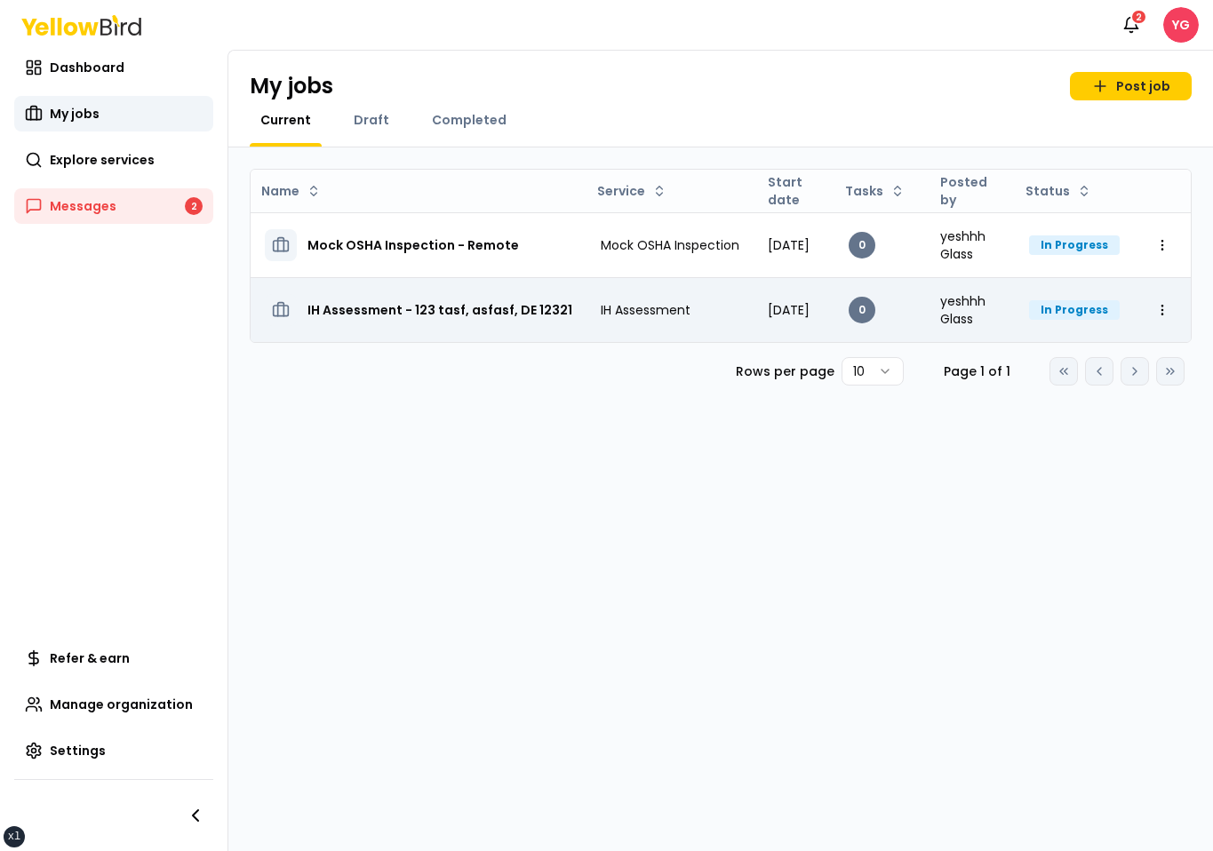
click at [488, 307] on h3 "IH Assessment - 123 tasf, asfasf, DE 12321" at bounding box center [439, 310] width 265 height 32
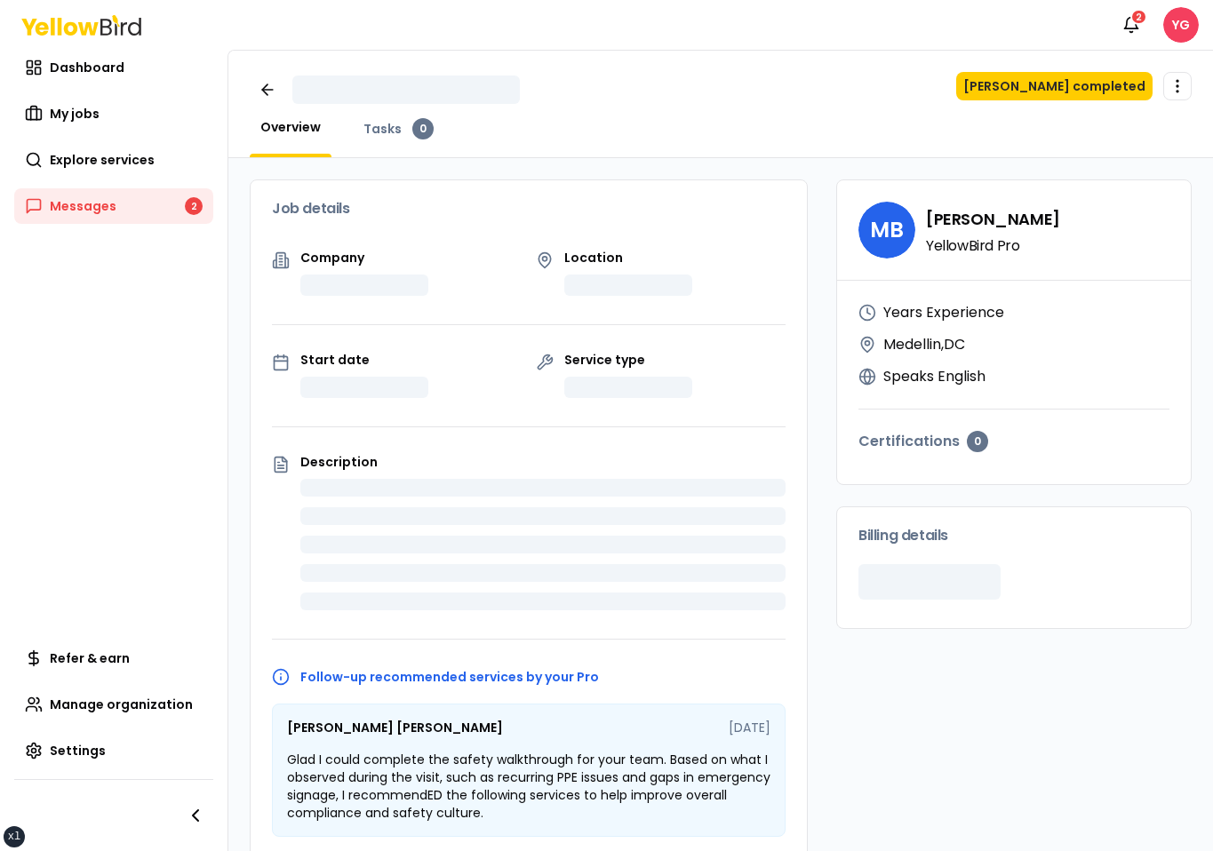
scroll to position [323, 0]
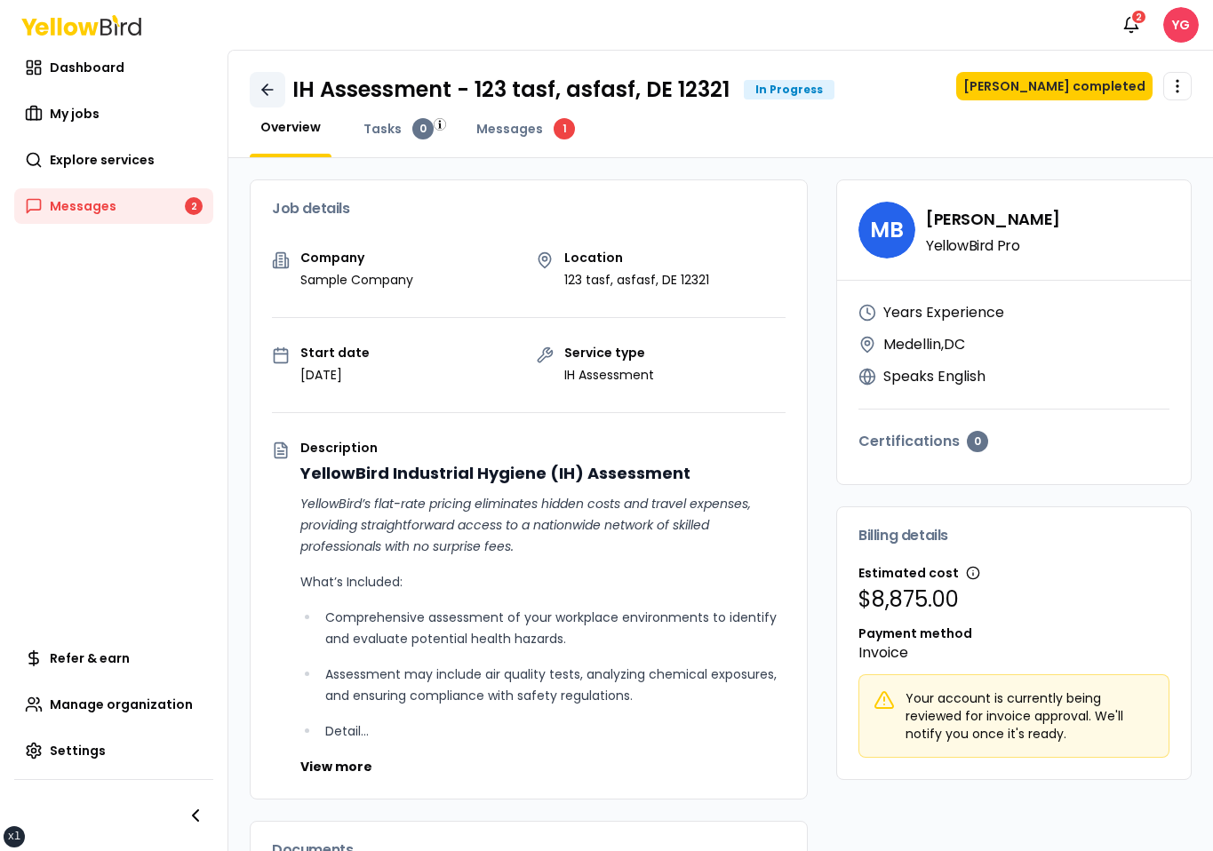
click at [270, 92] on icon at bounding box center [268, 90] width 18 height 18
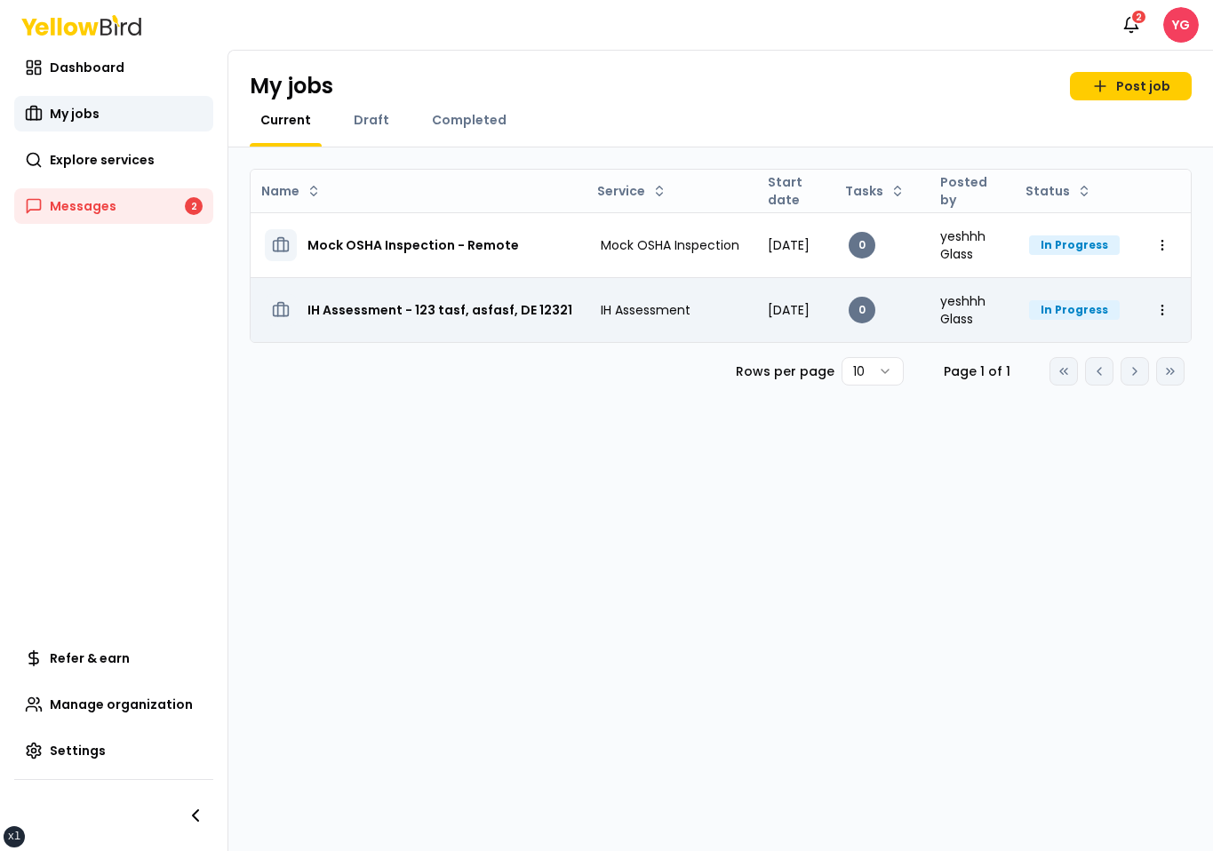
click at [429, 306] on h3 "IH Assessment - 123 tasf, asfasf, DE 12321" at bounding box center [439, 310] width 265 height 32
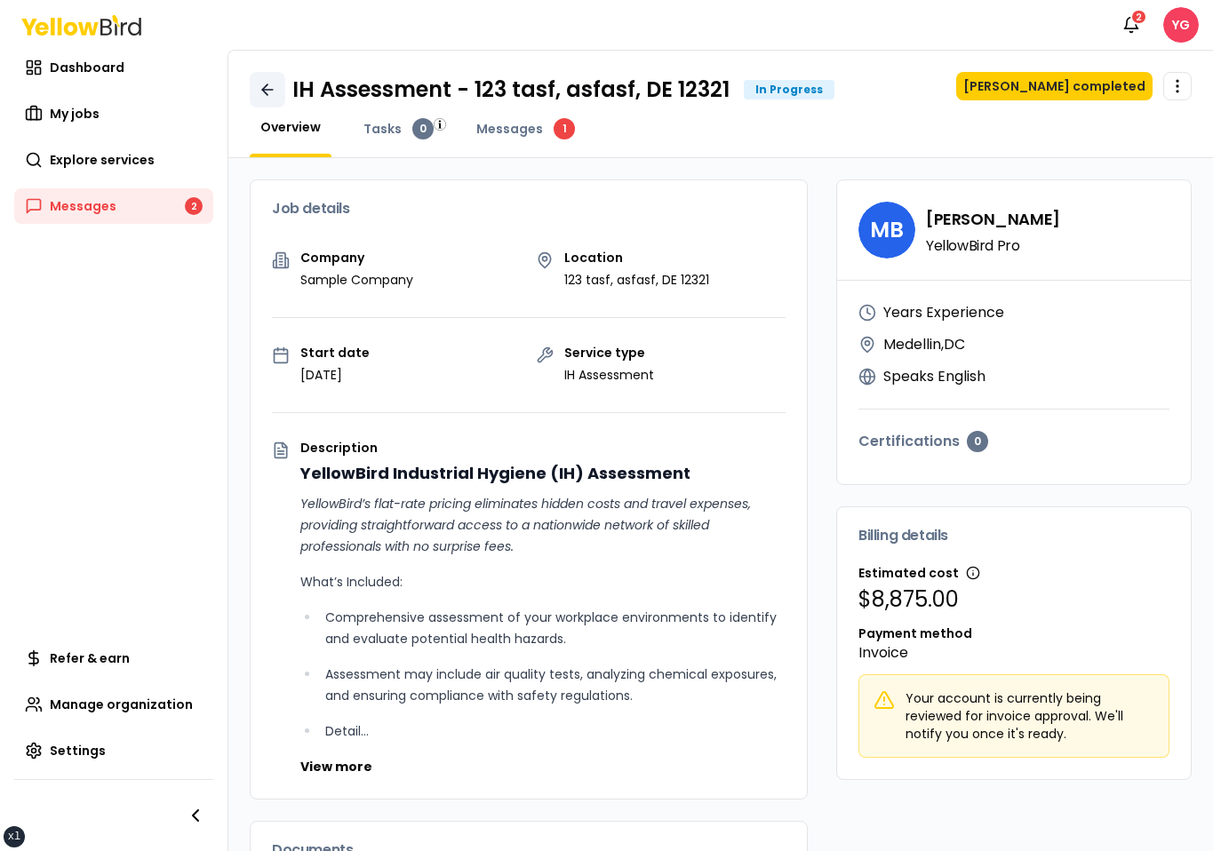
click at [270, 87] on icon at bounding box center [268, 90] width 18 height 18
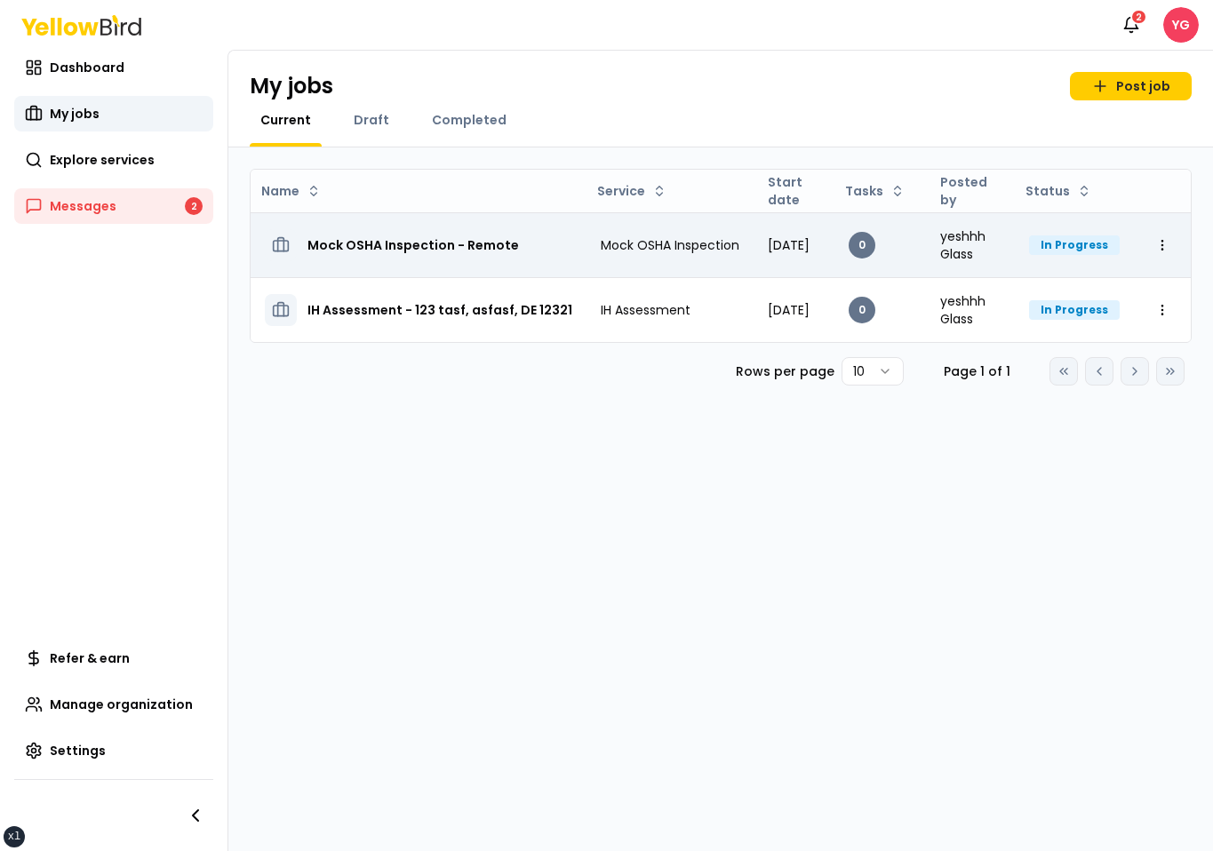
click at [363, 229] on h3 "Mock OSHA Inspection - Remote" at bounding box center [412, 245] width 211 height 32
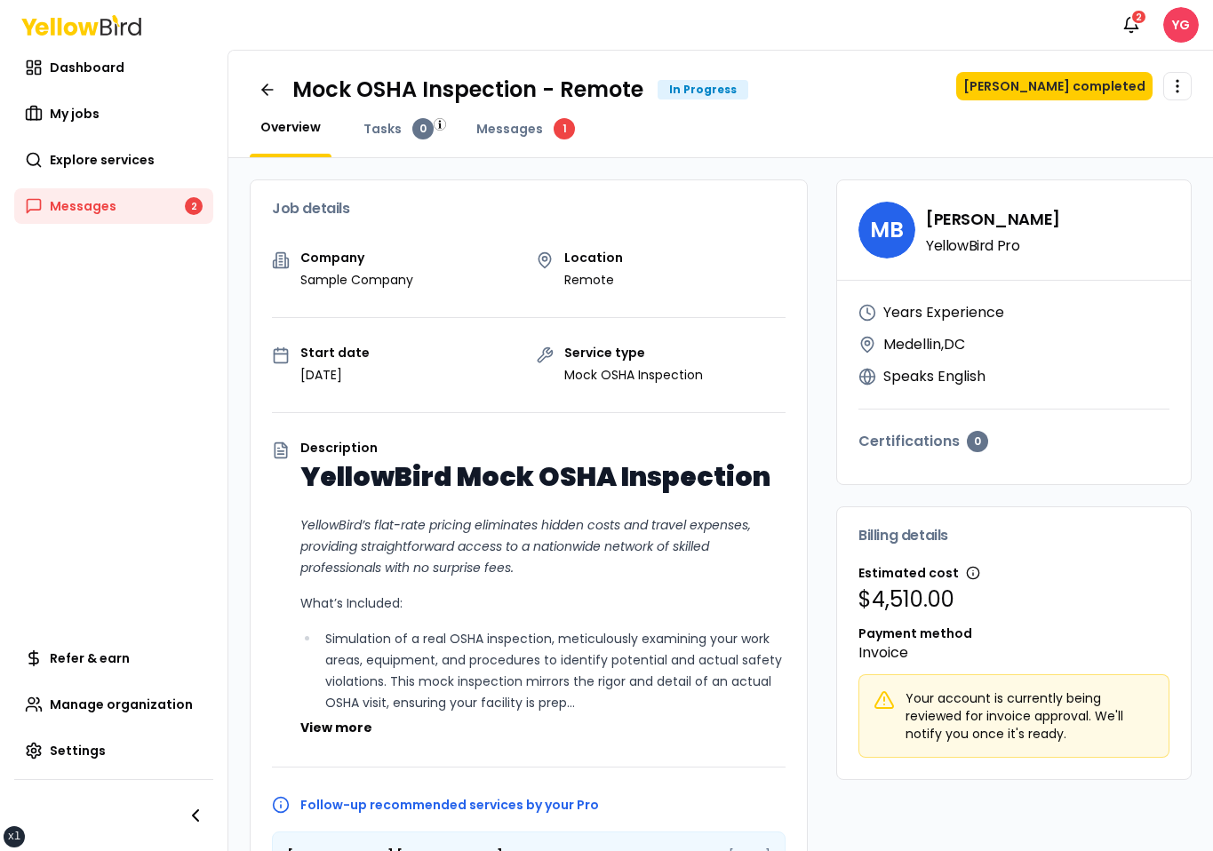
click at [267, 69] on div "Mock OSHA Inspection - Remote In Progress Mark job completed Open menu Overview…" at bounding box center [720, 105] width 984 height 108
click at [266, 82] on icon at bounding box center [268, 90] width 18 height 18
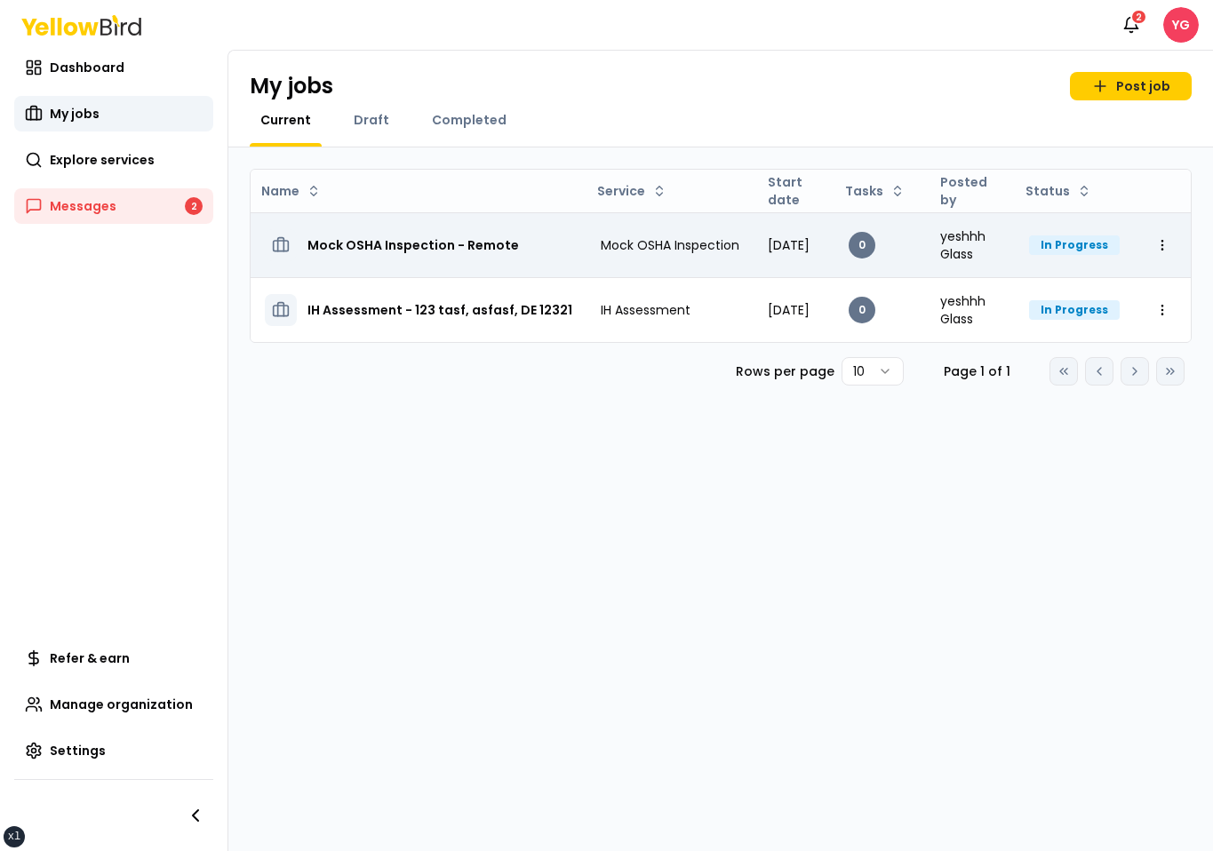
click at [347, 235] on h3 "Mock OSHA Inspection - Remote" at bounding box center [412, 245] width 211 height 32
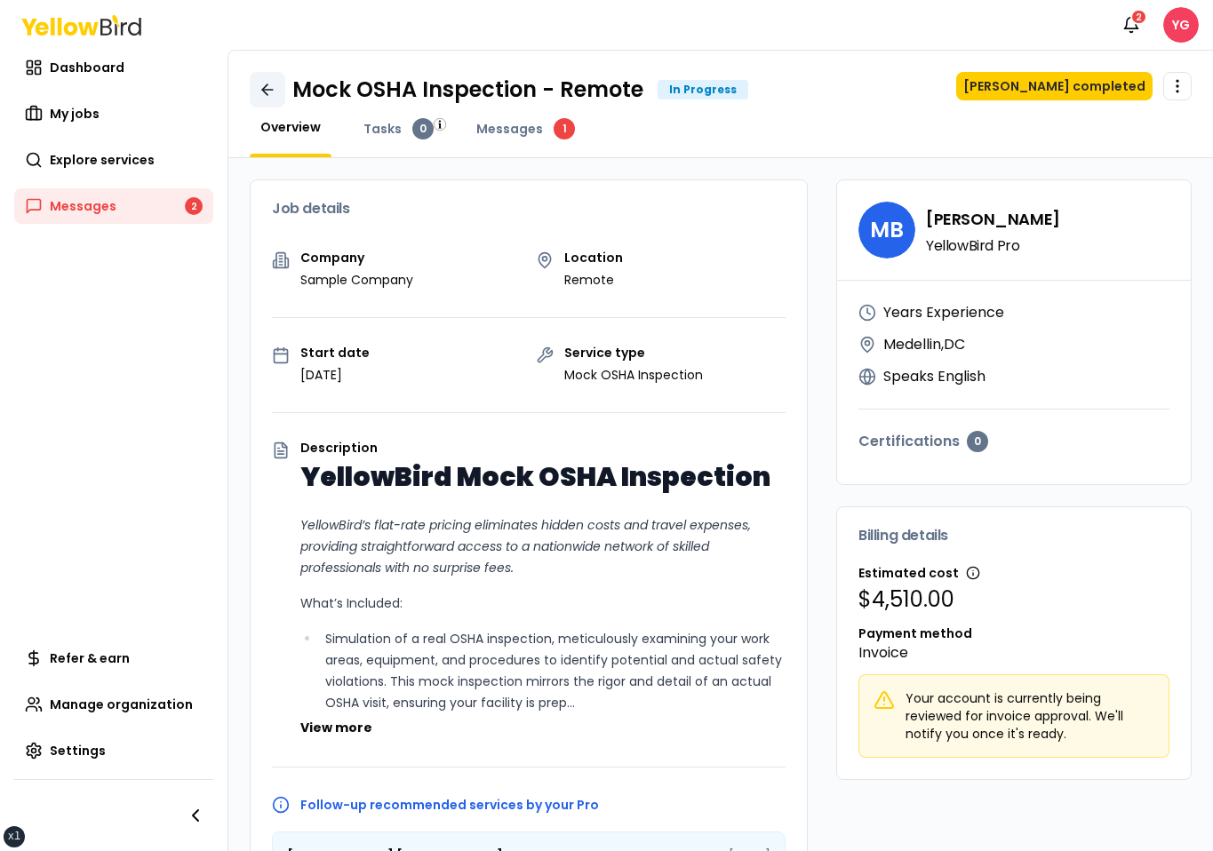
click at [276, 95] on link at bounding box center [268, 90] width 36 height 36
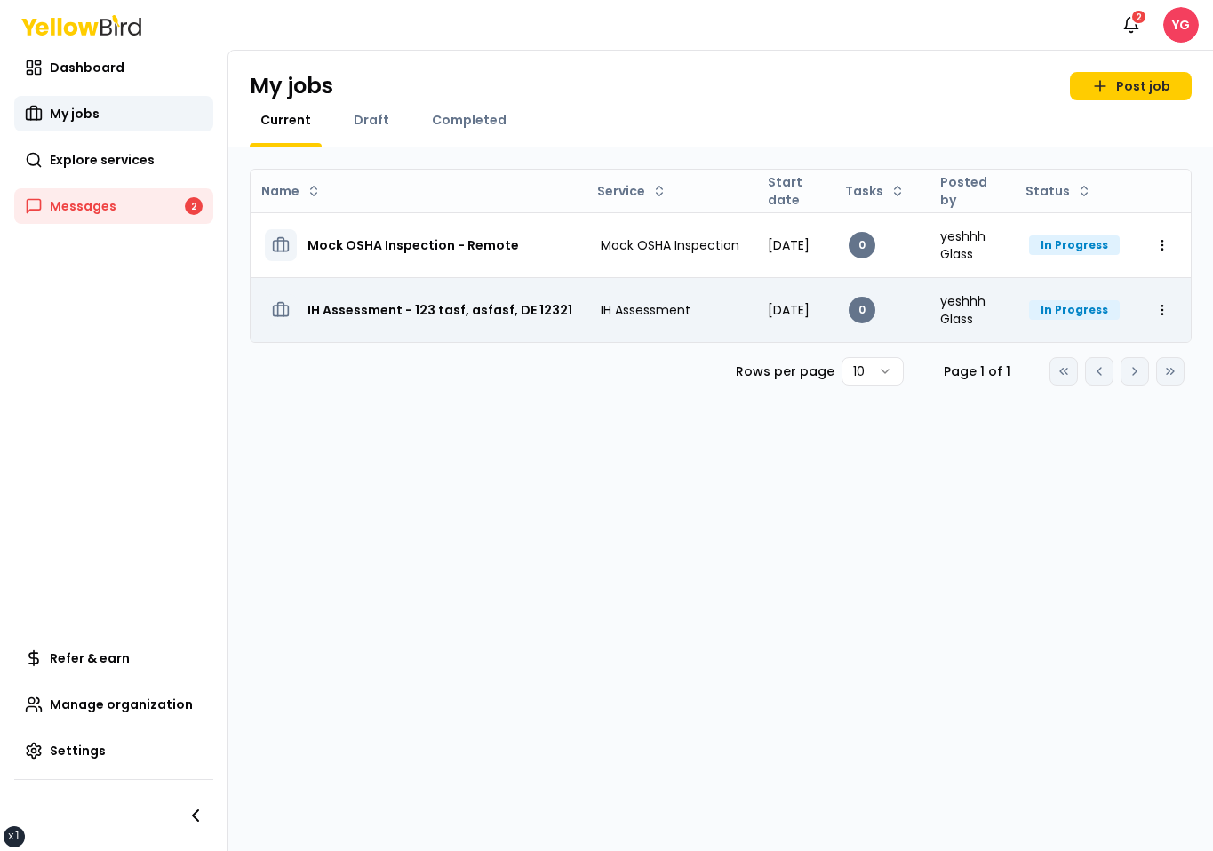
click at [450, 303] on h3 "IH Assessment - 123 tasf, asfasf, DE 12321" at bounding box center [439, 310] width 265 height 32
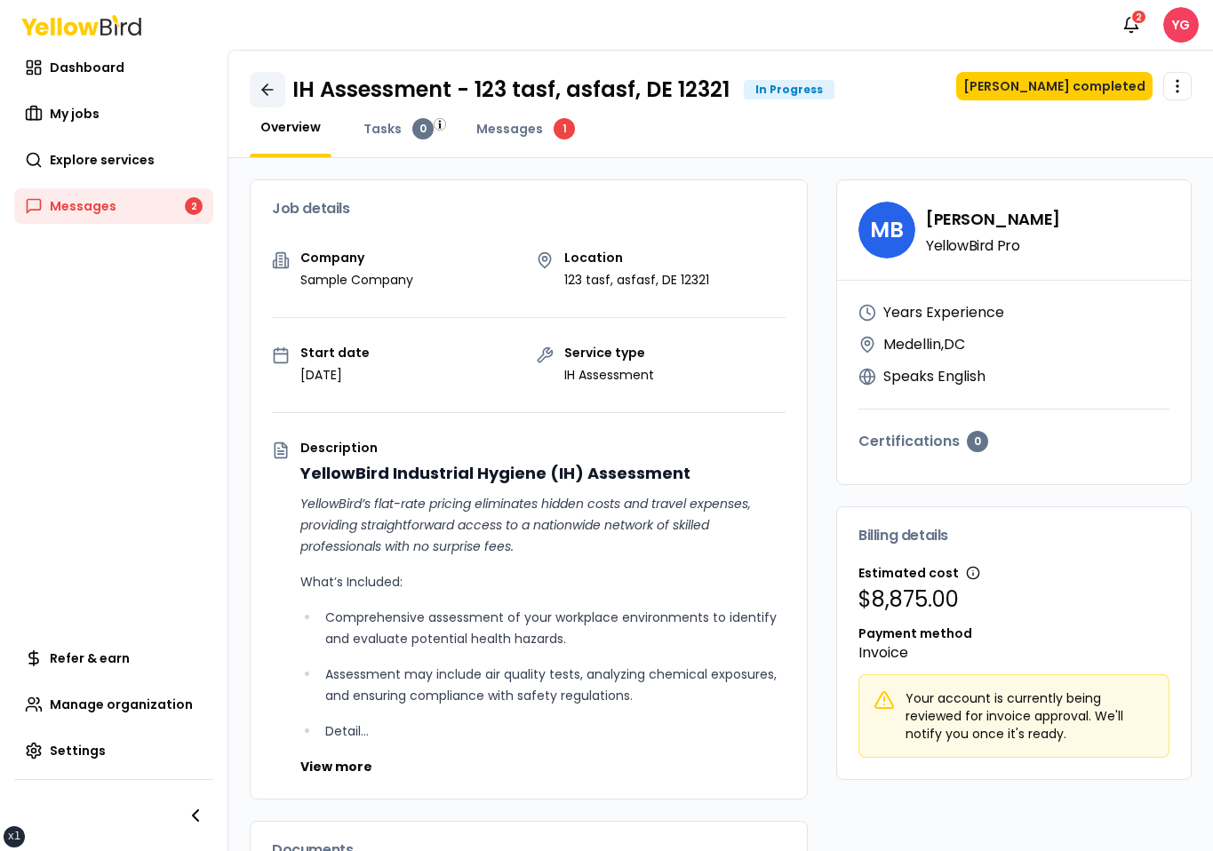
click at [265, 85] on icon at bounding box center [264, 89] width 5 height 11
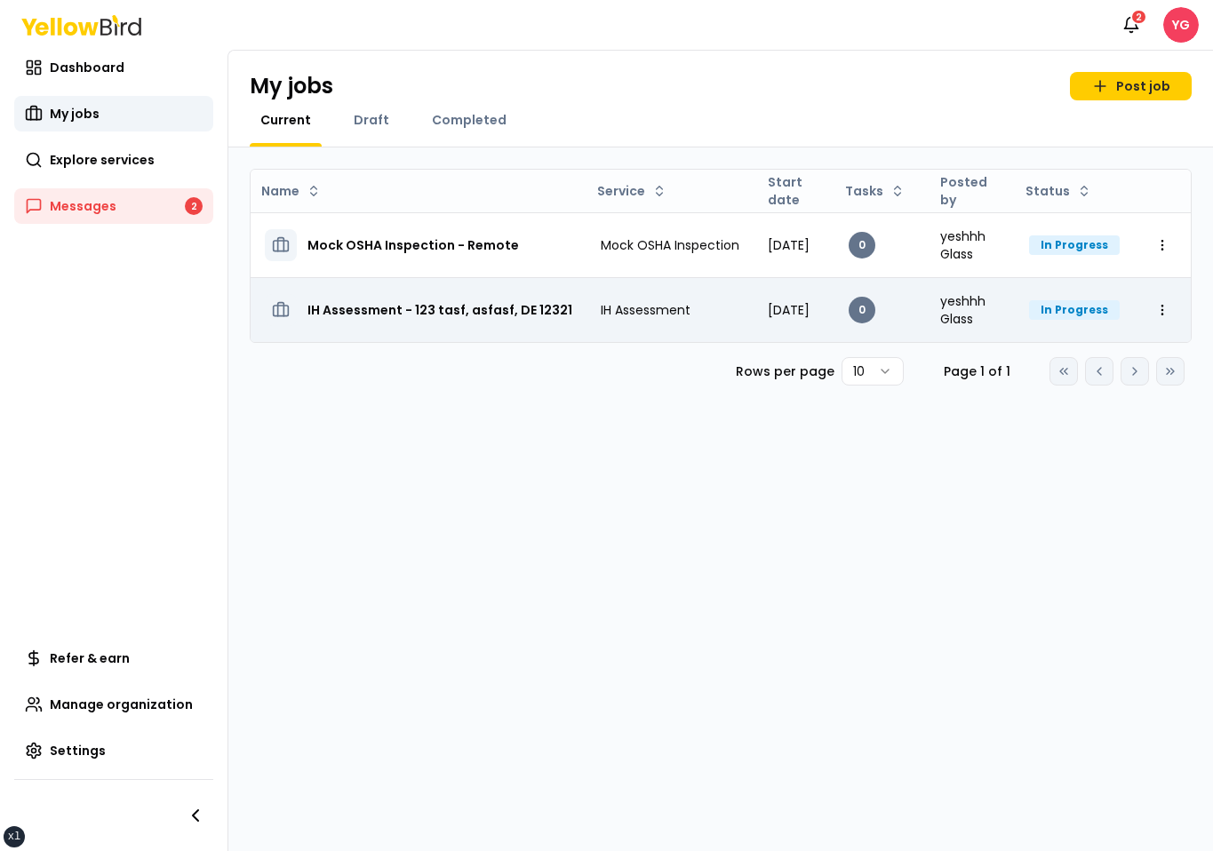
click at [369, 299] on h3 "IH Assessment - 123 tasf, asfasf, DE 12321" at bounding box center [439, 310] width 265 height 32
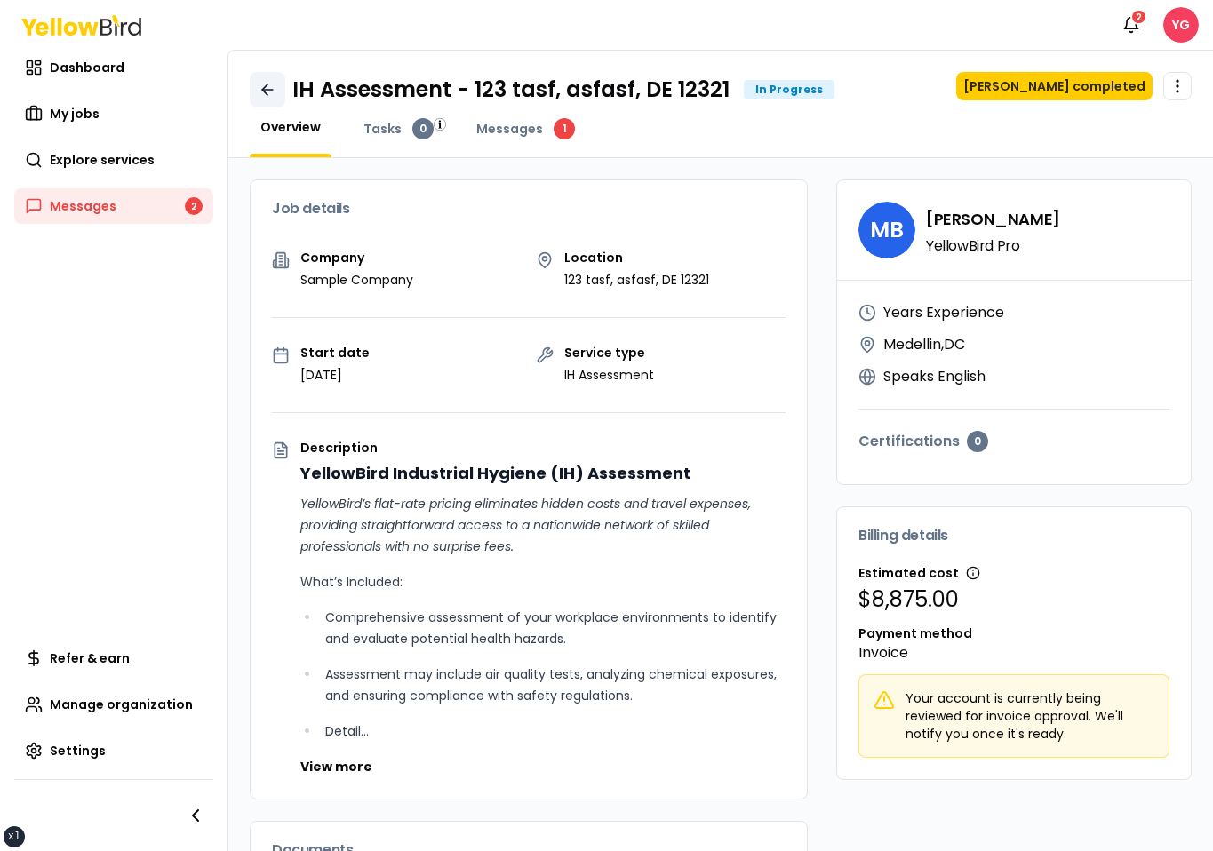
click at [258, 103] on link at bounding box center [268, 90] width 36 height 36
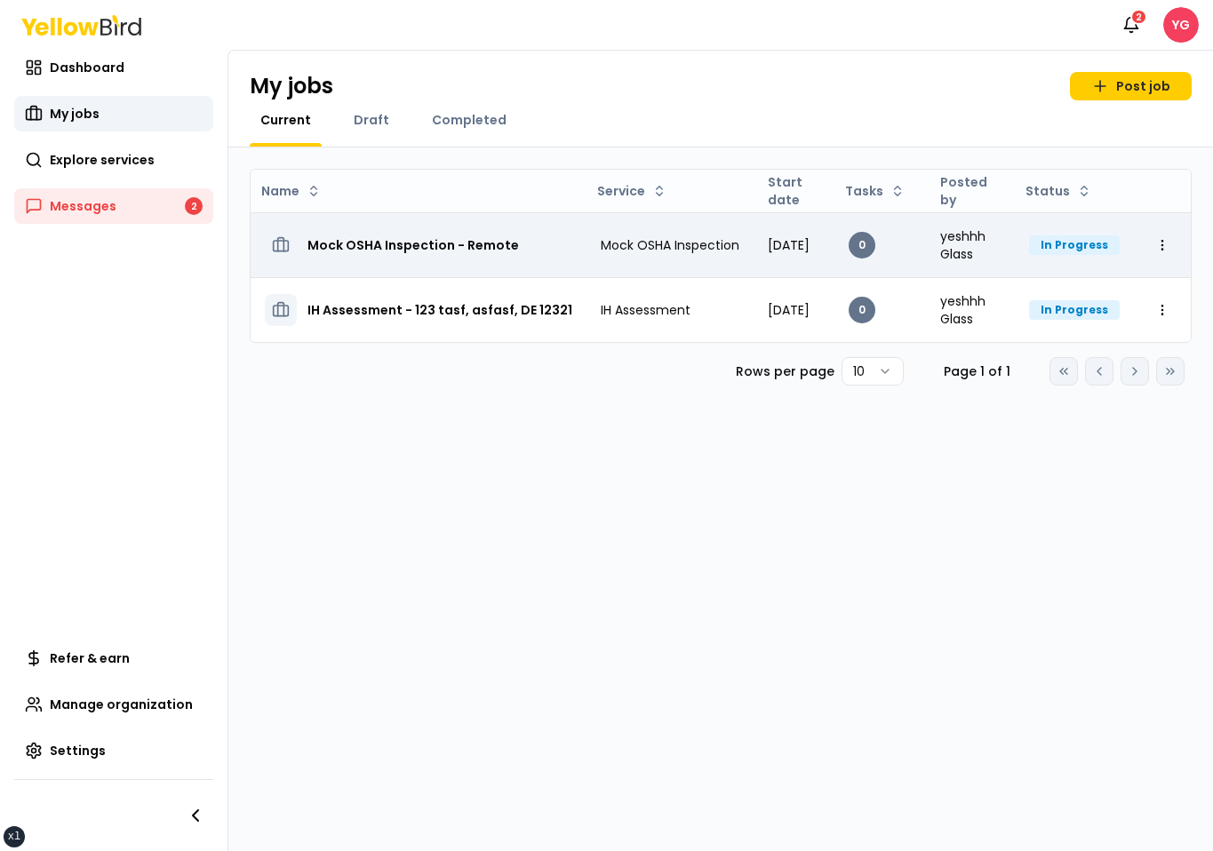
click at [364, 258] on h3 "Mock OSHA Inspection - Remote" at bounding box center [412, 245] width 211 height 32
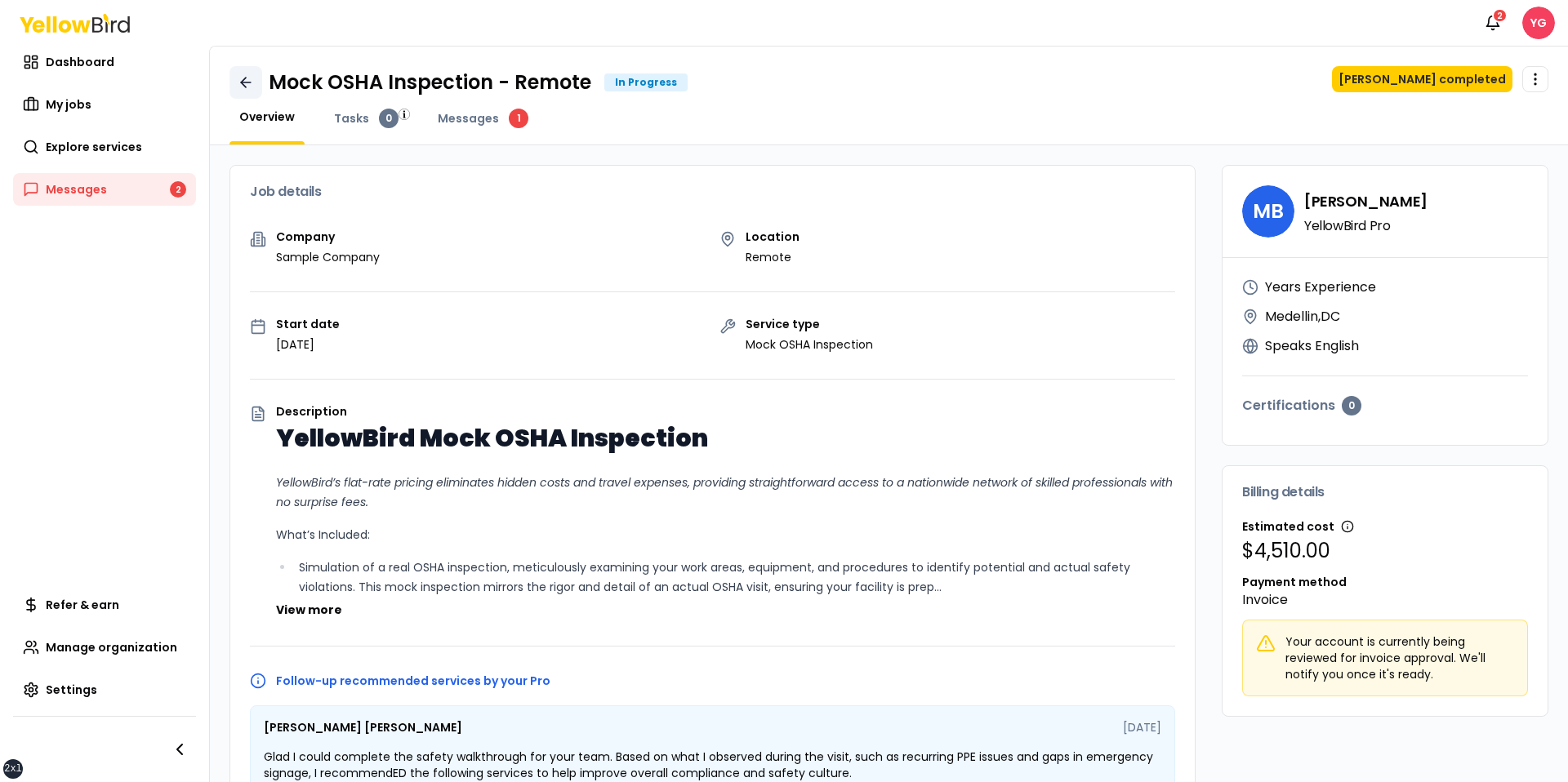
click at [256, 95] on link at bounding box center [246, 83] width 33 height 33
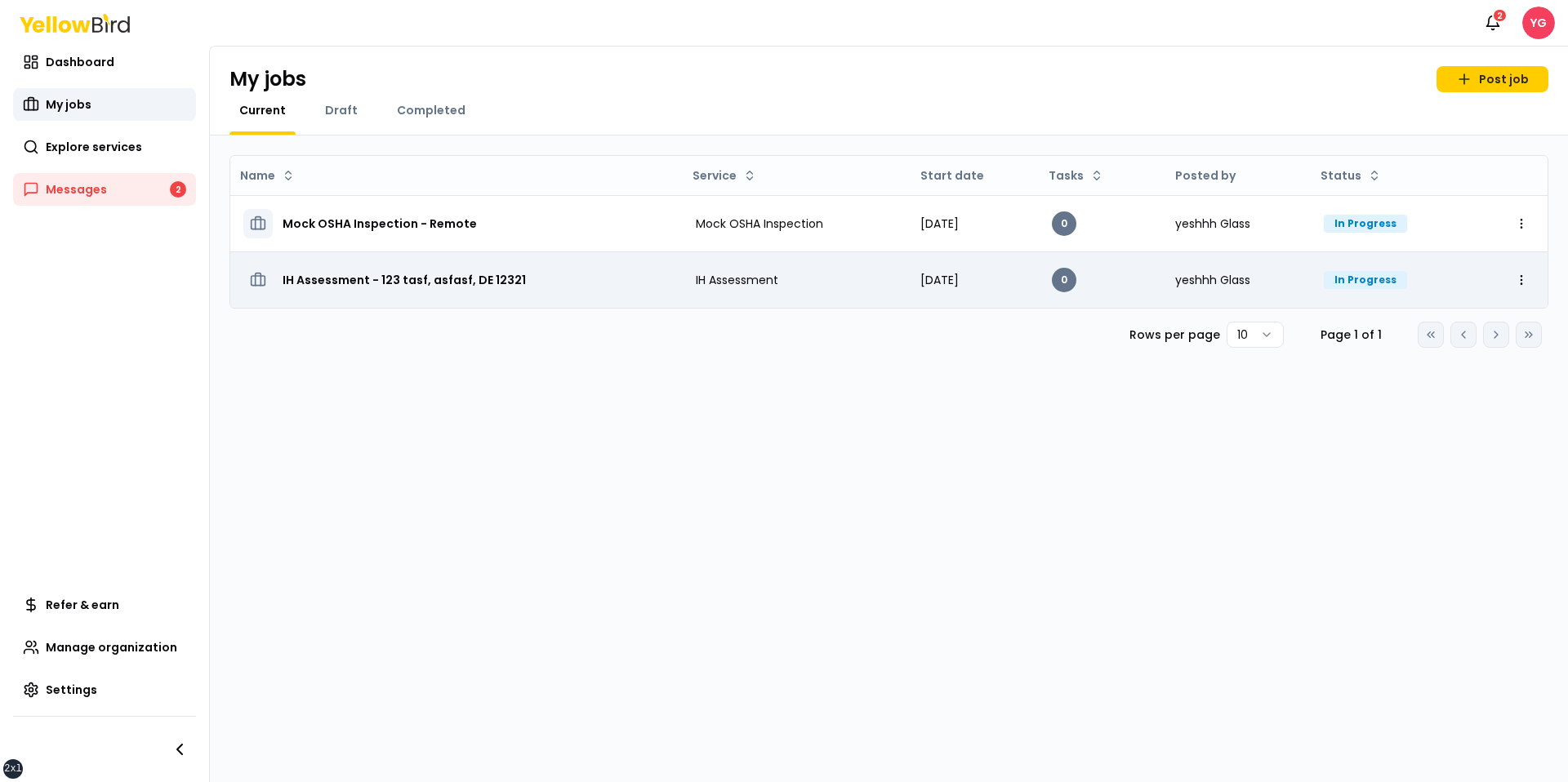
click at [428, 254] on td "IH Assessment - 123 tasf, asfasf, DE 12321" at bounding box center [457, 279] width 452 height 56
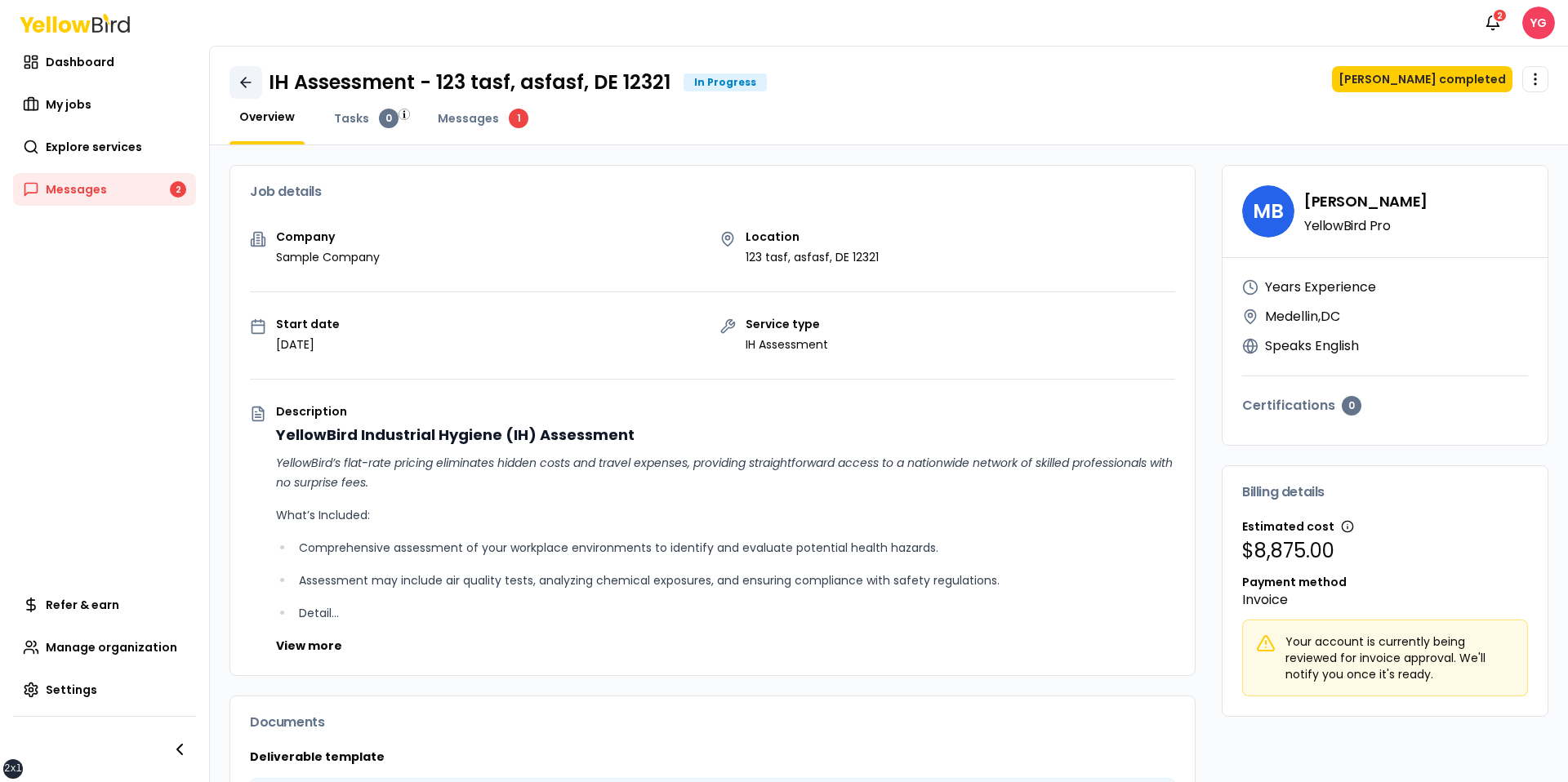
click at [239, 74] on icon at bounding box center [246, 83] width 17 height 17
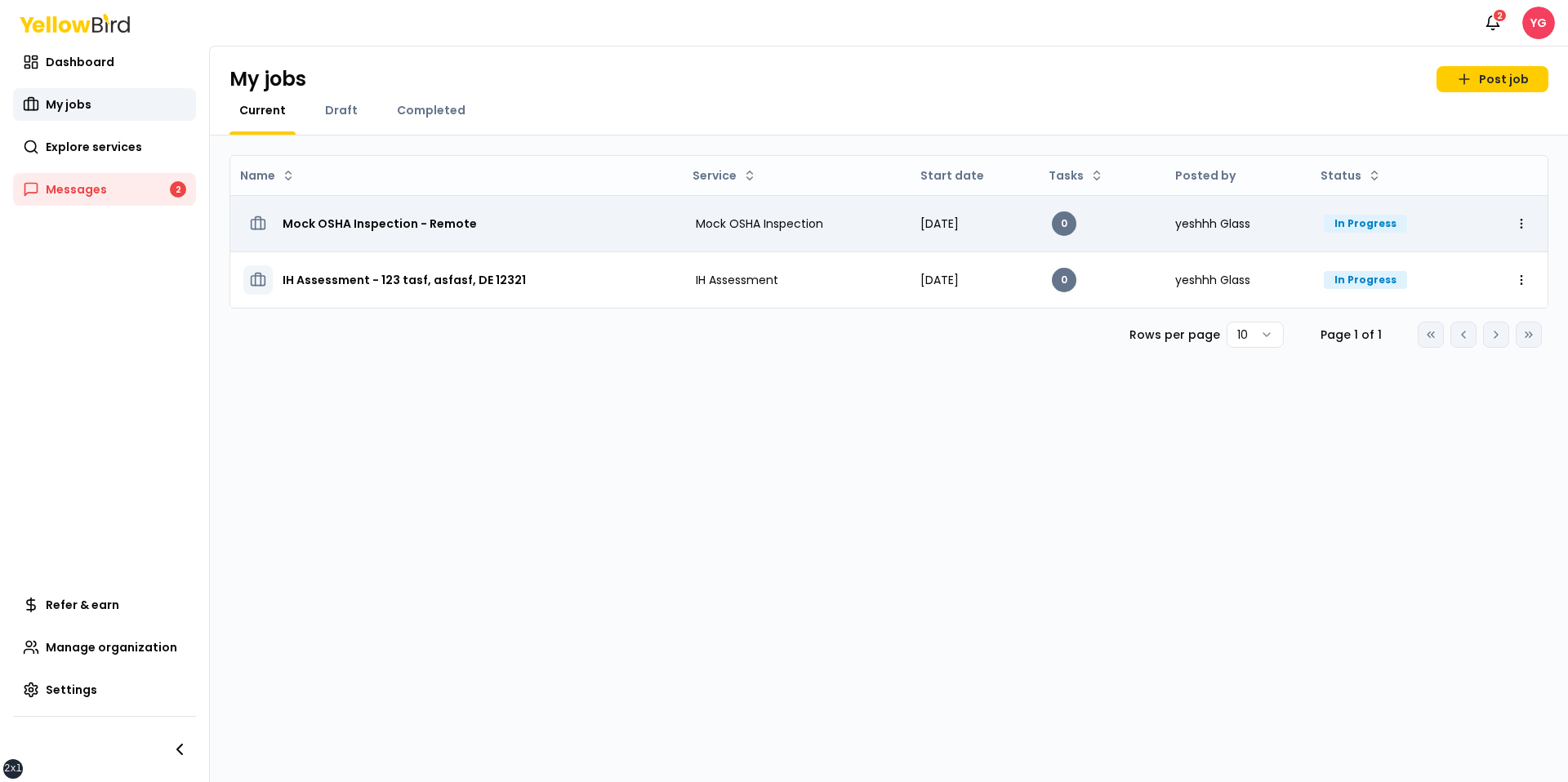
click at [401, 201] on td "Mock OSHA Inspection - Remote" at bounding box center [457, 222] width 452 height 56
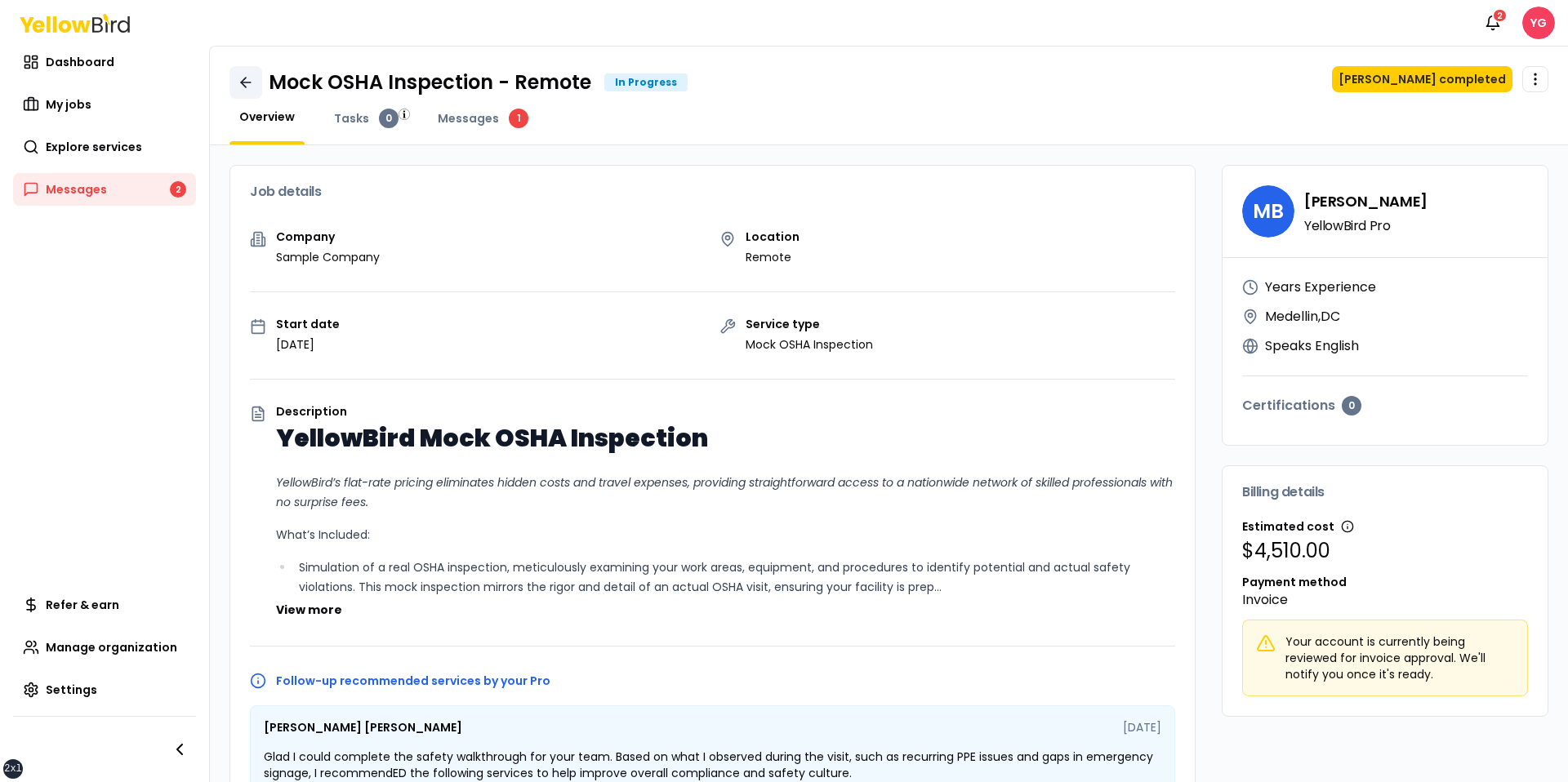
click at [245, 89] on icon at bounding box center [246, 83] width 17 height 17
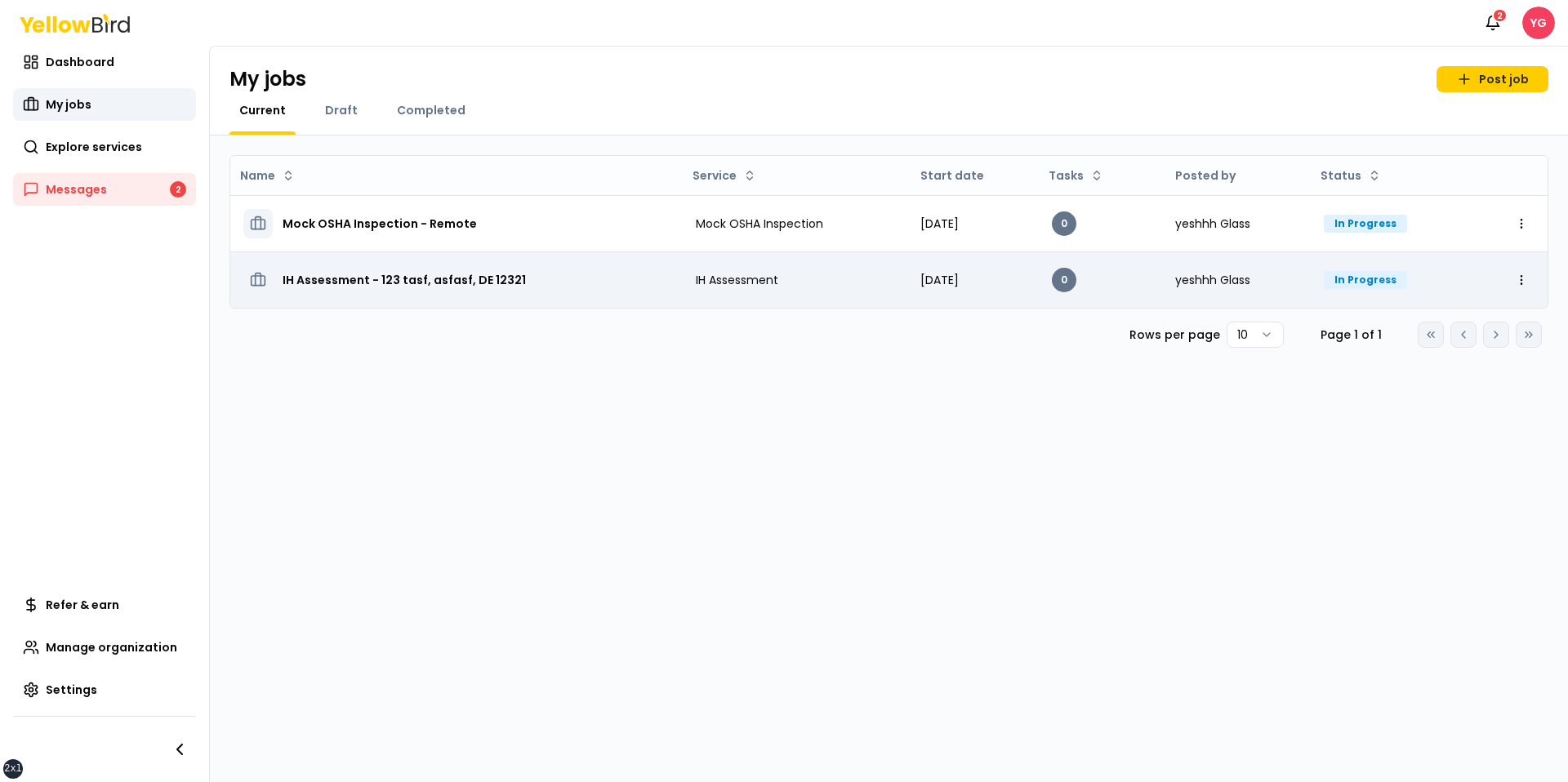
click at [391, 264] on td "IH Assessment - 123 tasf, asfasf, DE 12321" at bounding box center [457, 279] width 452 height 56
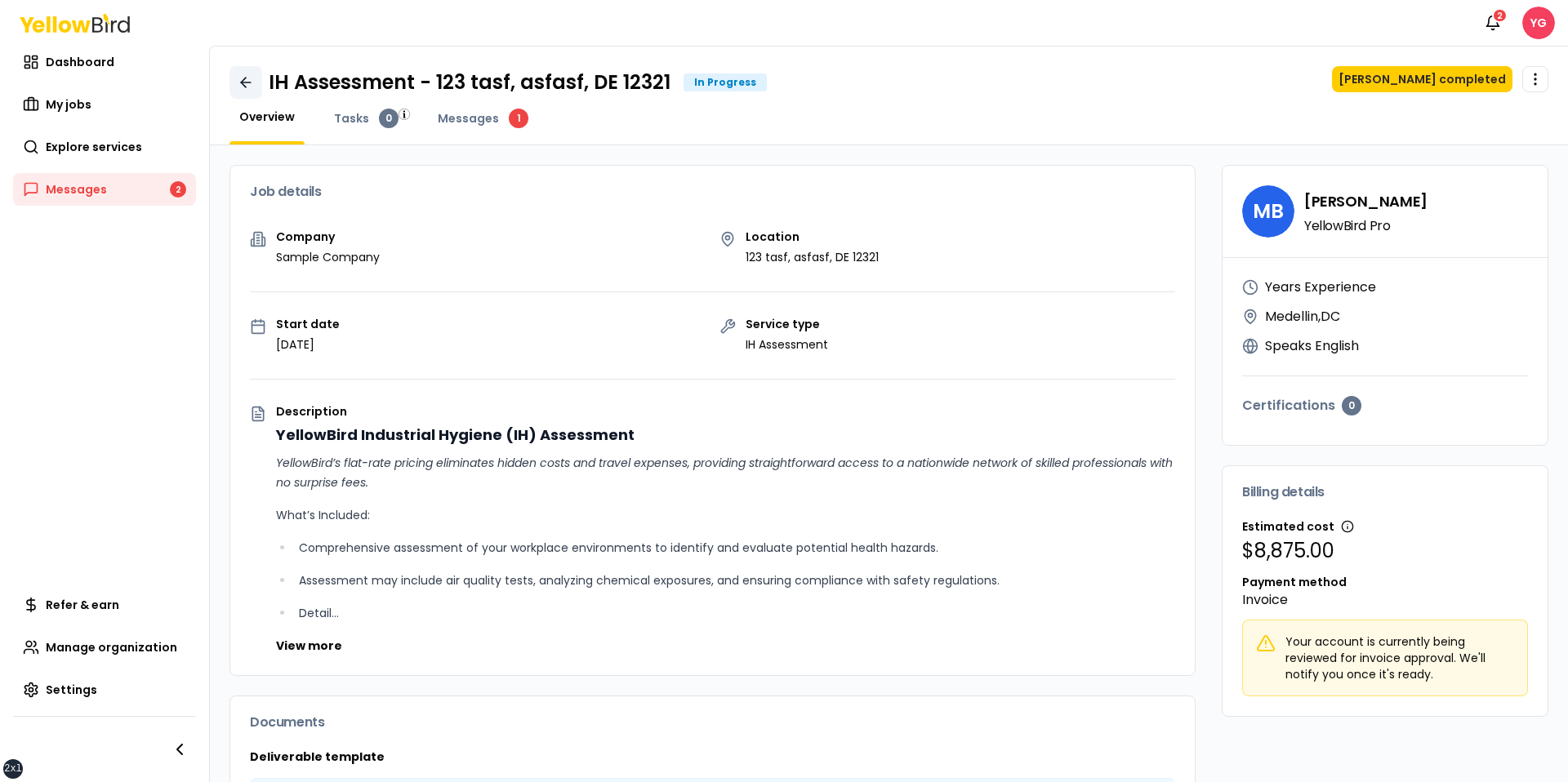
click at [260, 87] on link at bounding box center [246, 83] width 33 height 33
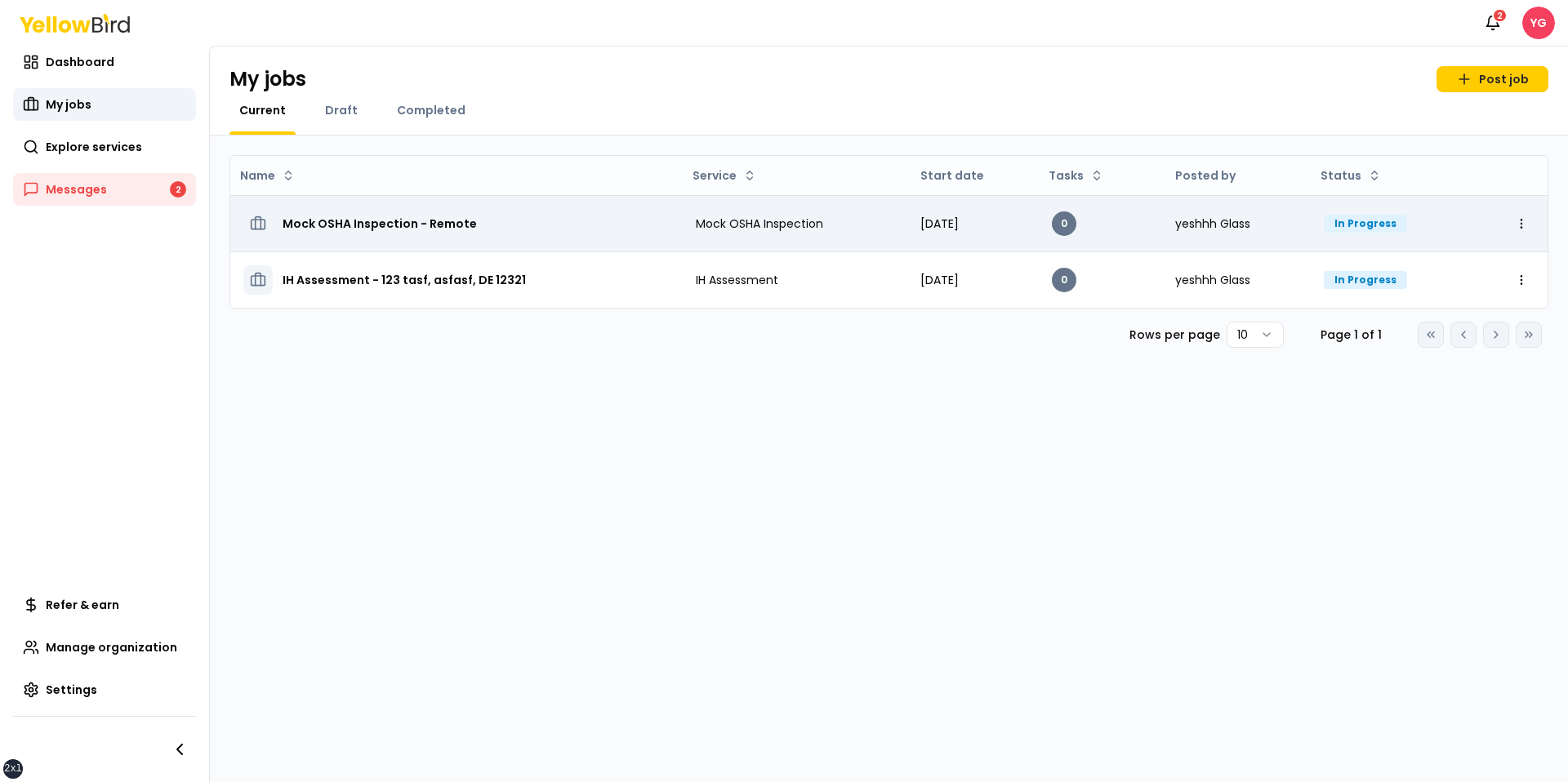
click at [369, 207] on td "Mock OSHA Inspection - Remote" at bounding box center [457, 222] width 452 height 56
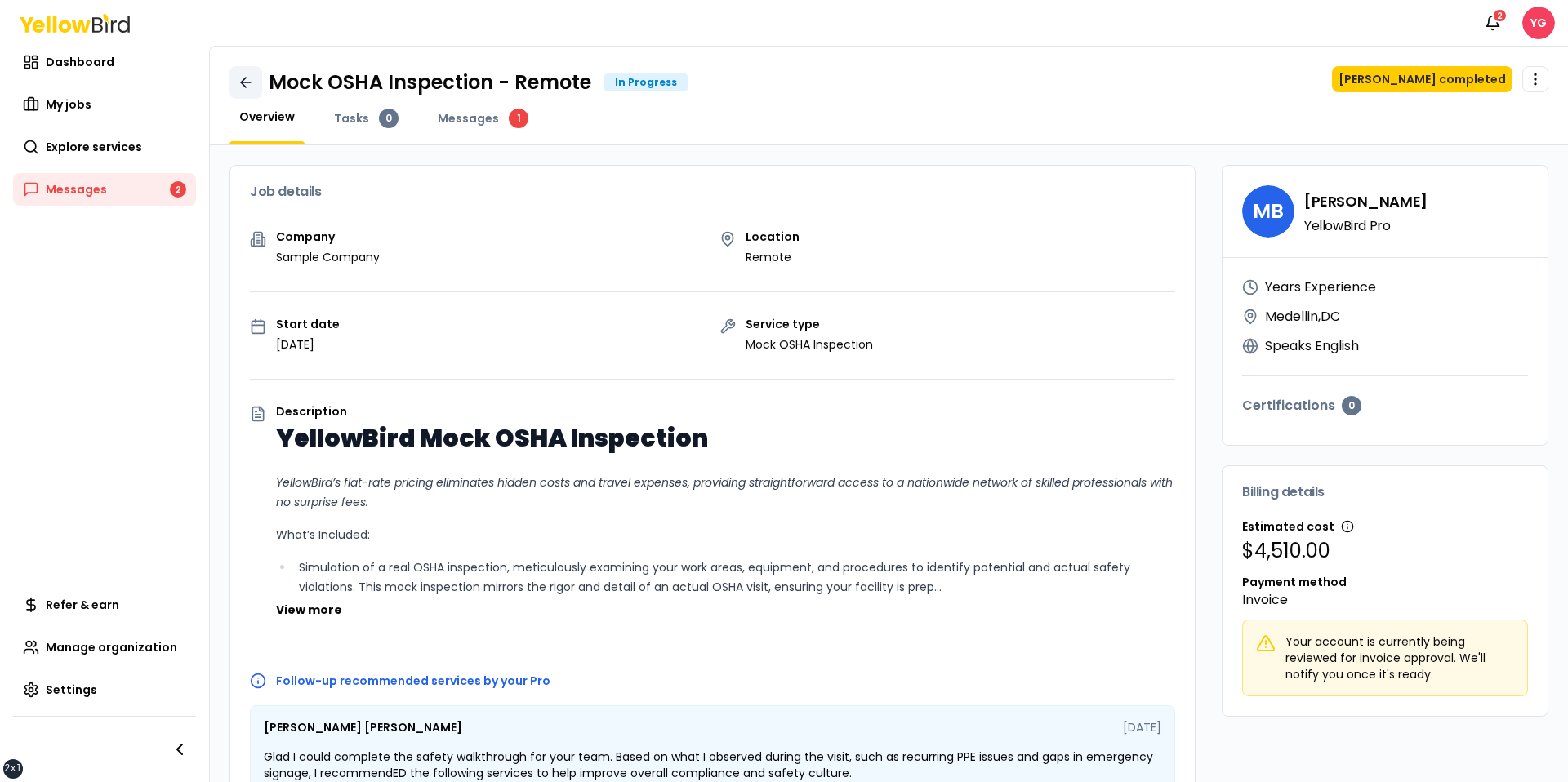
click at [251, 92] on link at bounding box center [246, 83] width 33 height 33
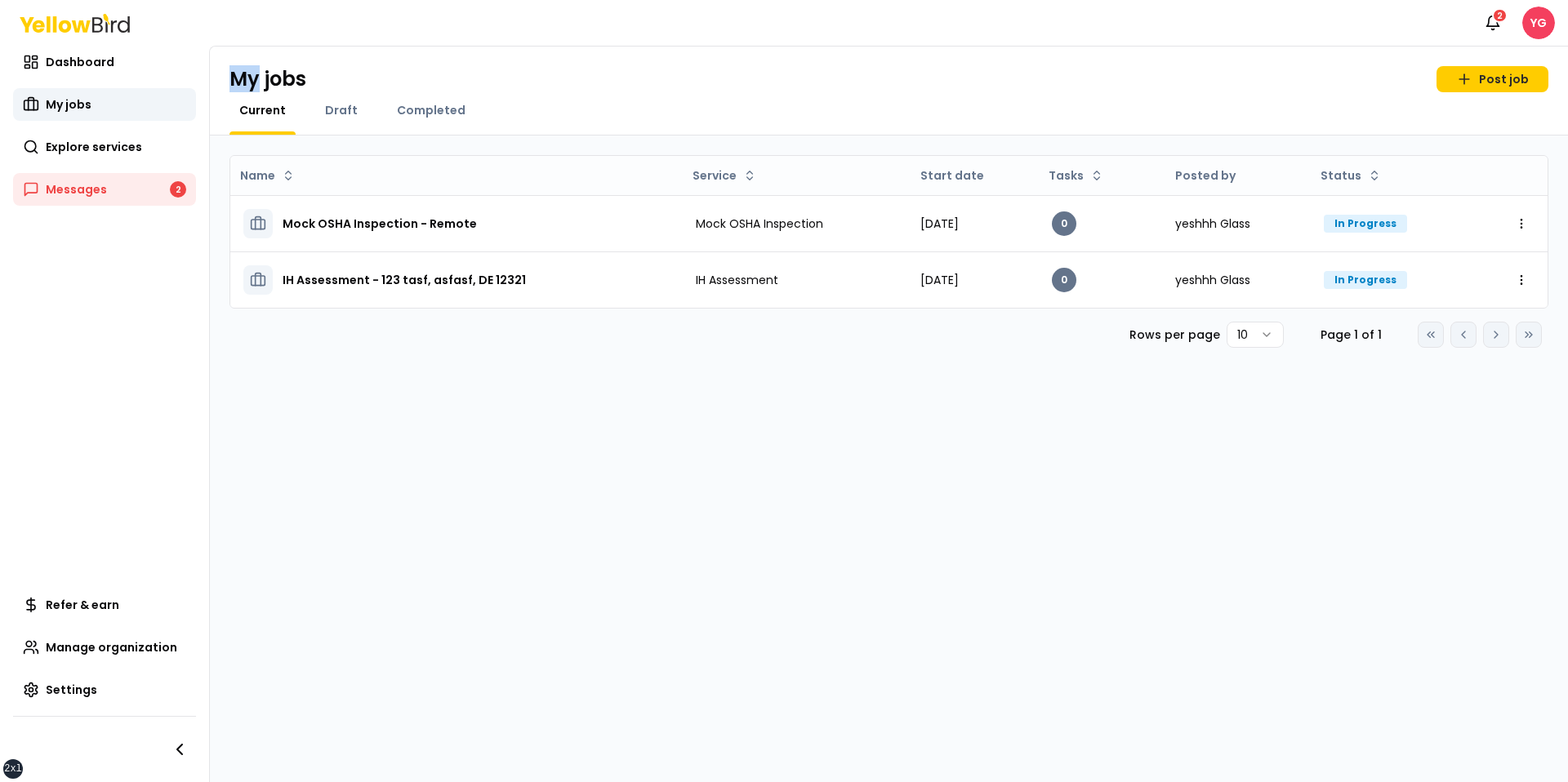
click at [251, 92] on h1 "My jobs" at bounding box center [268, 79] width 77 height 26
click at [1114, 96] on div "My jobs Post job Current Draft Completed" at bounding box center [889, 91] width 1358 height 89
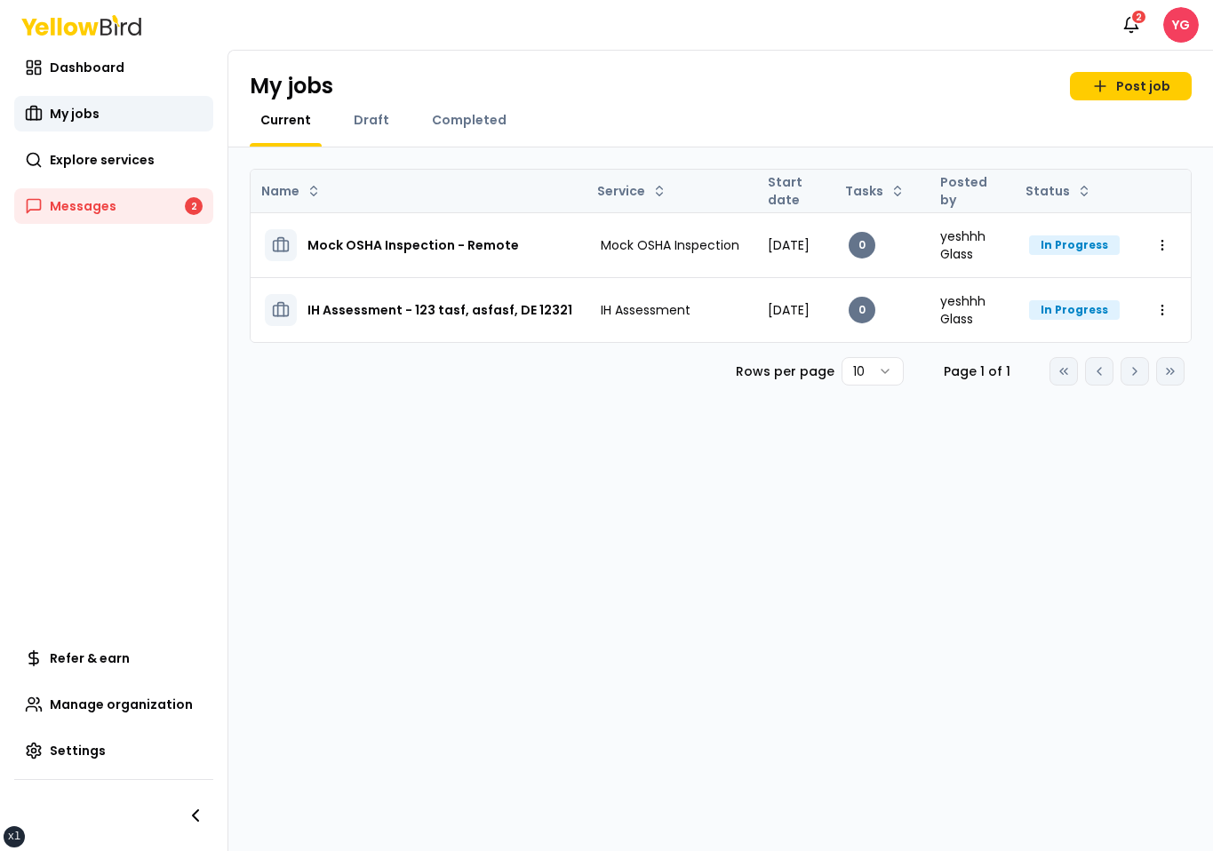
click at [426, 210] on th "Name" at bounding box center [419, 191] width 336 height 43
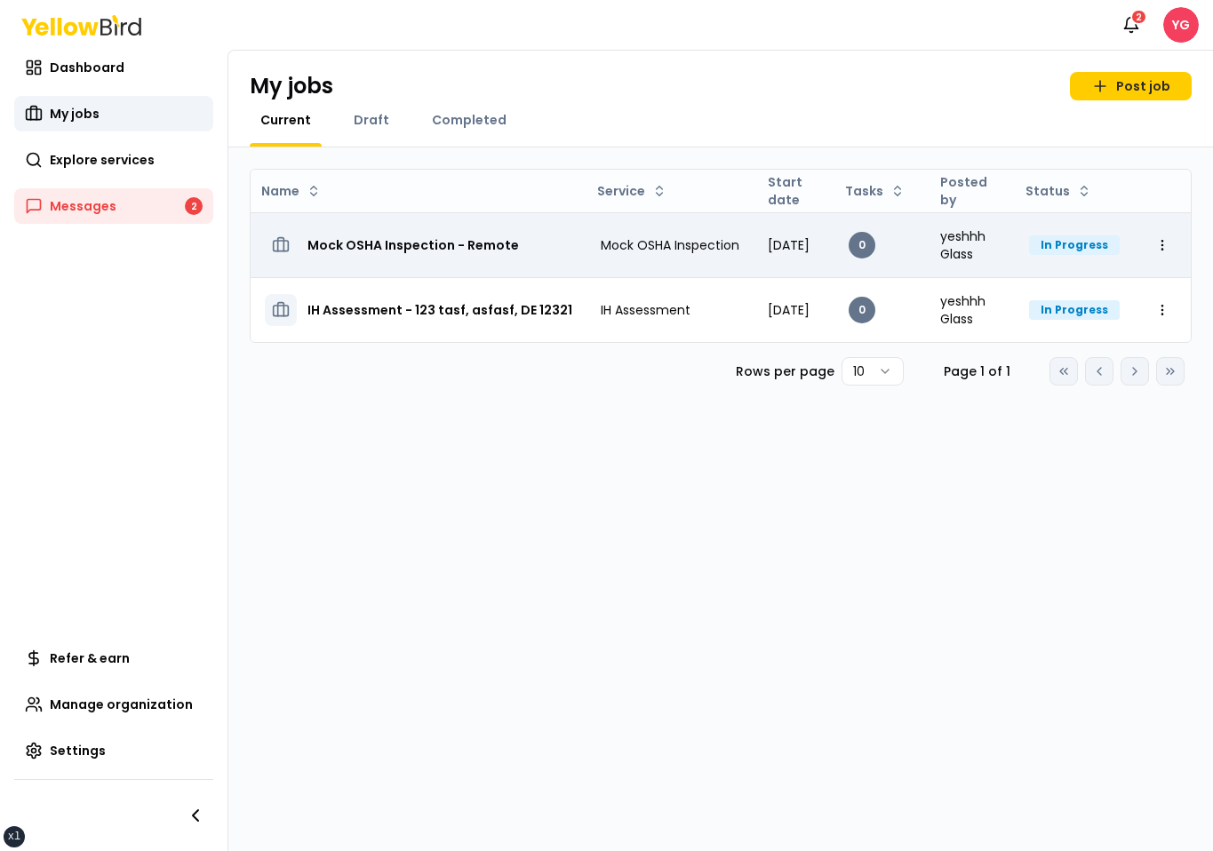
click at [401, 244] on h3 "Mock OSHA Inspection - Remote" at bounding box center [412, 245] width 211 height 32
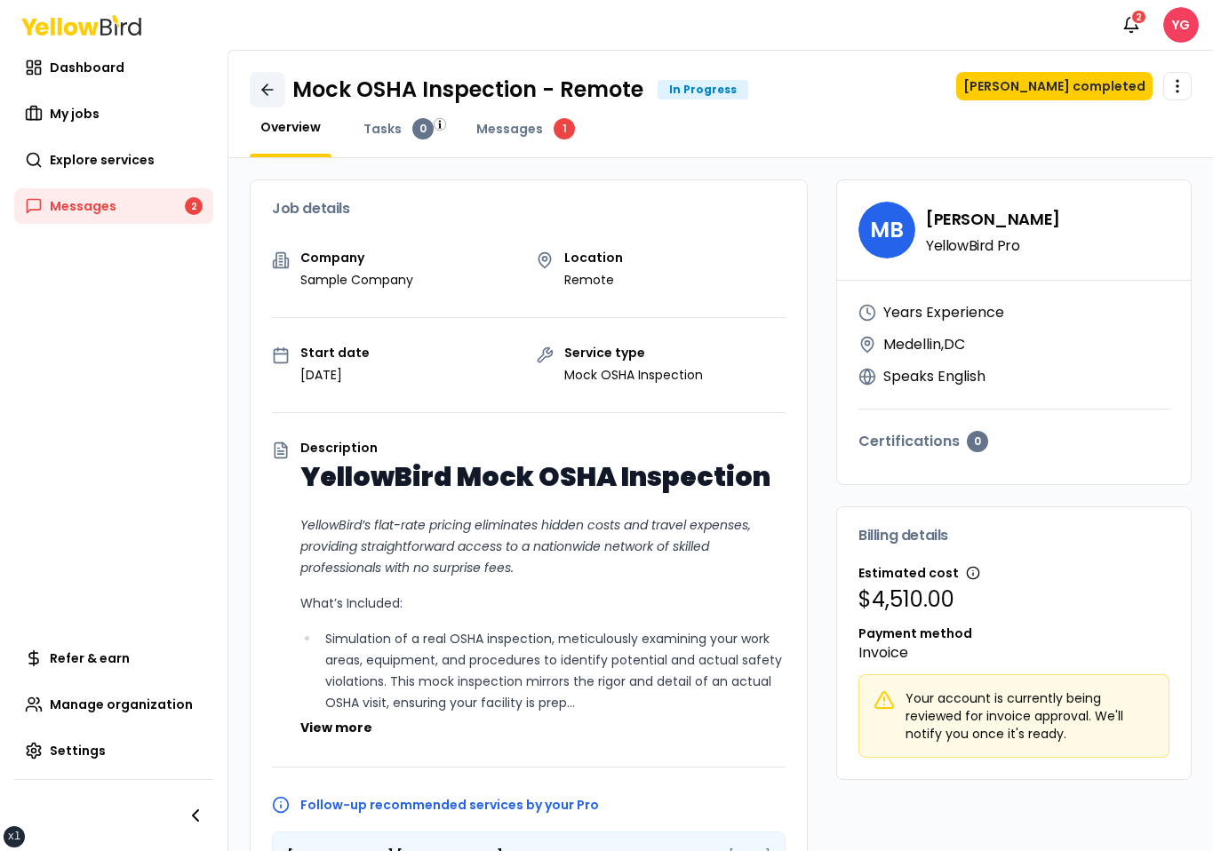
click at [283, 84] on link at bounding box center [268, 90] width 36 height 36
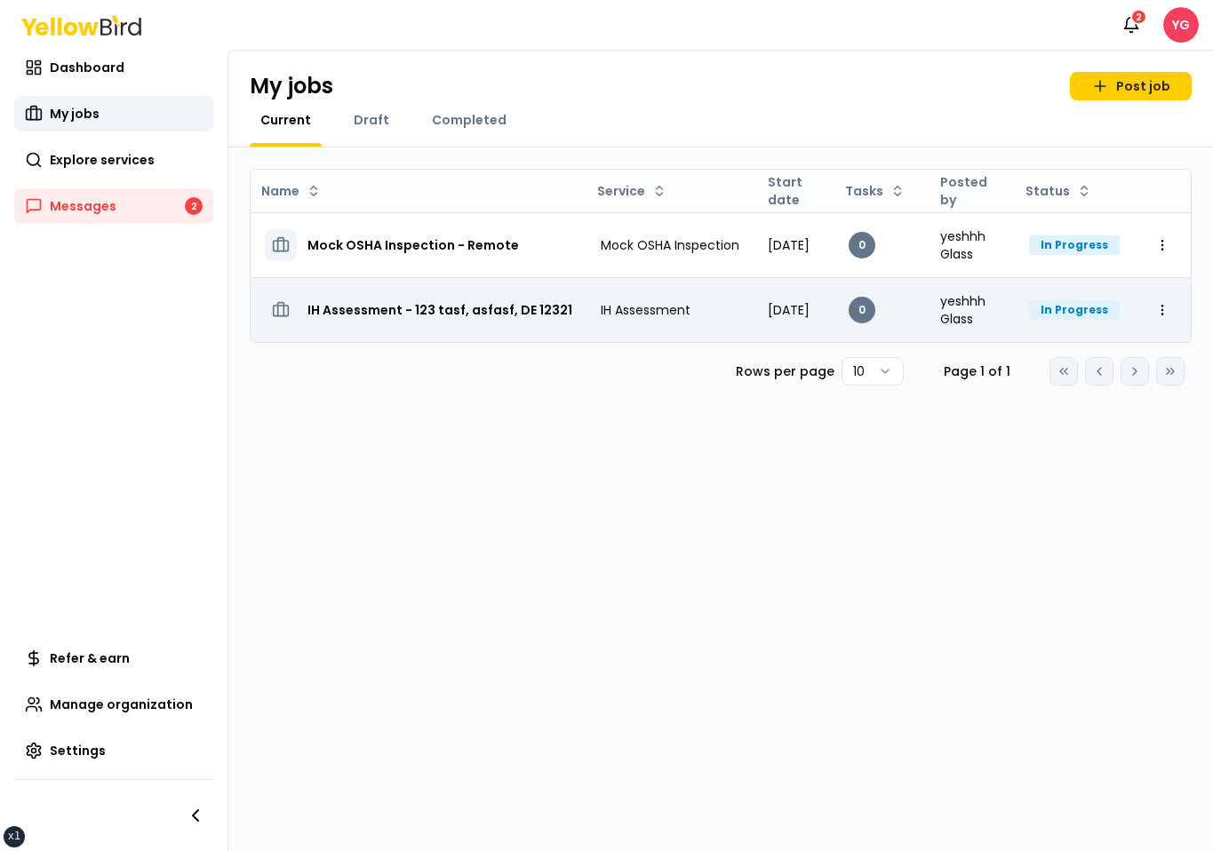
click at [459, 323] on h3 "IH Assessment - 123 tasf, asfasf, DE 12321" at bounding box center [439, 310] width 265 height 32
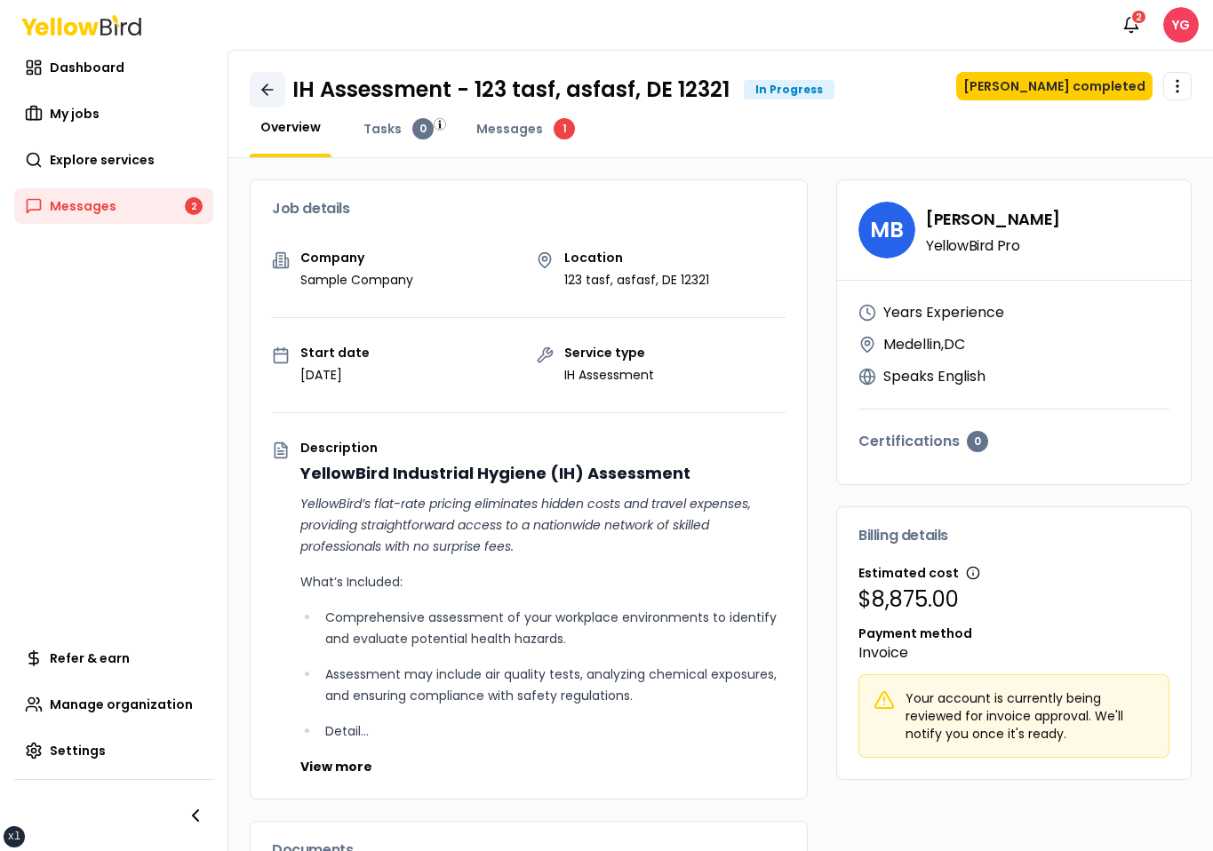
click at [282, 82] on link at bounding box center [268, 90] width 36 height 36
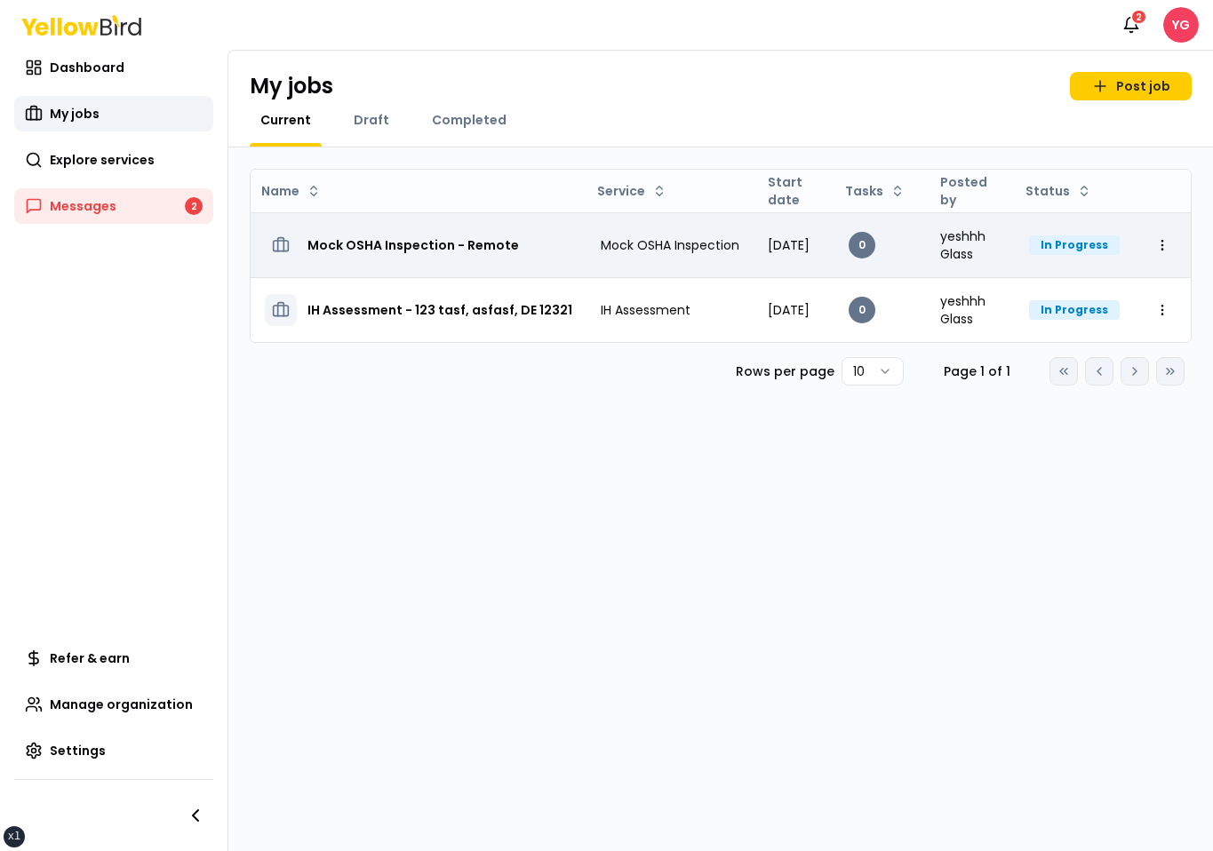
click at [462, 251] on h3 "Mock OSHA Inspection - Remote" at bounding box center [412, 245] width 211 height 32
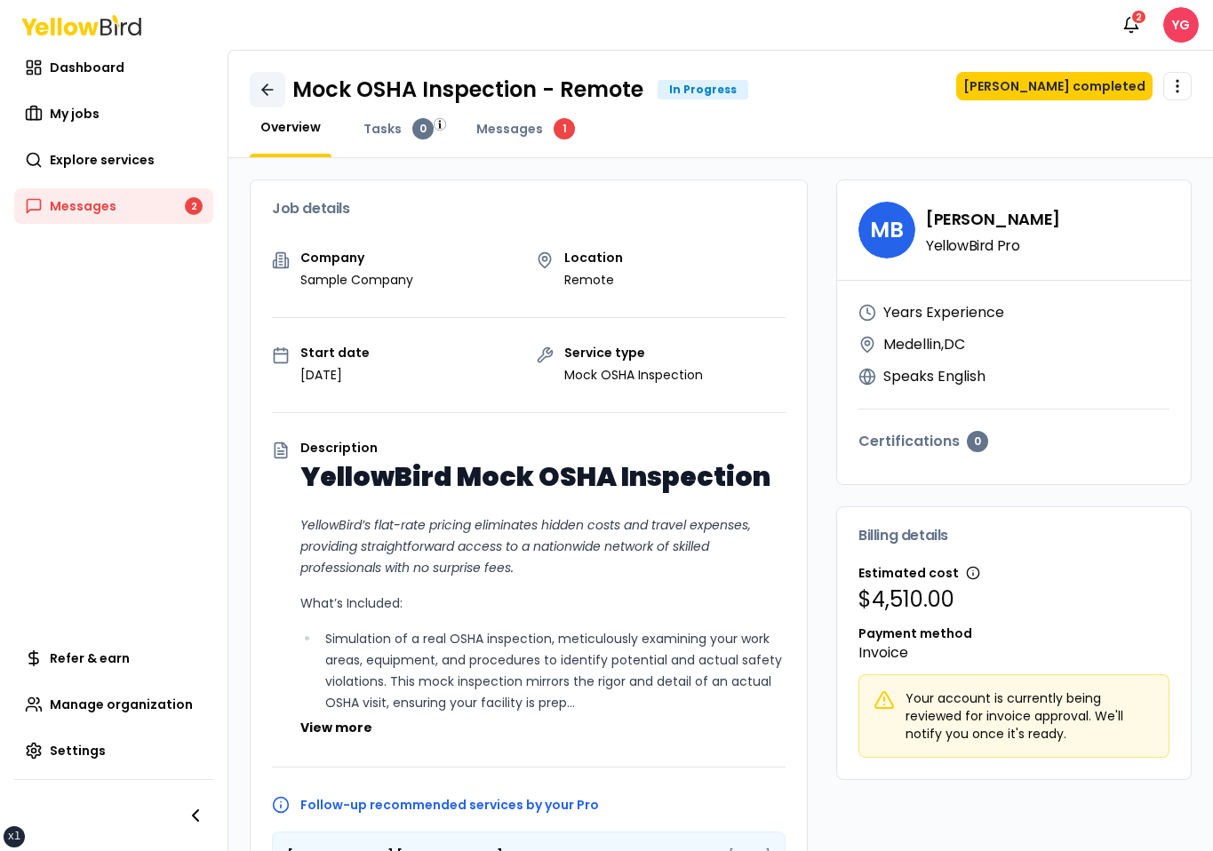
click at [254, 103] on link at bounding box center [268, 90] width 36 height 36
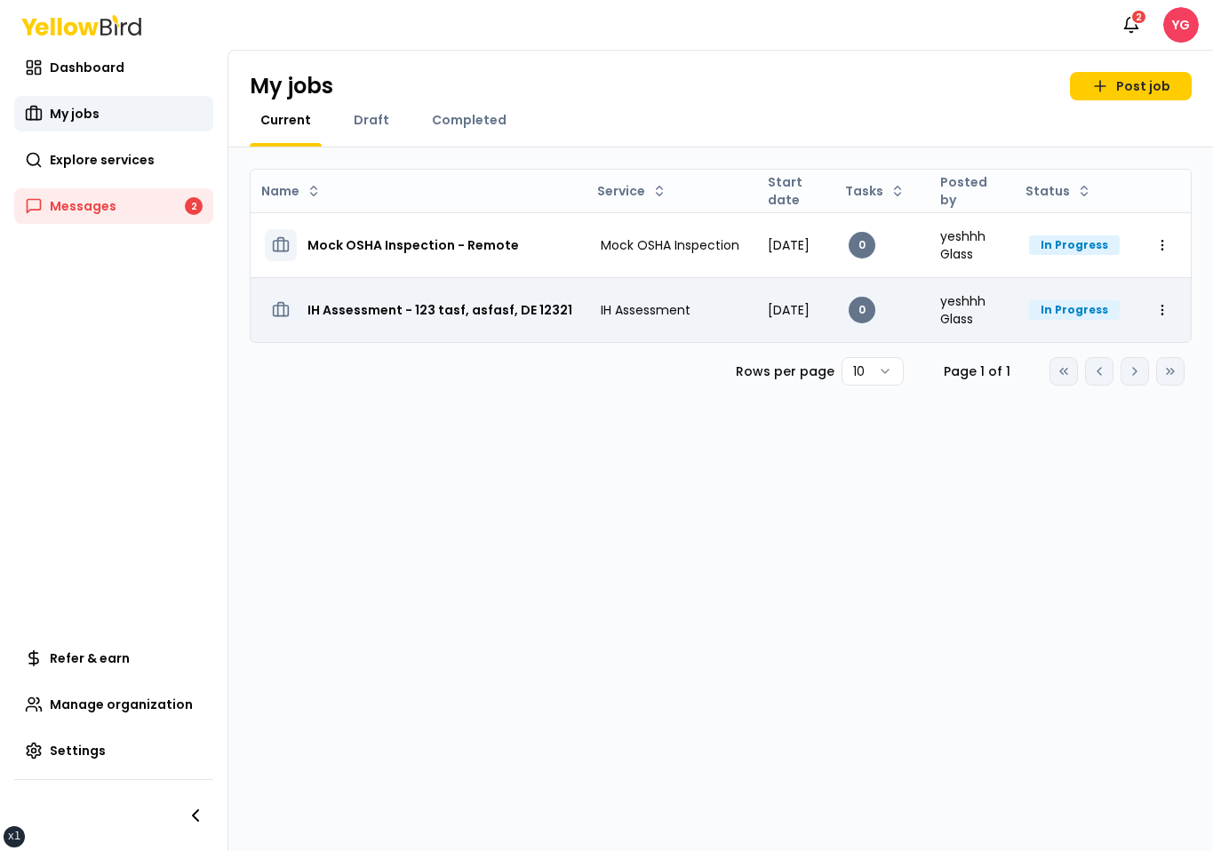
click at [488, 330] on td "IH Assessment - 123 tasf, asfasf, DE 12321" at bounding box center [419, 309] width 336 height 65
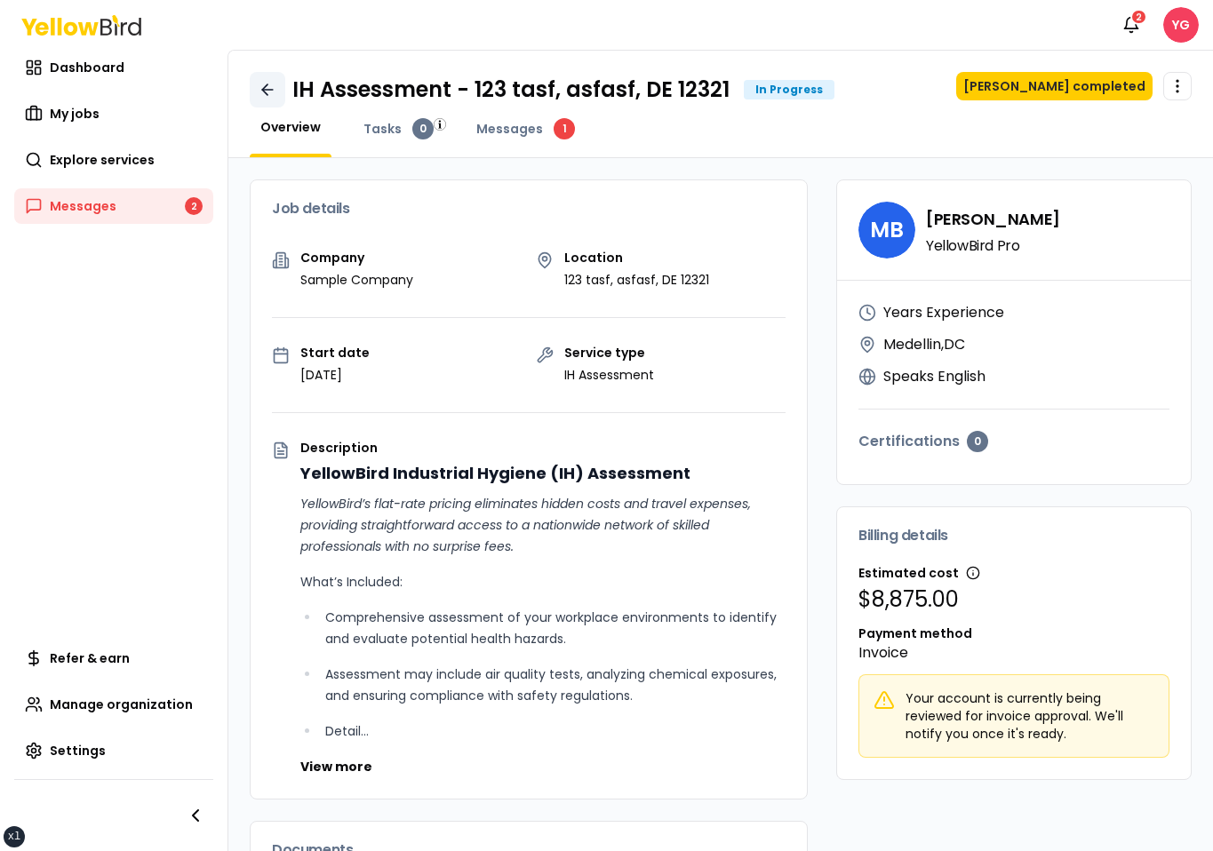
click at [283, 92] on link at bounding box center [268, 90] width 36 height 36
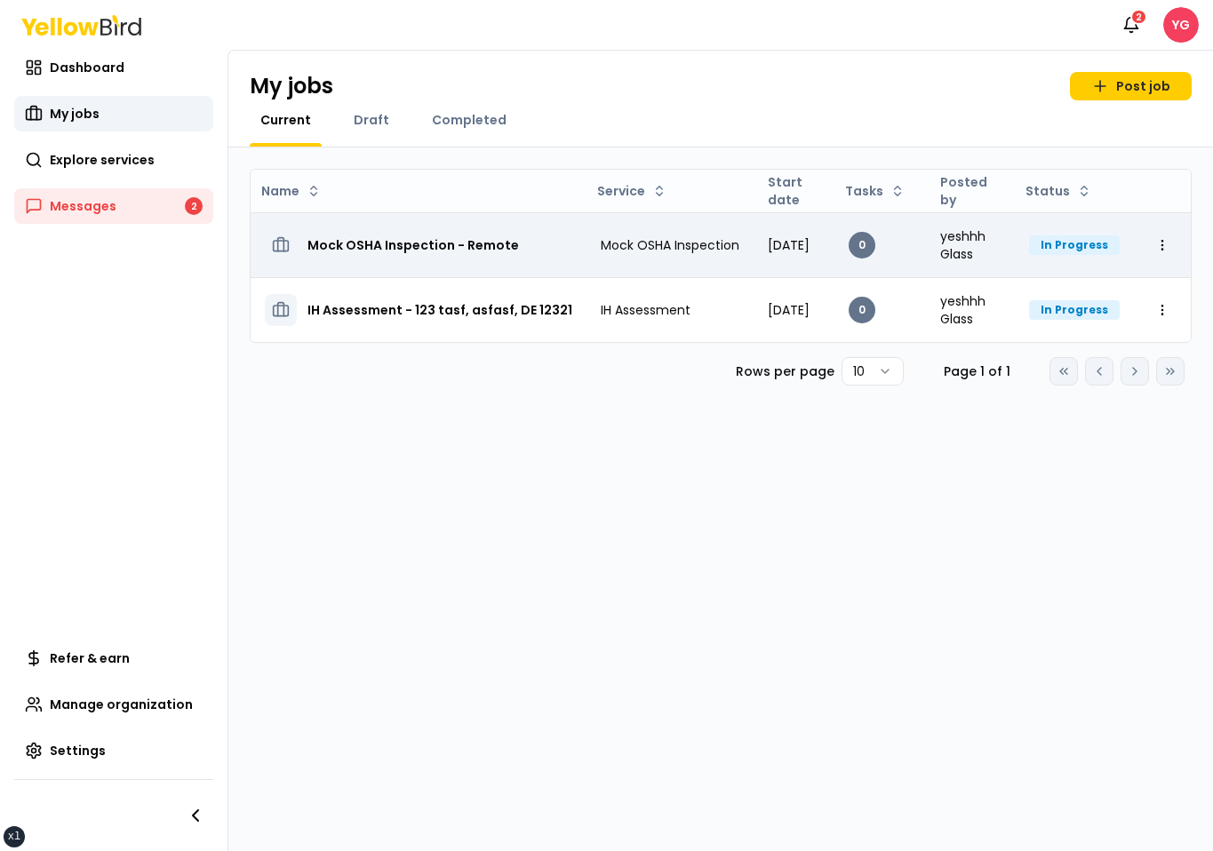
click at [370, 238] on h3 "Mock OSHA Inspection - Remote" at bounding box center [412, 245] width 211 height 32
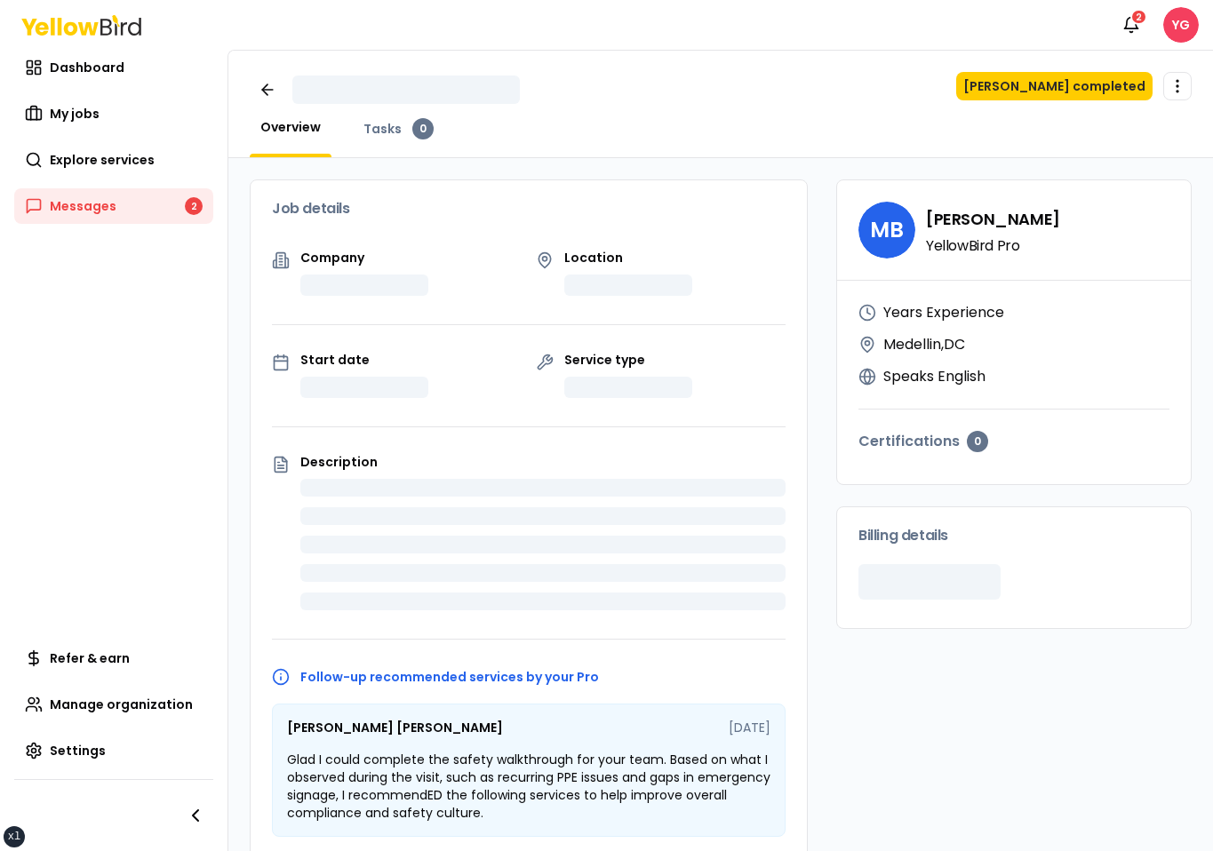
click at [370, 238] on div "Job details Company Location Start date Service type Description Follow-up reco…" at bounding box center [529, 607] width 558 height 857
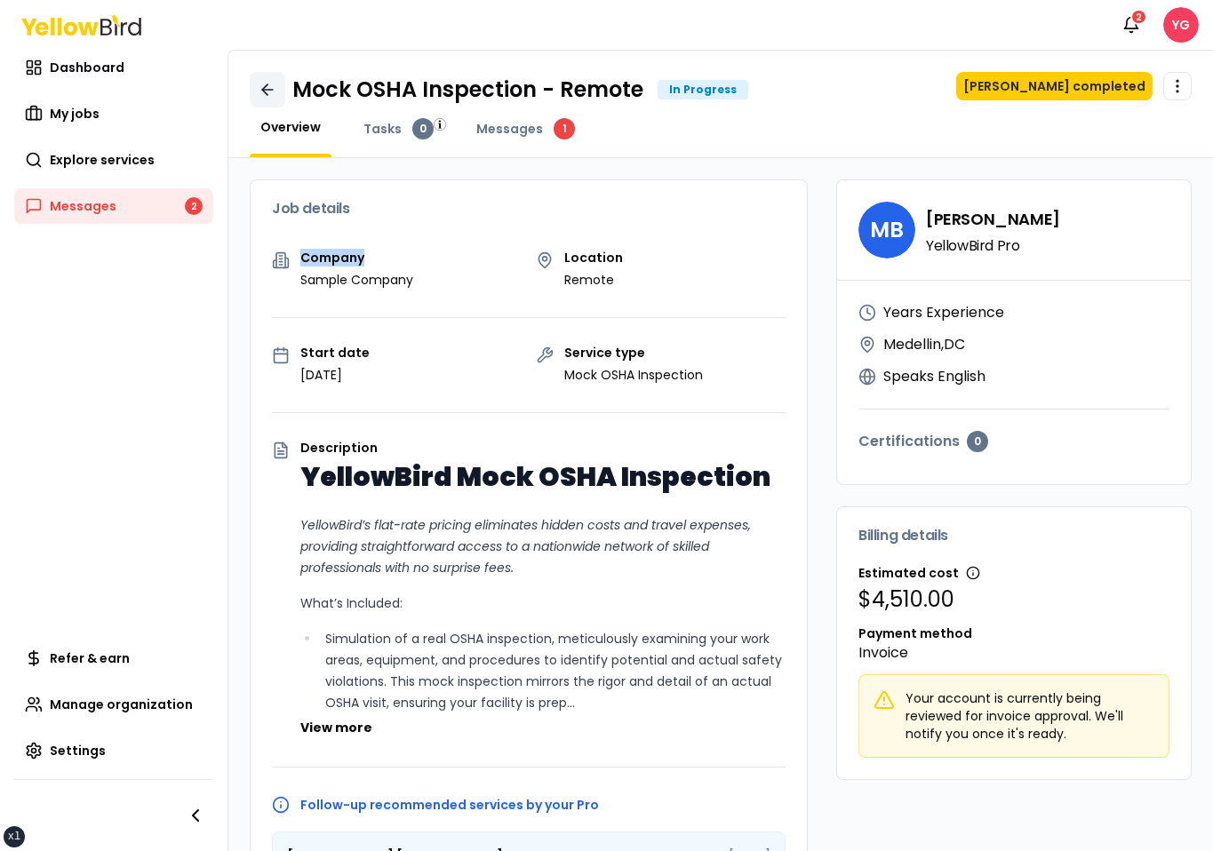
click at [267, 93] on icon at bounding box center [268, 90] width 18 height 18
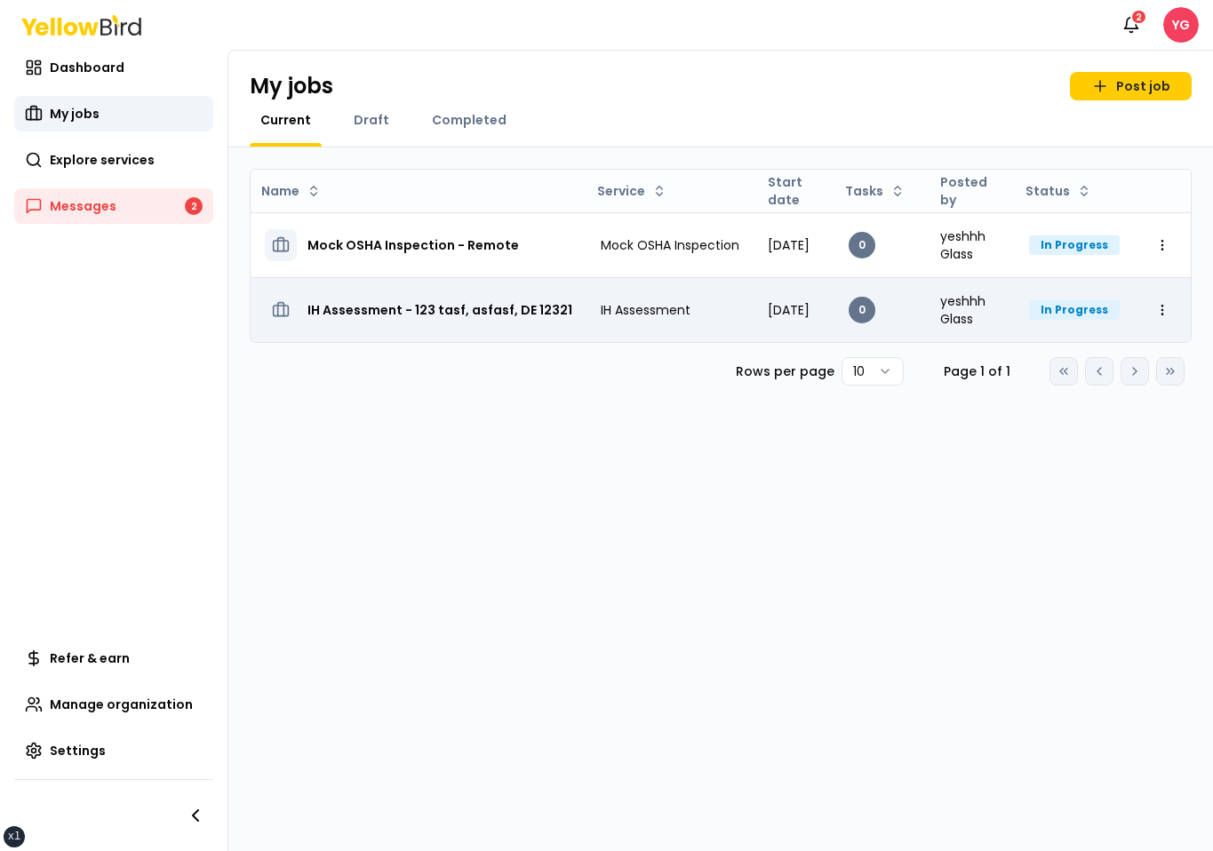
click at [421, 311] on h3 "IH Assessment - 123 tasf, asfasf, DE 12321" at bounding box center [439, 310] width 265 height 32
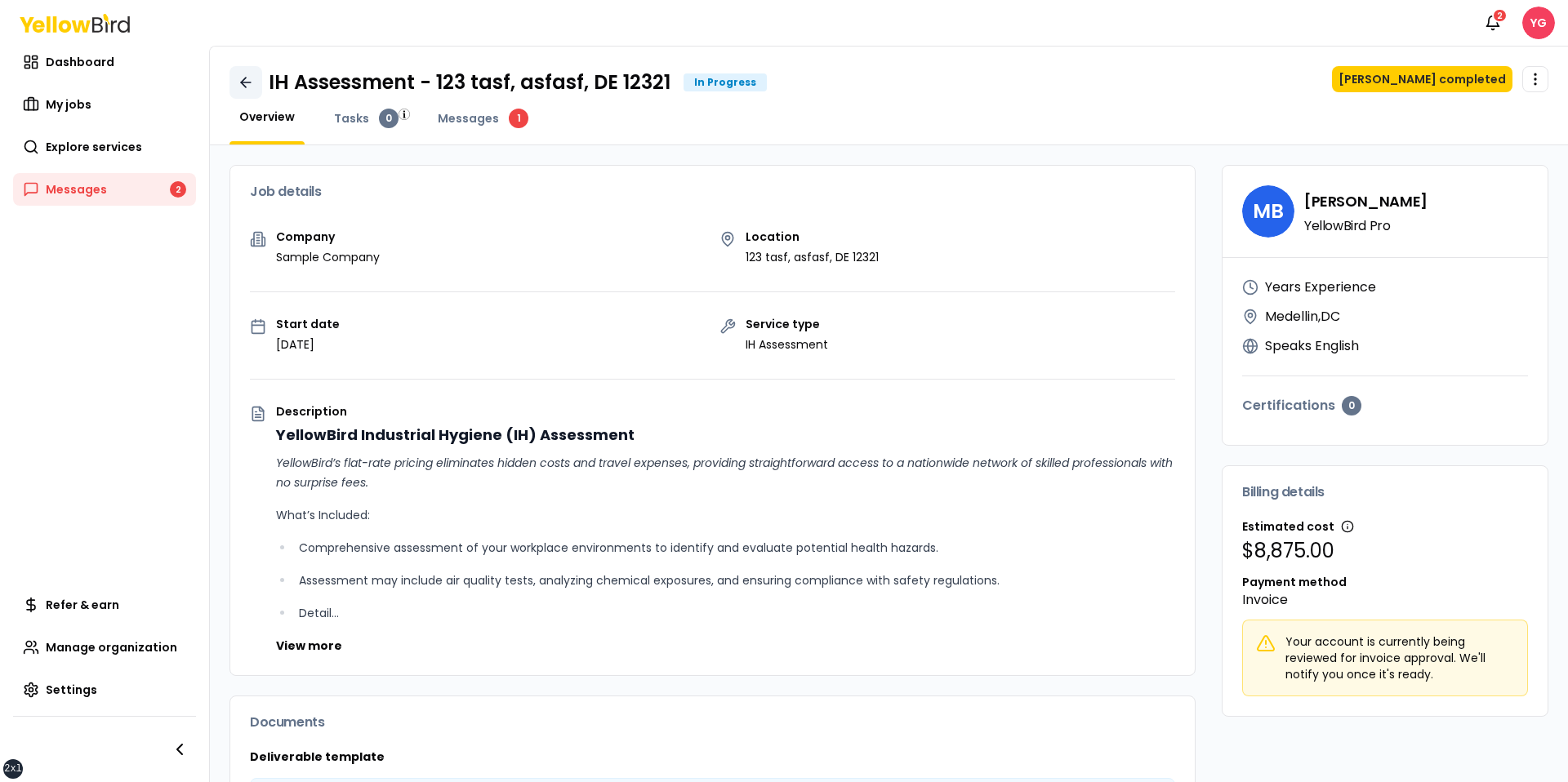
click at [242, 75] on icon at bounding box center [246, 83] width 17 height 17
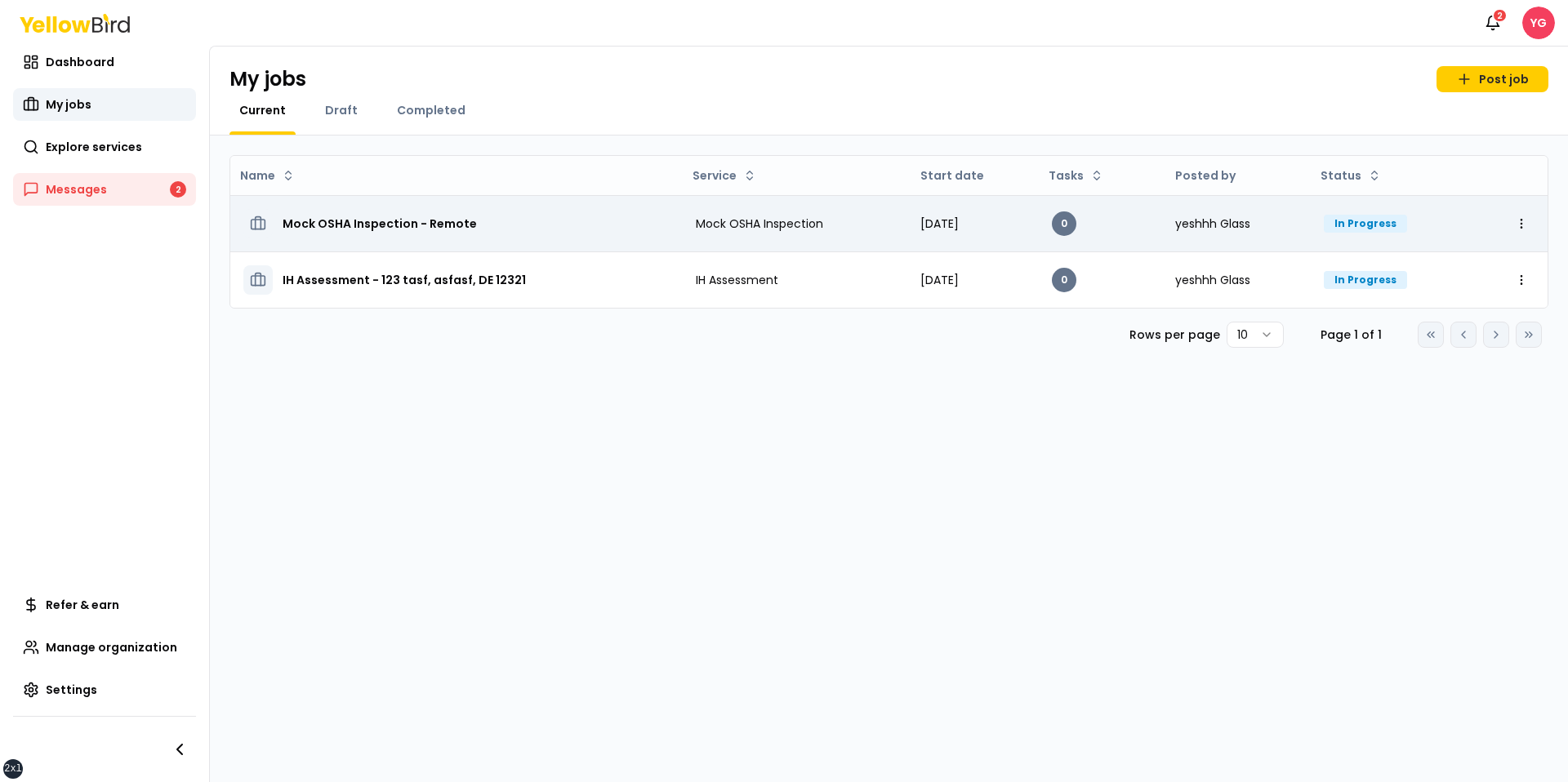
click at [371, 217] on h3 "Mock OSHA Inspection - Remote" at bounding box center [379, 223] width 194 height 29
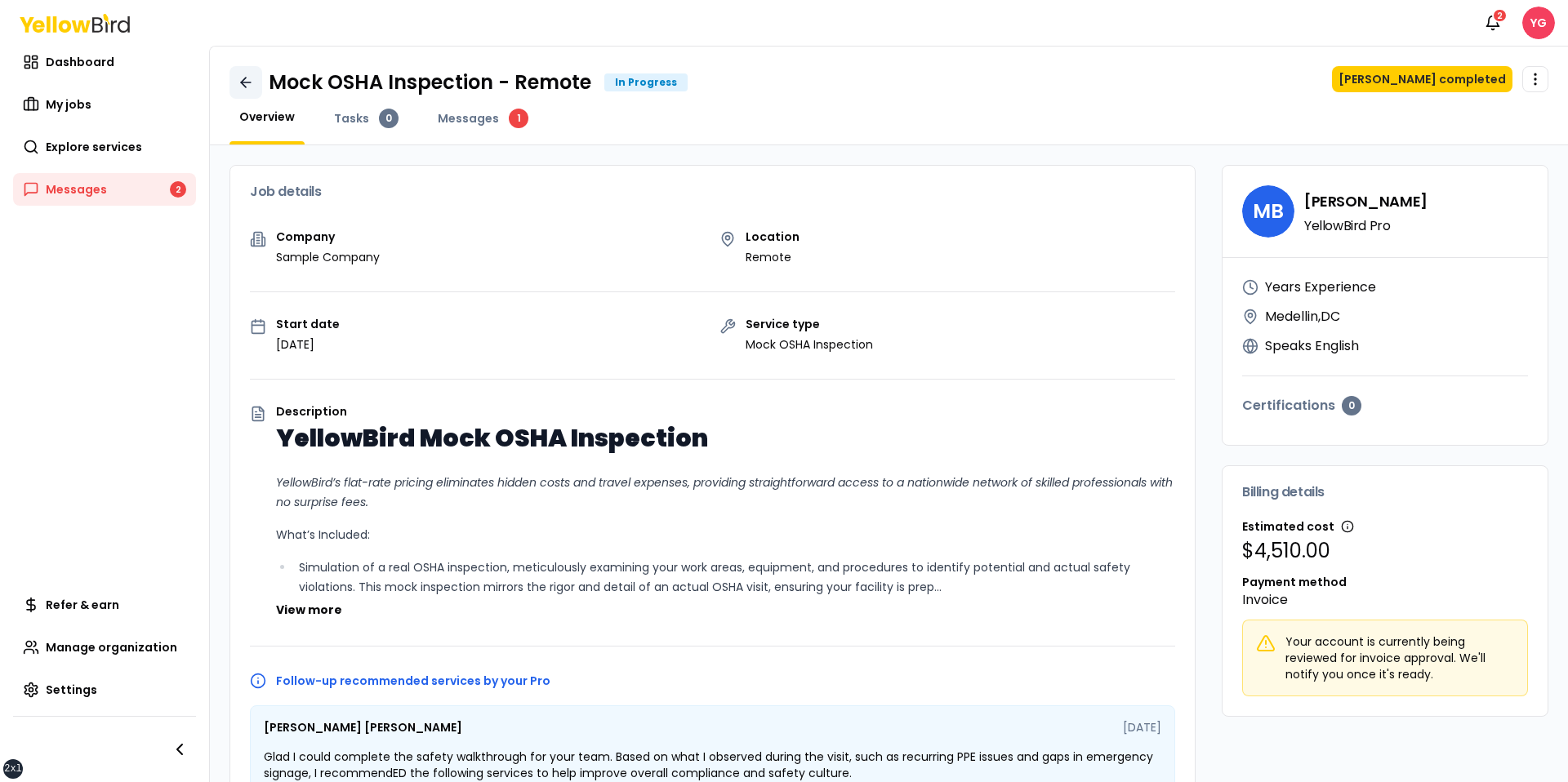
click at [253, 84] on icon at bounding box center [246, 83] width 17 height 17
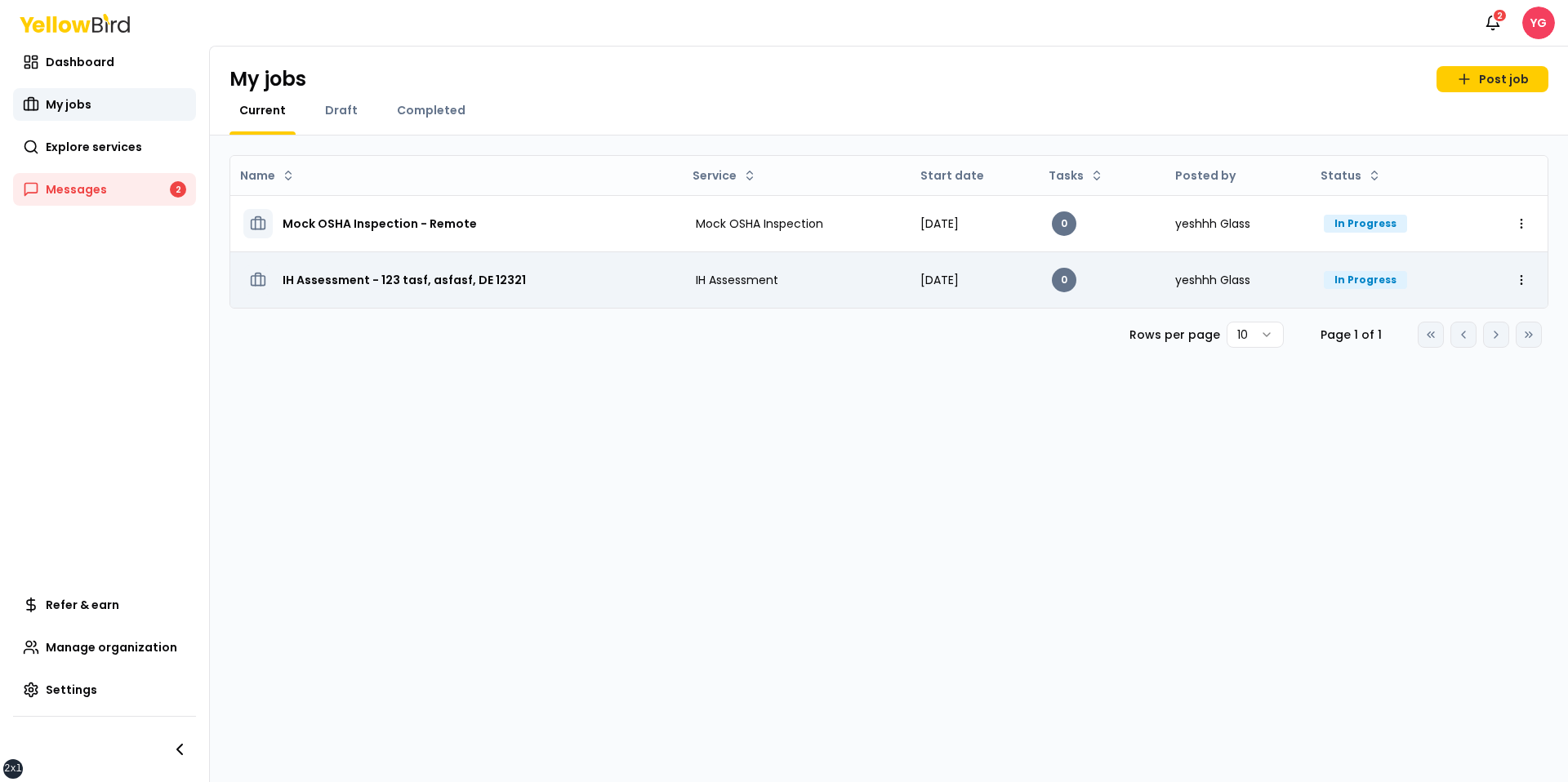
click at [419, 260] on td "IH Assessment - 123 tasf, asfasf, DE 12321" at bounding box center [457, 279] width 452 height 56
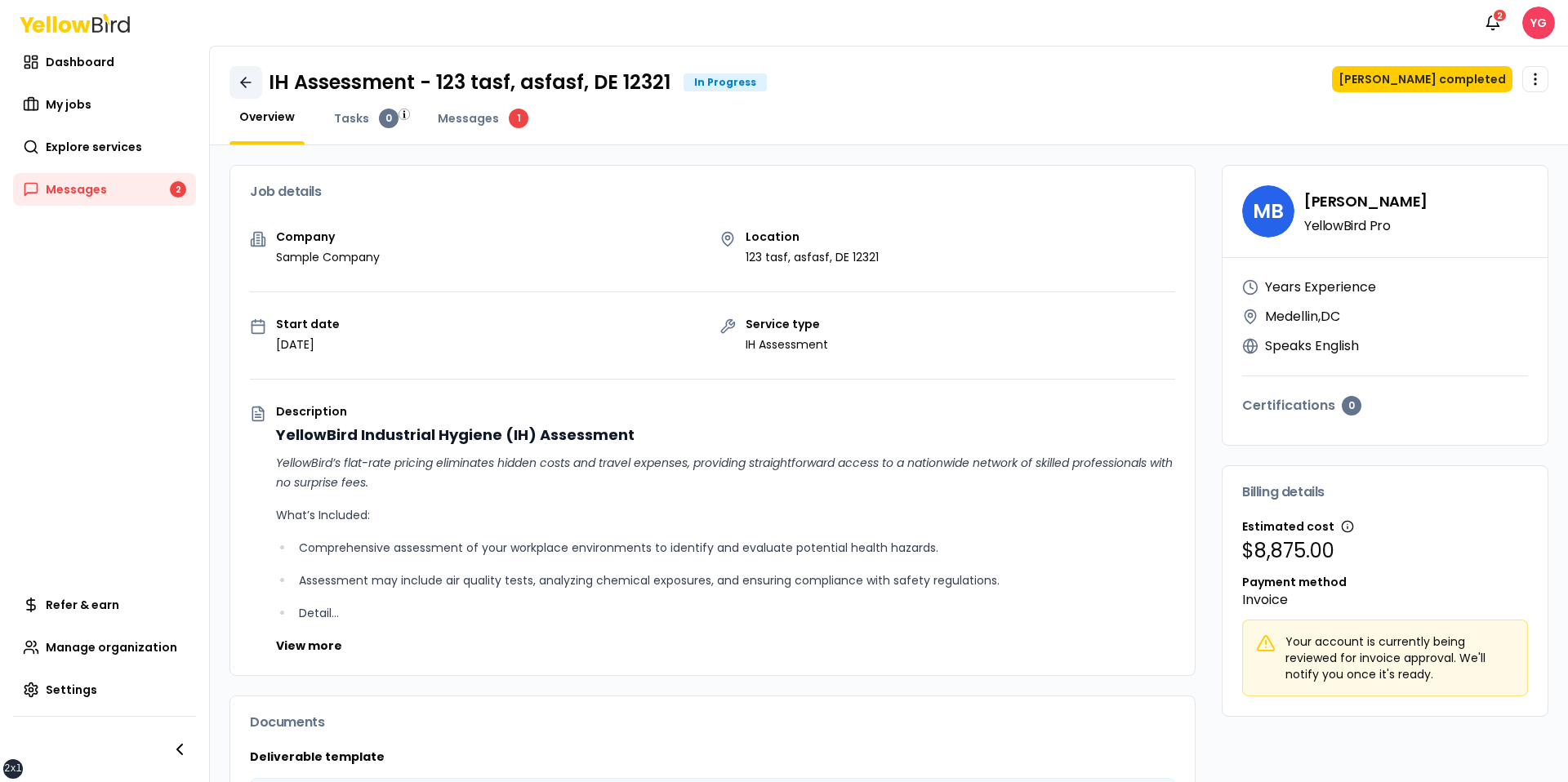
click at [251, 70] on link at bounding box center [246, 83] width 33 height 33
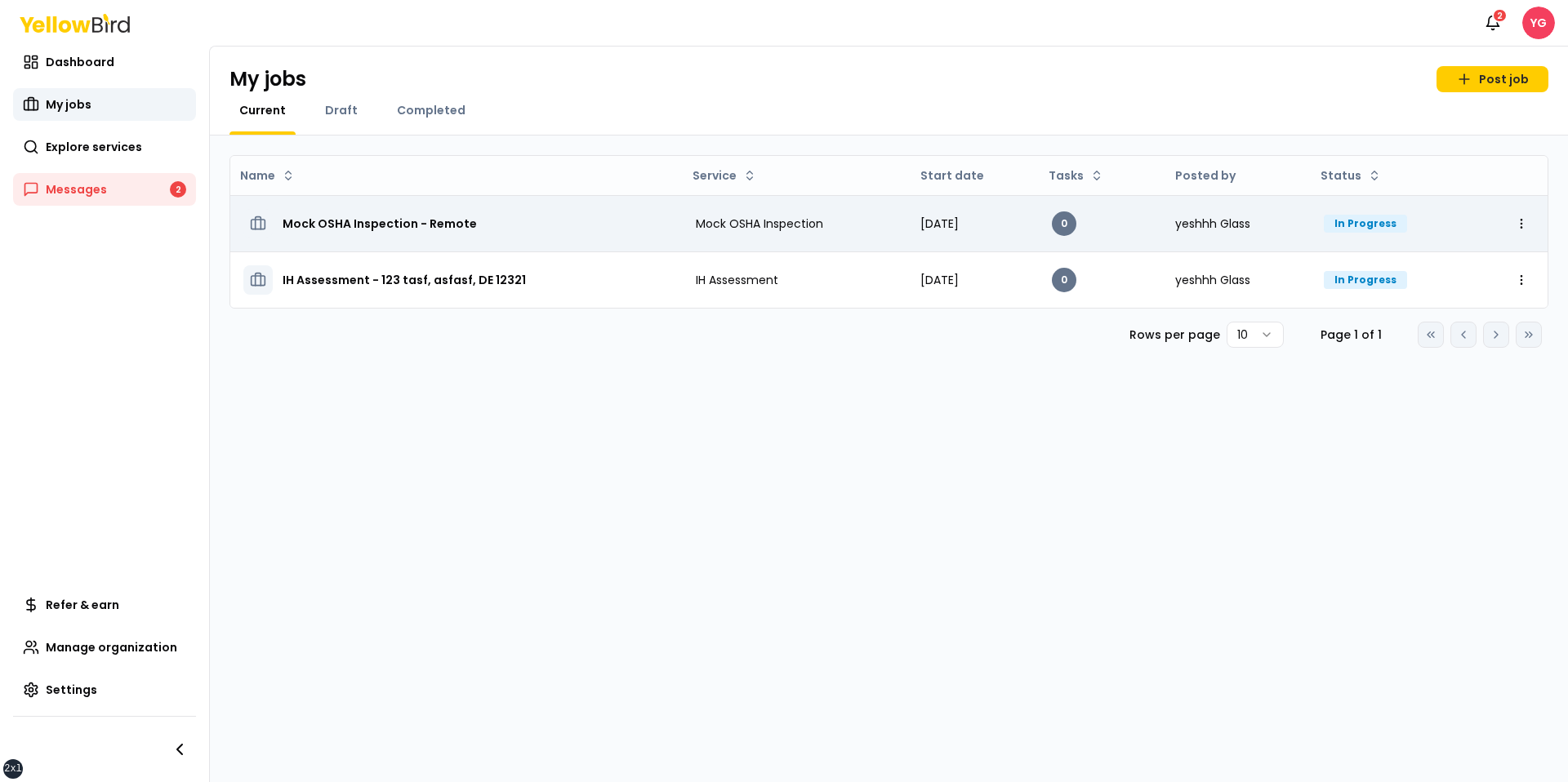
click at [327, 214] on h3 "Mock OSHA Inspection - Remote" at bounding box center [379, 223] width 194 height 29
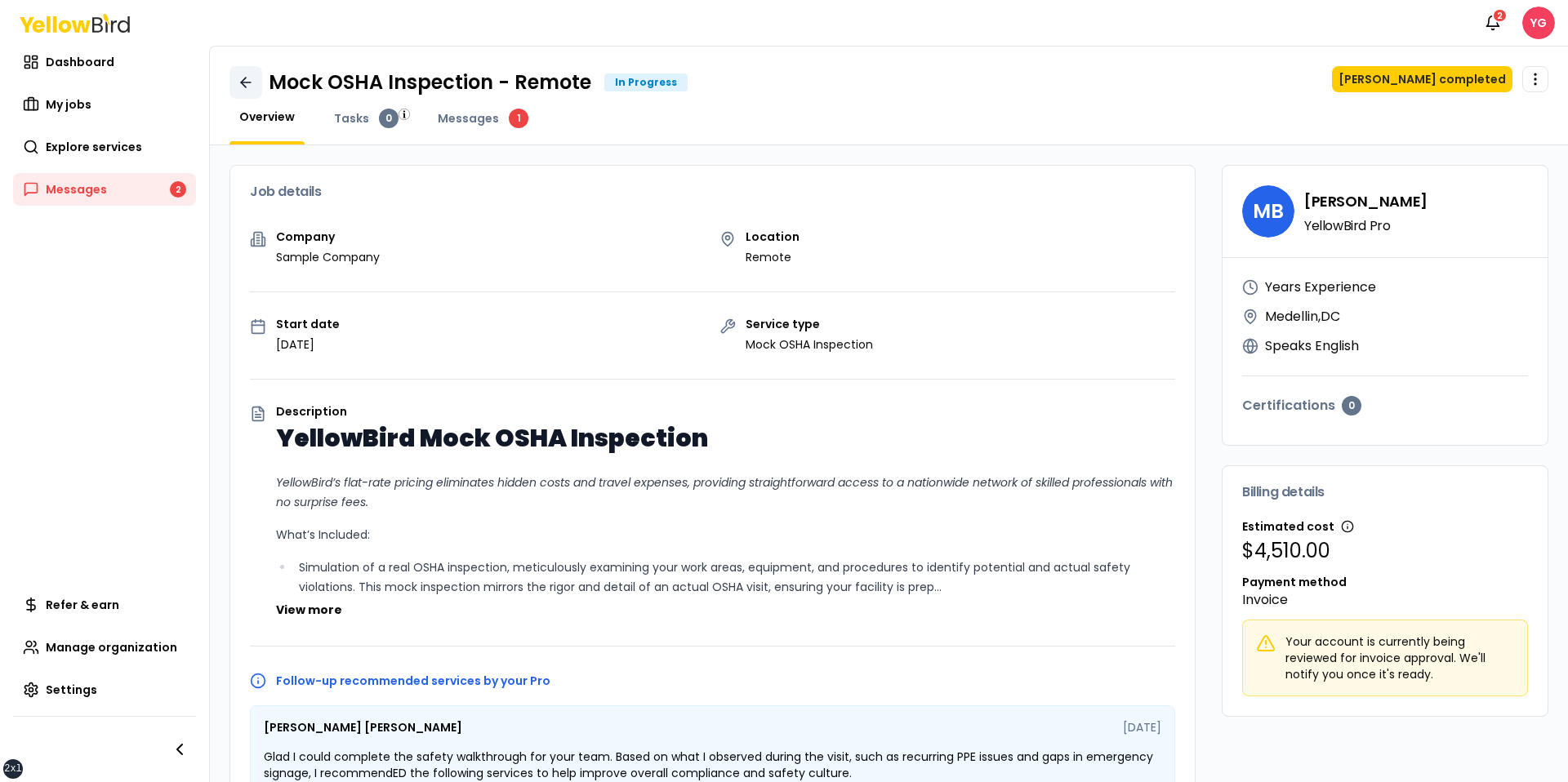
click at [248, 80] on icon at bounding box center [246, 83] width 17 height 17
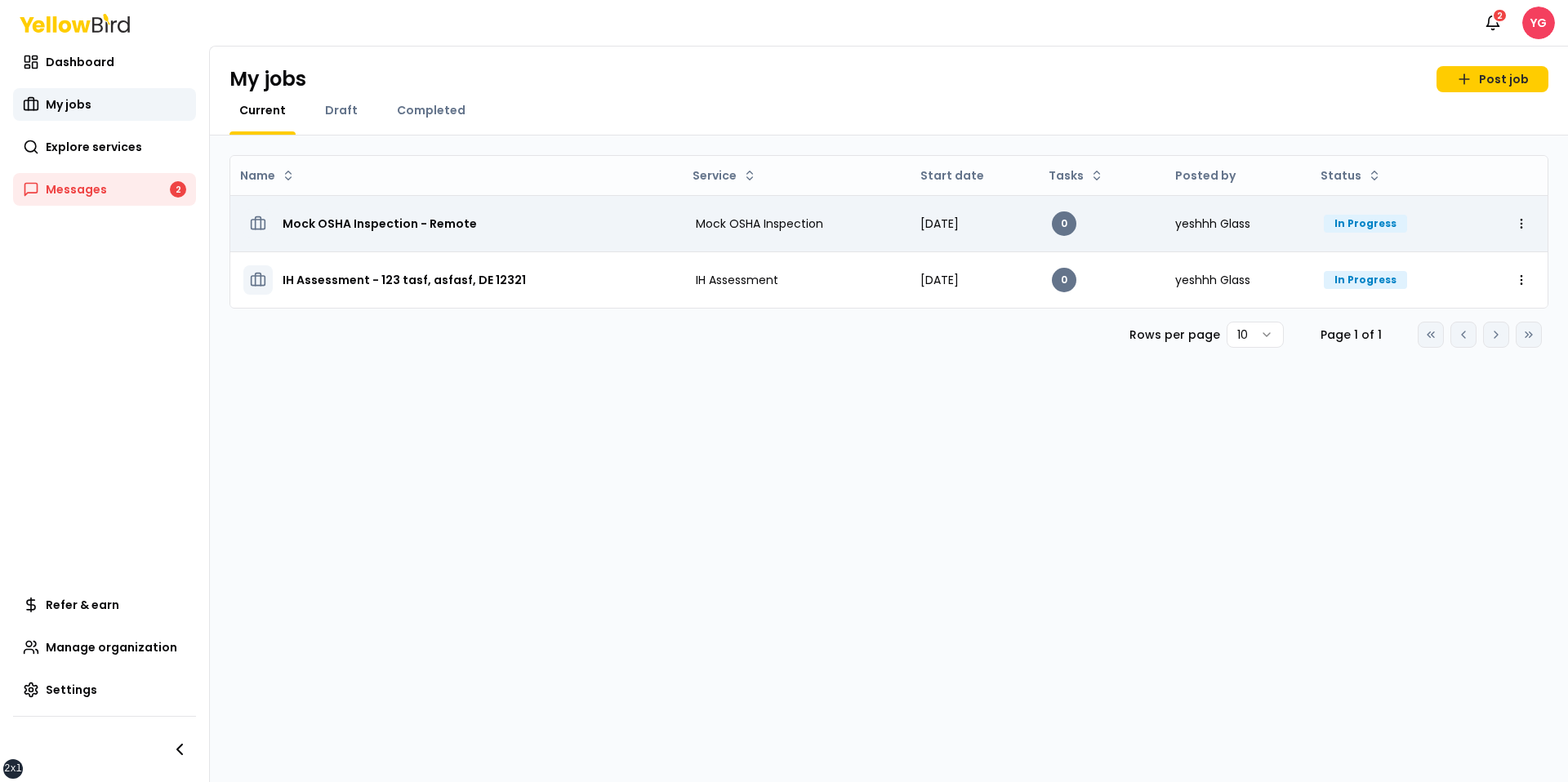
click at [532, 238] on td "Mock OSHA Inspection - Remote" at bounding box center [457, 222] width 452 height 56
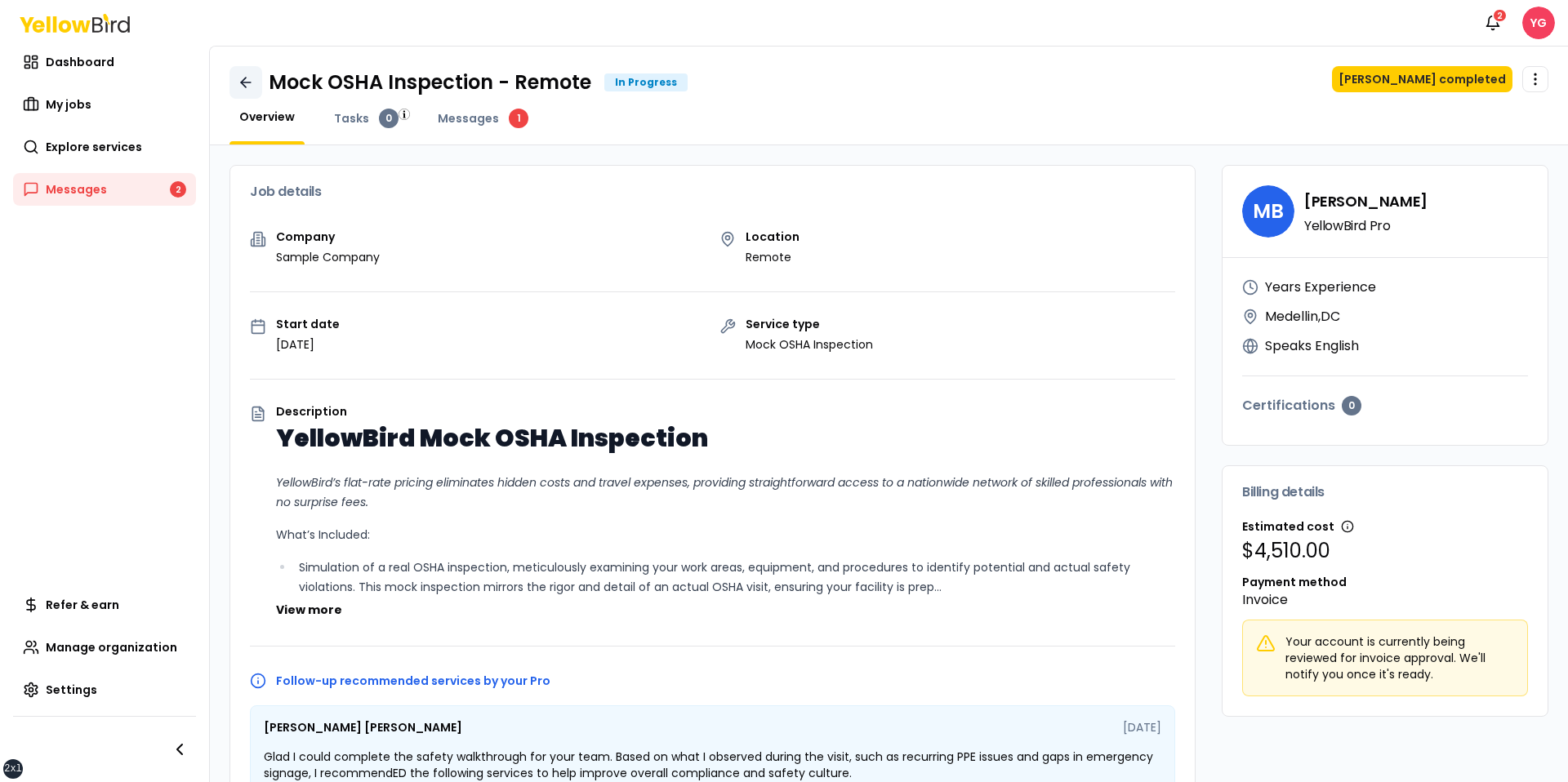
click at [256, 86] on link at bounding box center [246, 83] width 33 height 33
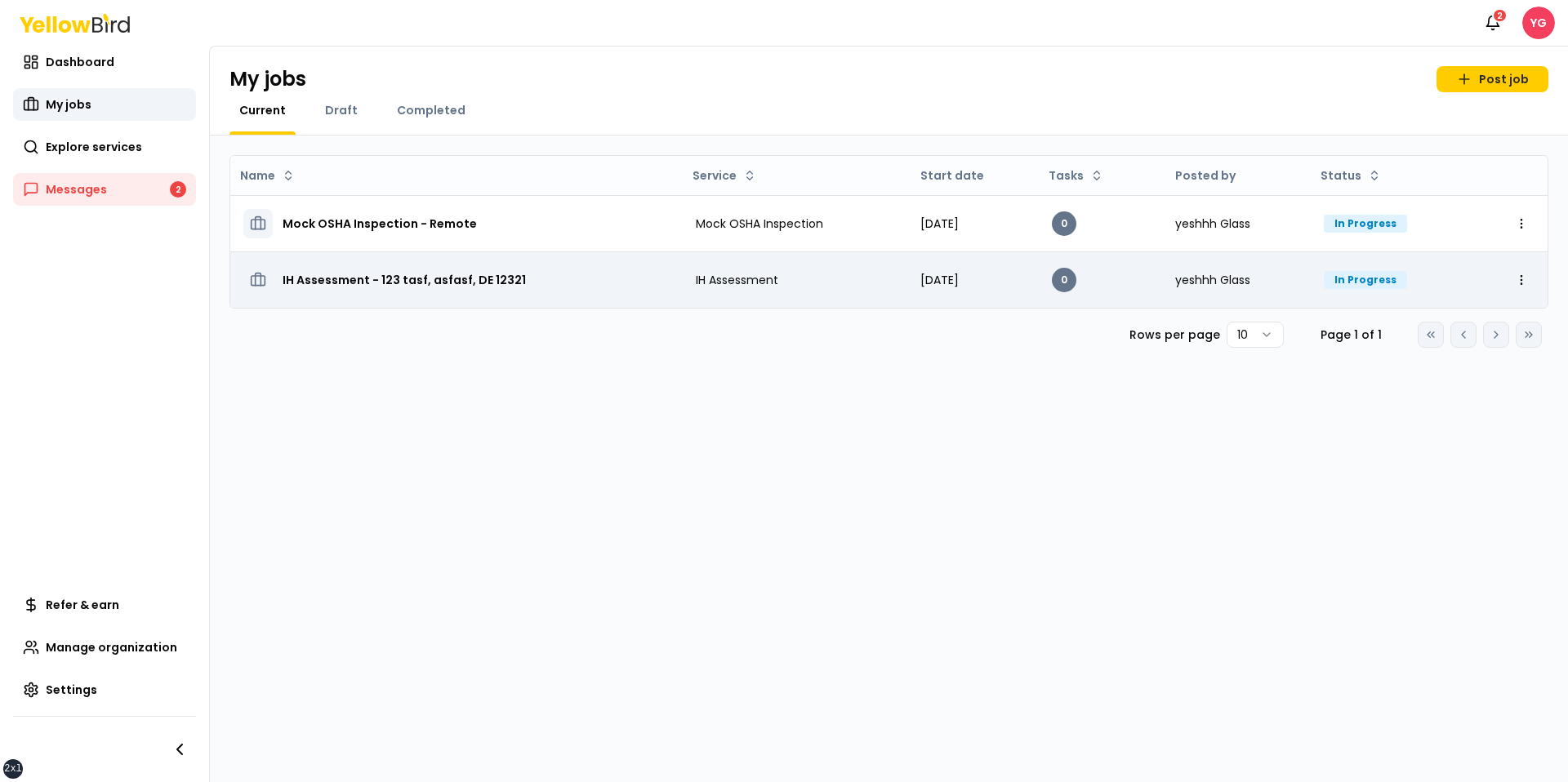
click at [446, 304] on td "IH Assessment - 123 tasf, asfasf, DE 12321" at bounding box center [457, 279] width 452 height 56
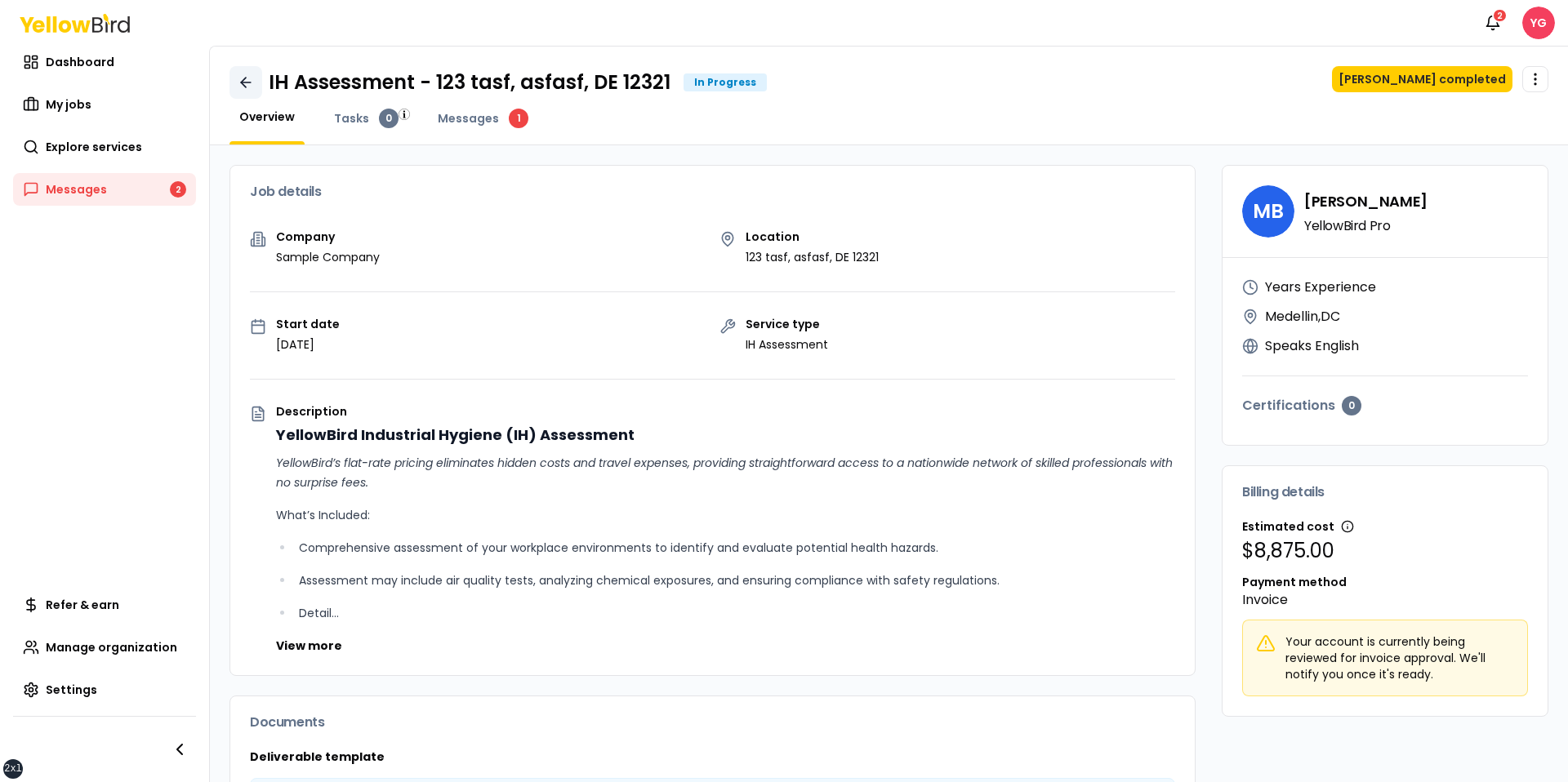
click at [244, 90] on link at bounding box center [246, 83] width 33 height 33
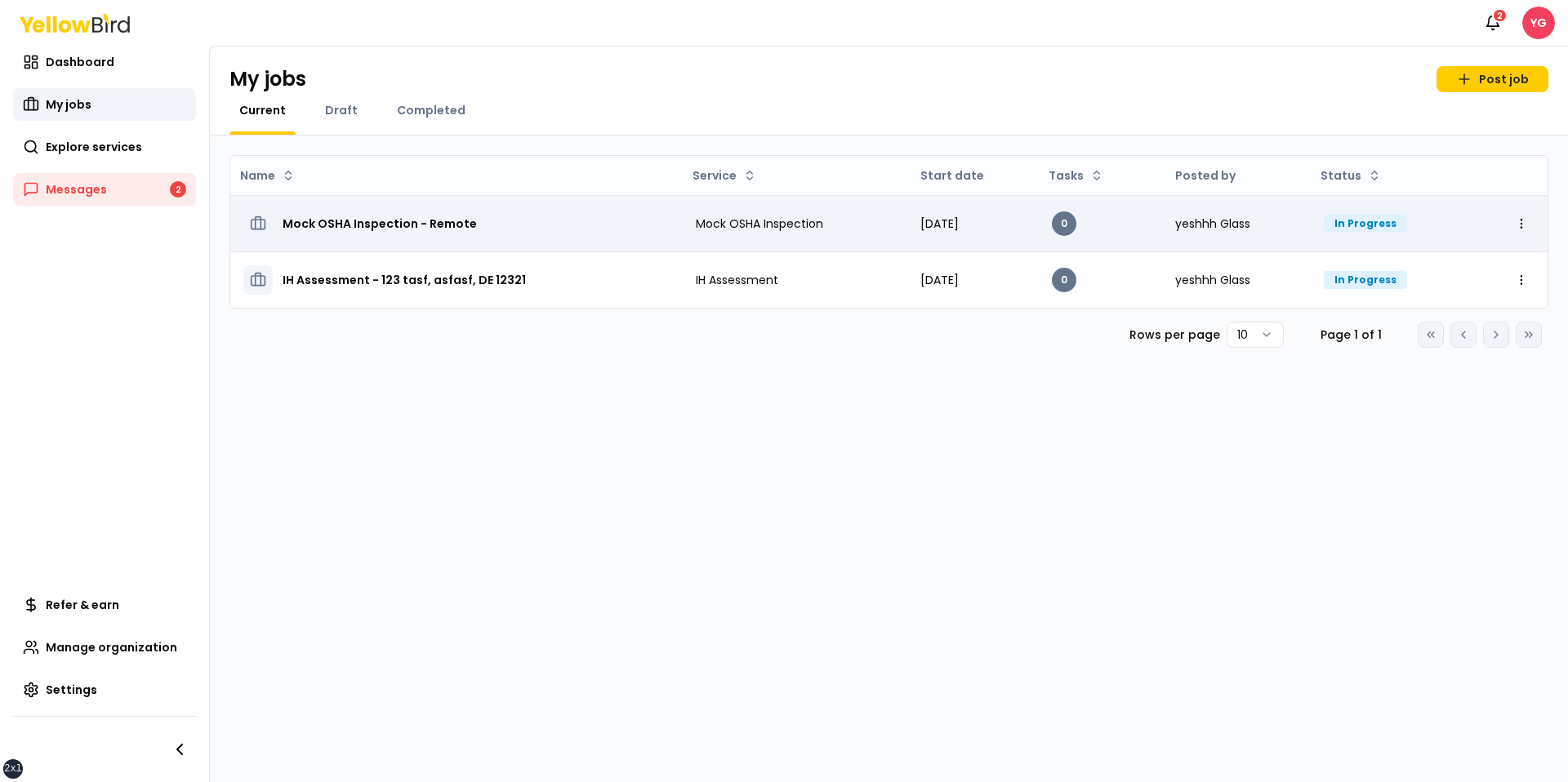
click at [406, 217] on h3 "Mock OSHA Inspection - Remote" at bounding box center [379, 223] width 194 height 29
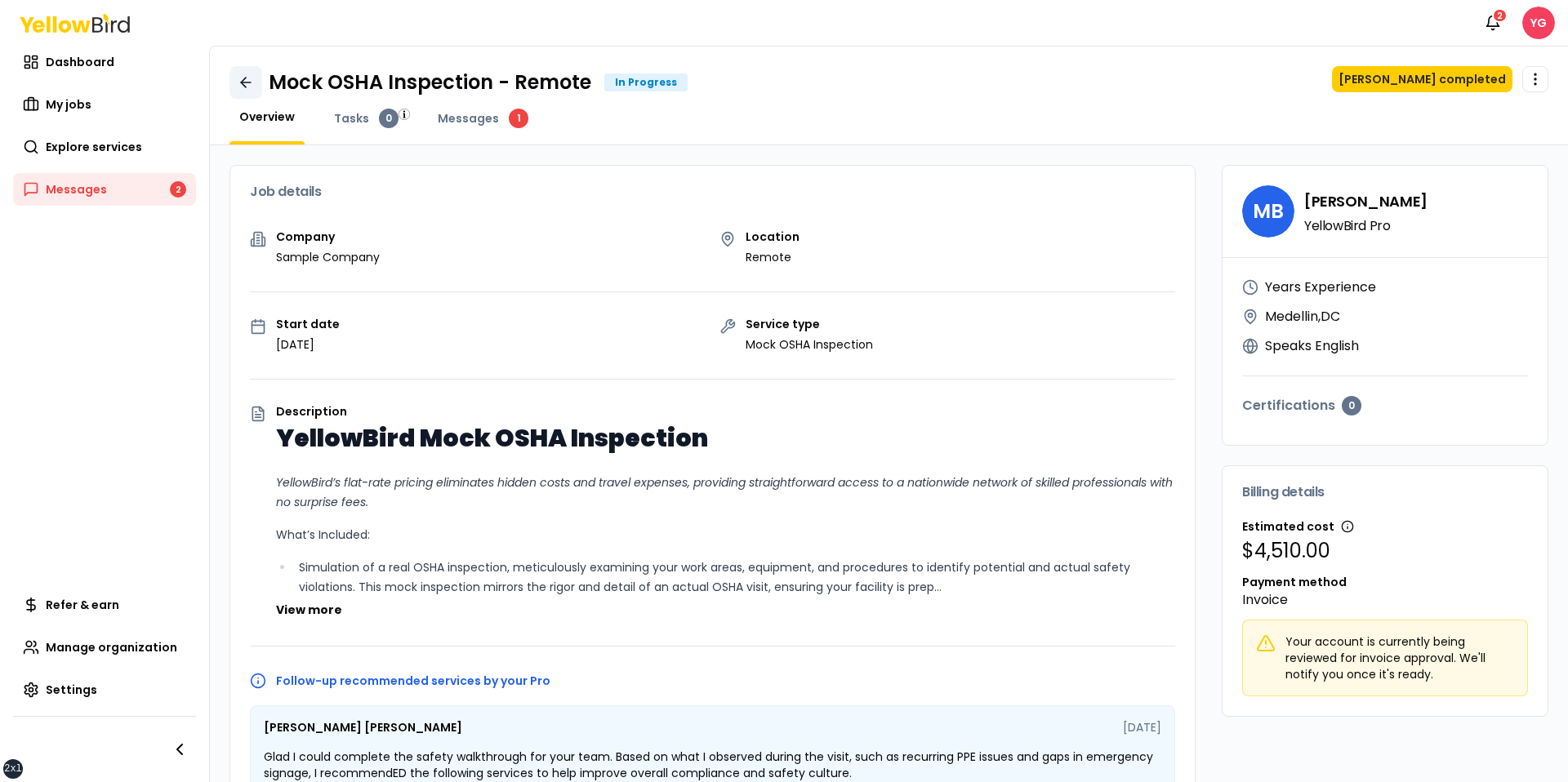
click at [231, 74] on link at bounding box center [246, 83] width 33 height 33
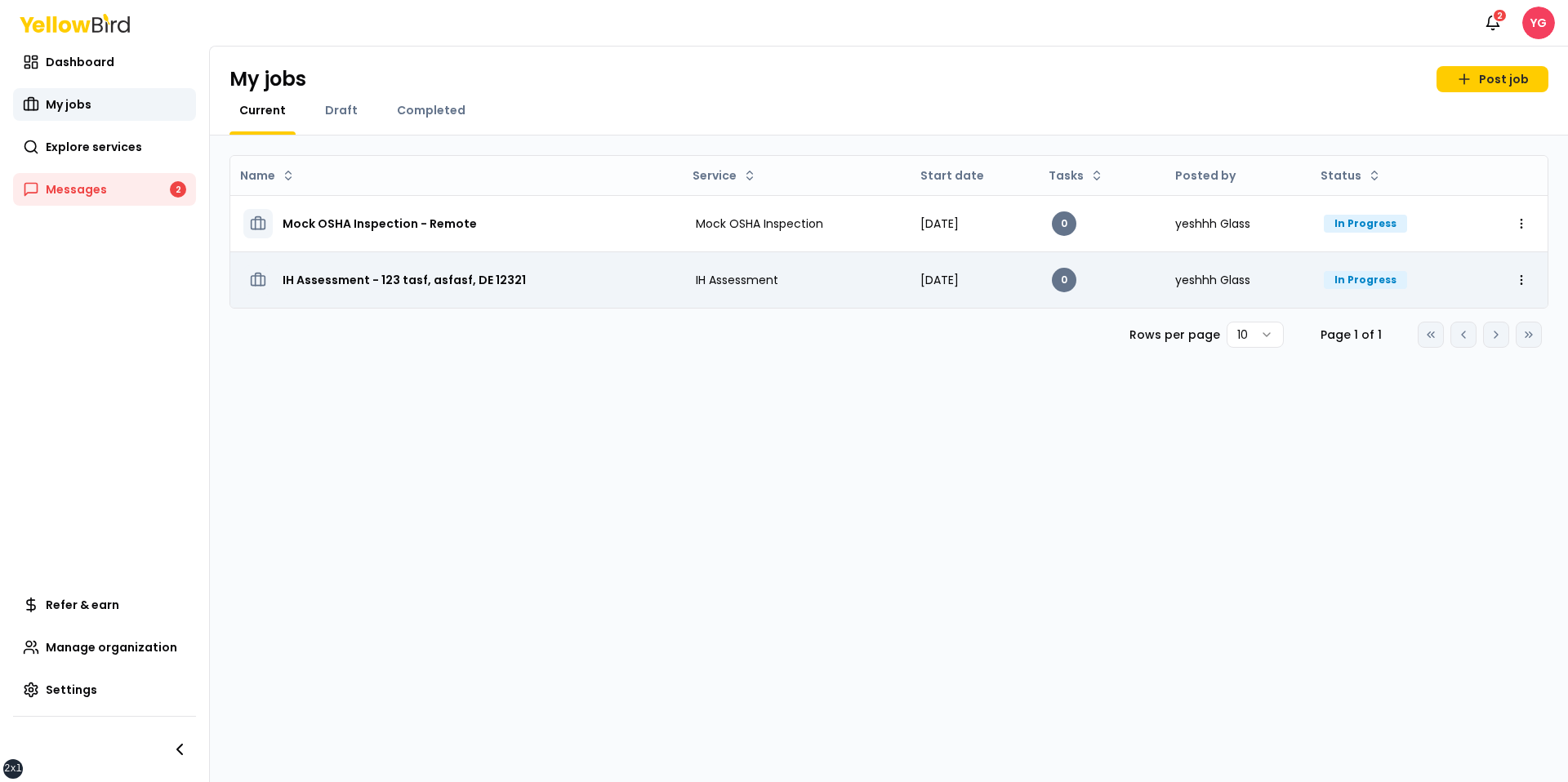
click at [406, 266] on h3 "IH Assessment - 123 tasf, asfasf, DE 12321" at bounding box center [403, 280] width 244 height 29
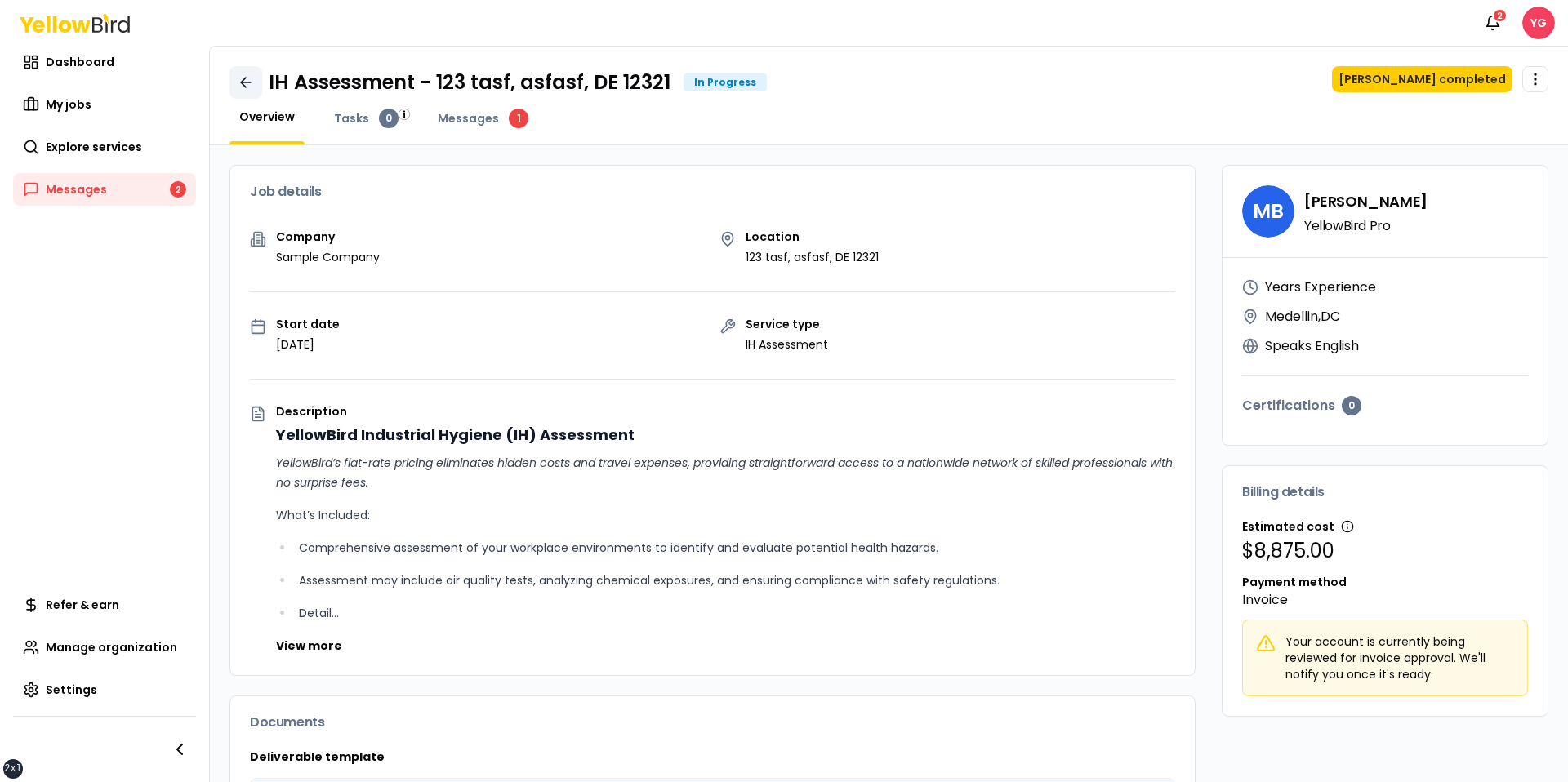
click at [244, 77] on icon at bounding box center [246, 83] width 17 height 17
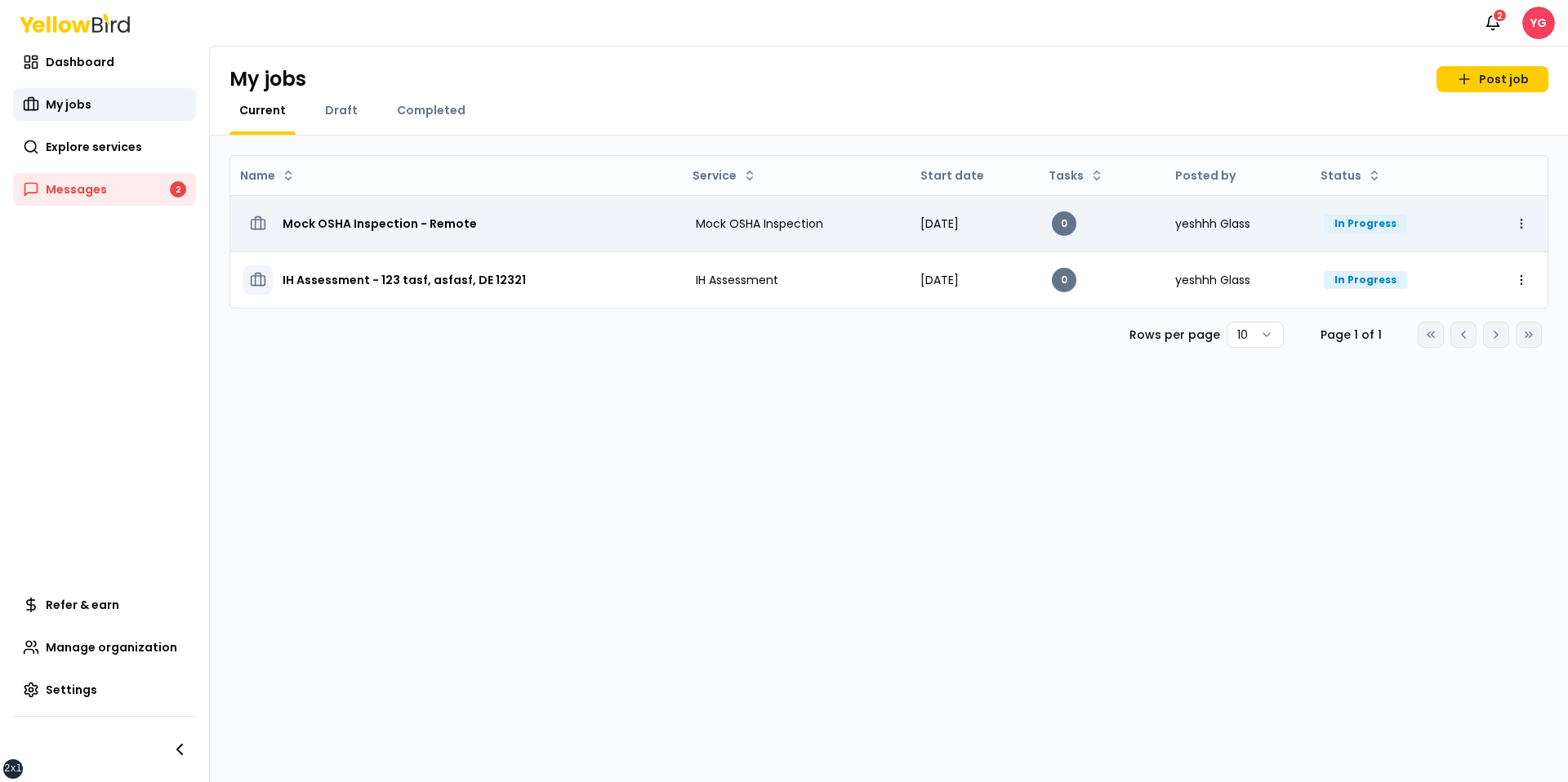
click at [286, 204] on td "Mock OSHA Inspection - Remote" at bounding box center [457, 222] width 452 height 56
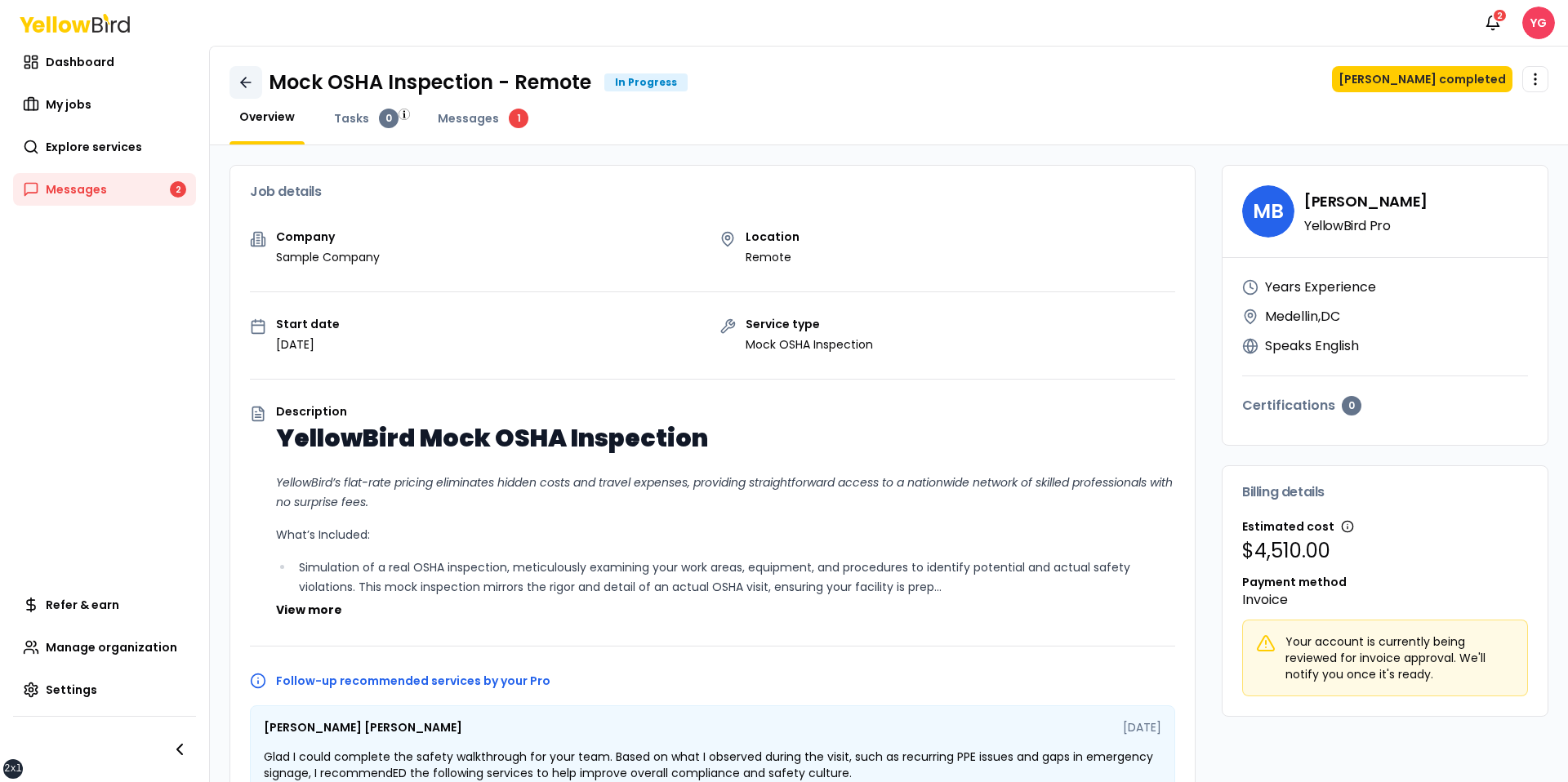
click at [230, 75] on link at bounding box center [246, 83] width 33 height 33
